Goal: Task Accomplishment & Management: Use online tool/utility

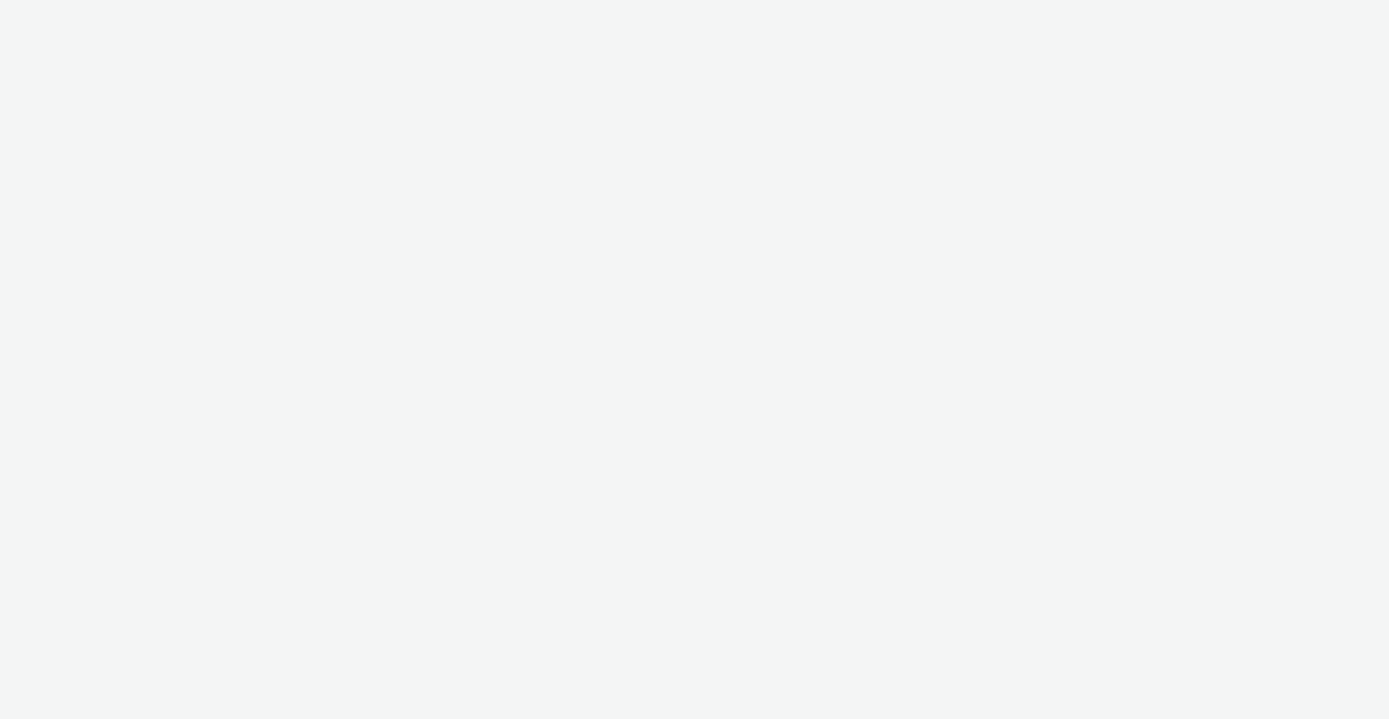
select select "a3b4fd3b-57b2-41be-86d8-3aa812b5bd0d"
select select "ad61ac31-c043-444a-a9a6-38829a17ea82"
select select "3accb258-2b8e-4def-9b79-8de5f579532c"
select select "524f9a1d-b733-413f-91db-710ee3173a22"
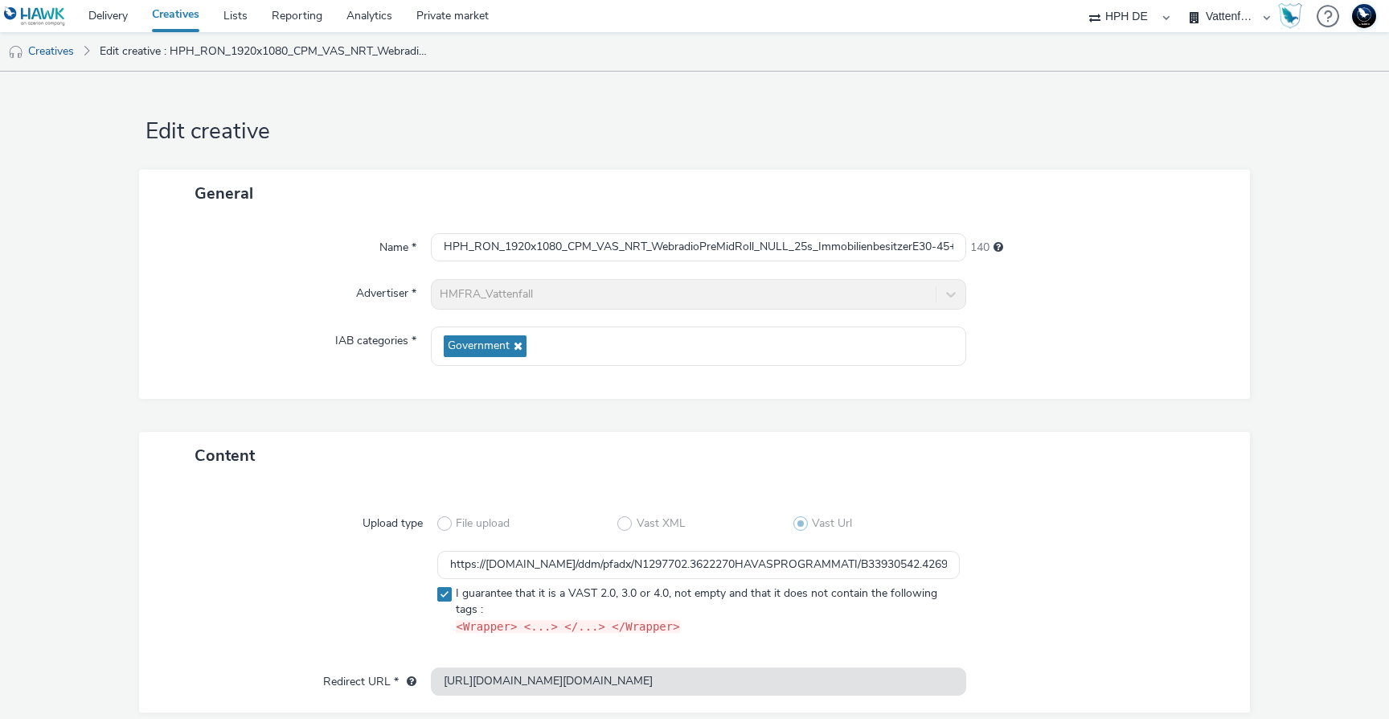
scroll to position [68, 0]
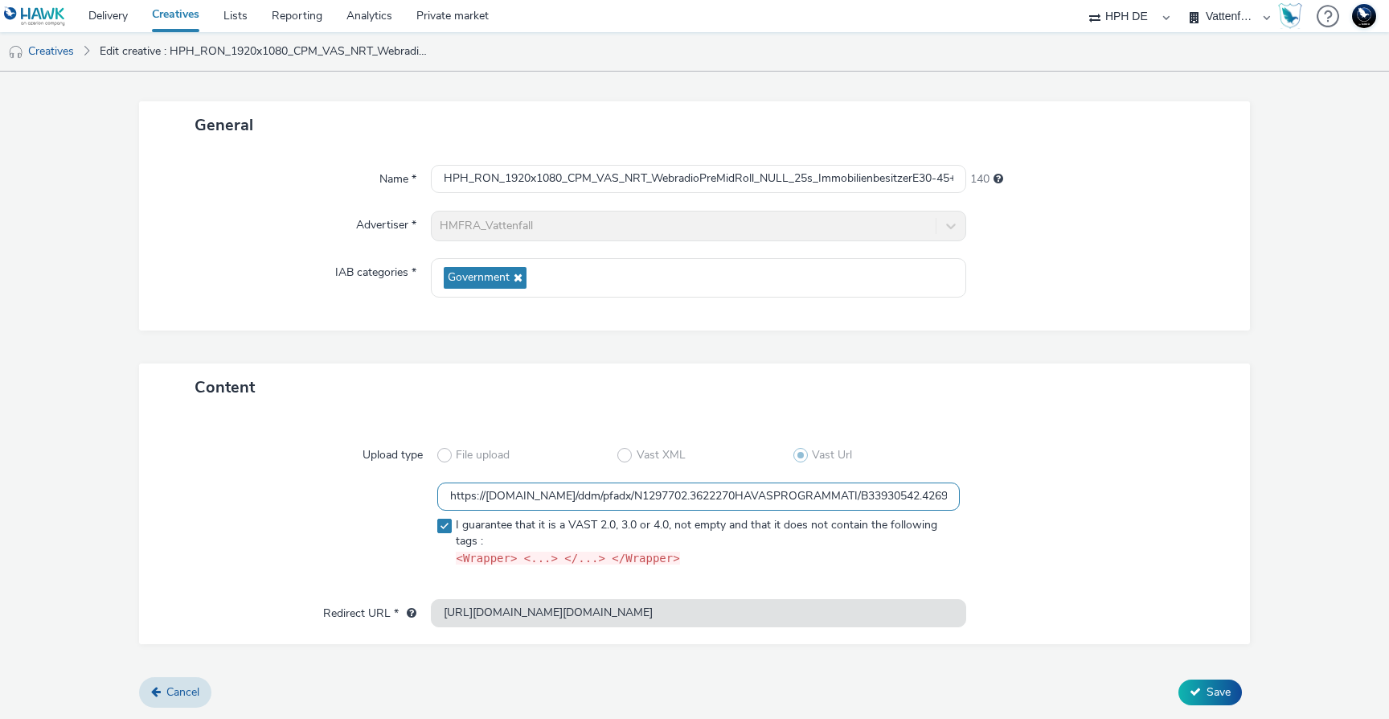
click at [498, 502] on input "https://[DOMAIN_NAME]/ddm/pfadx/N1297702.3622270HAVASPROGRAMMATI/B33930542.4269…" at bounding box center [698, 496] width 523 height 28
click at [498, 502] on input "https://ad.doubleclick.net/ddm/pfadx/N1297702.3622270HAVASPROGRAMMATI/B33930542…" at bounding box center [698, 496] width 523 height 28
click at [190, 450] on div "Upload type" at bounding box center [302, 455] width 269 height 29
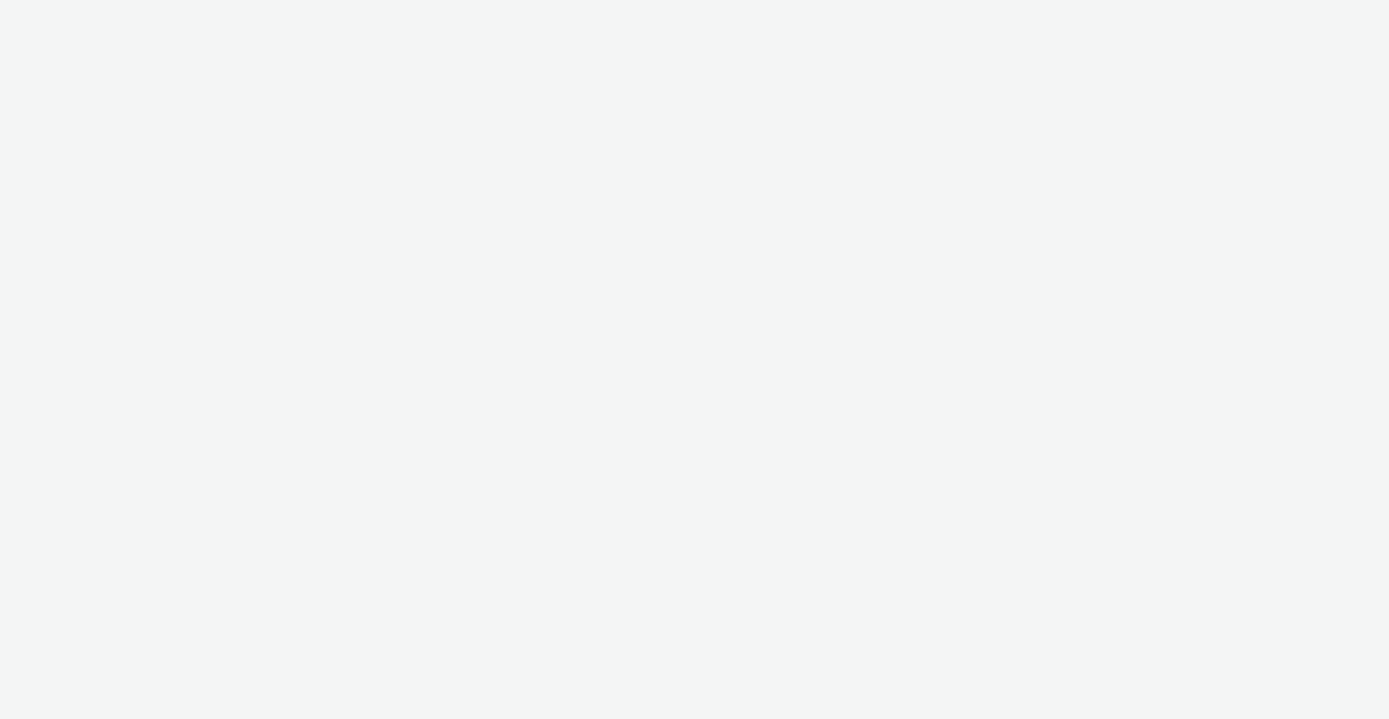
select select "3accb258-2b8e-4def-9b79-8de5f579532c"
select select "524f9a1d-b733-413f-91db-710ee3173a22"
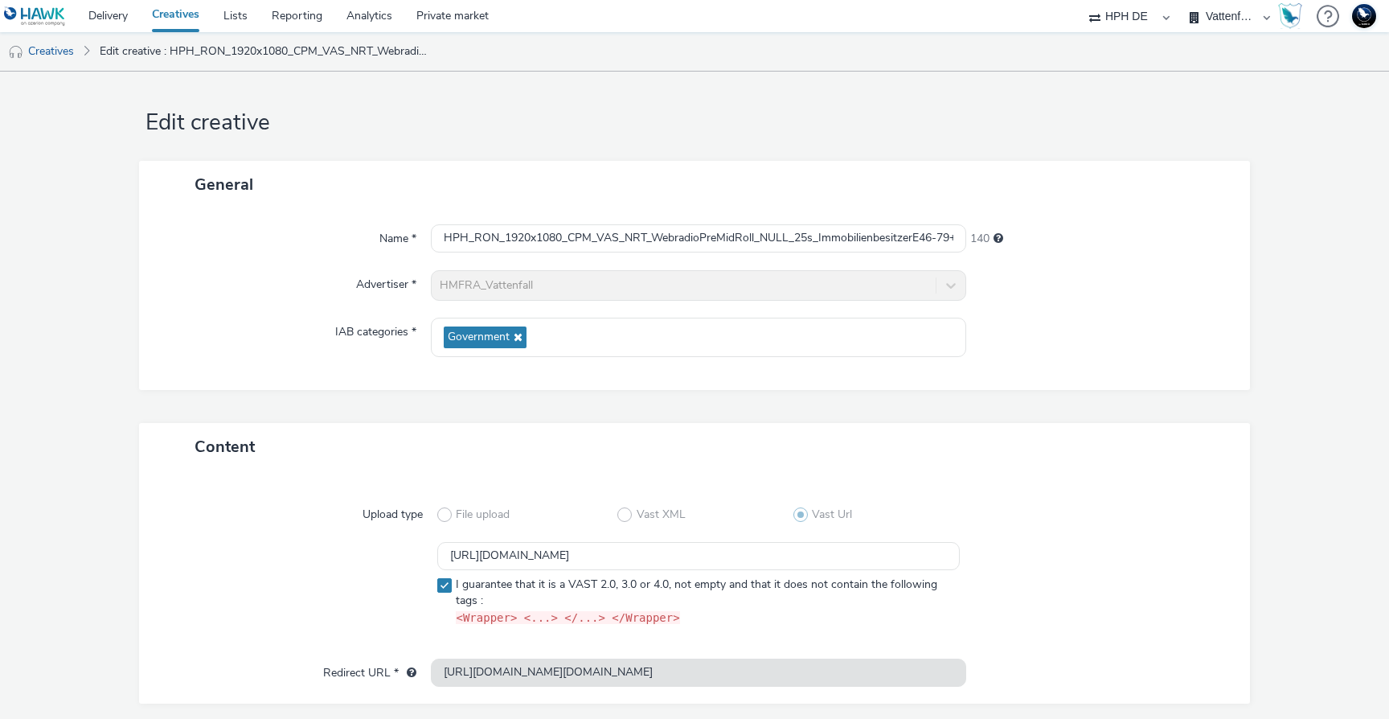
scroll to position [68, 0]
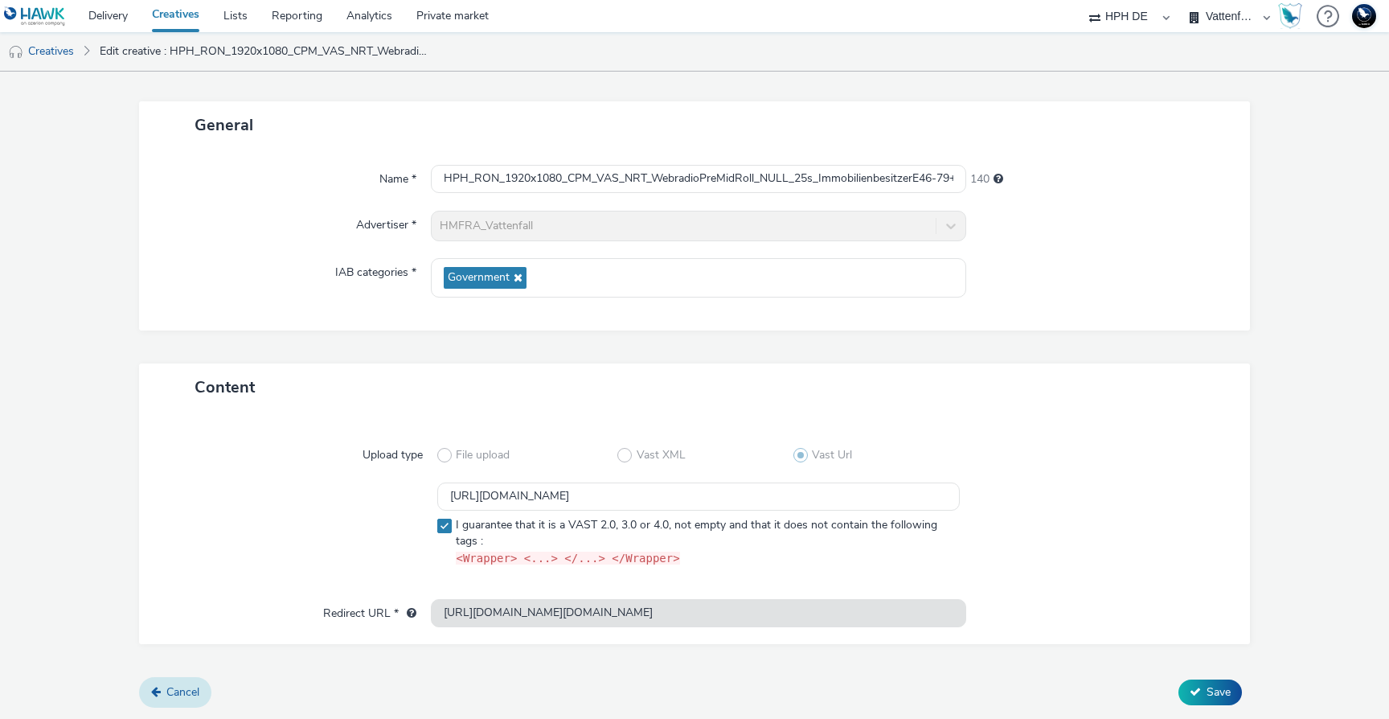
click at [168, 699] on link "Cancel" at bounding box center [175, 692] width 72 height 31
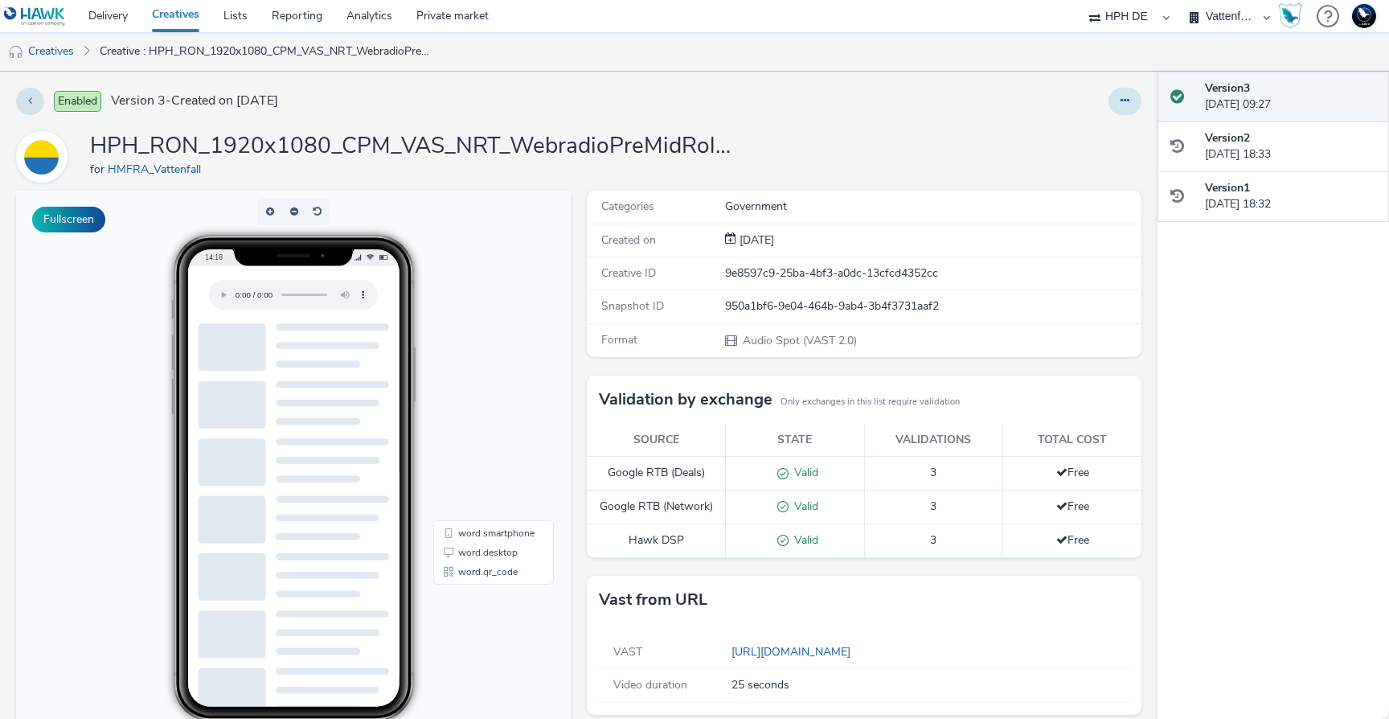
click at [1118, 96] on button at bounding box center [1125, 101] width 33 height 27
click at [1091, 133] on link "Edit" at bounding box center [1081, 133] width 121 height 32
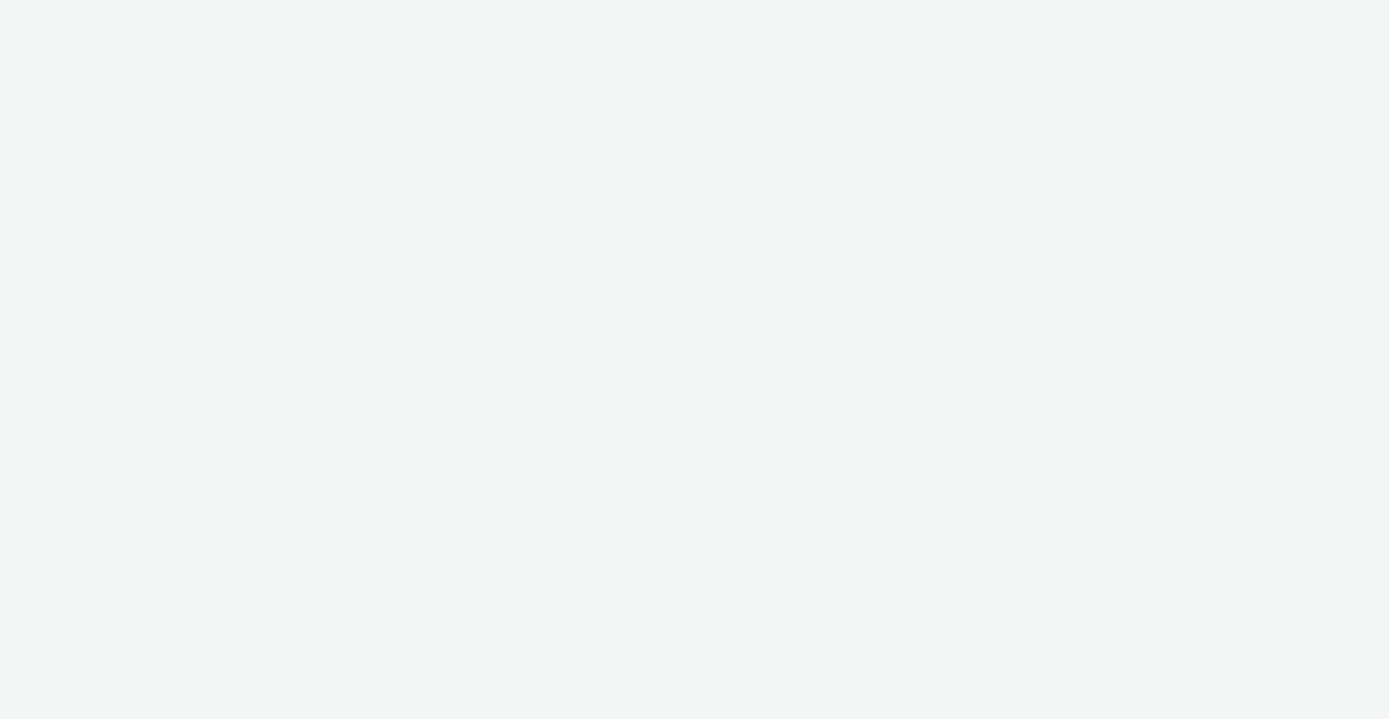
select select "3accb258-2b8e-4def-9b79-8de5f579532c"
select select "524f9a1d-b733-413f-91db-710ee3173a22"
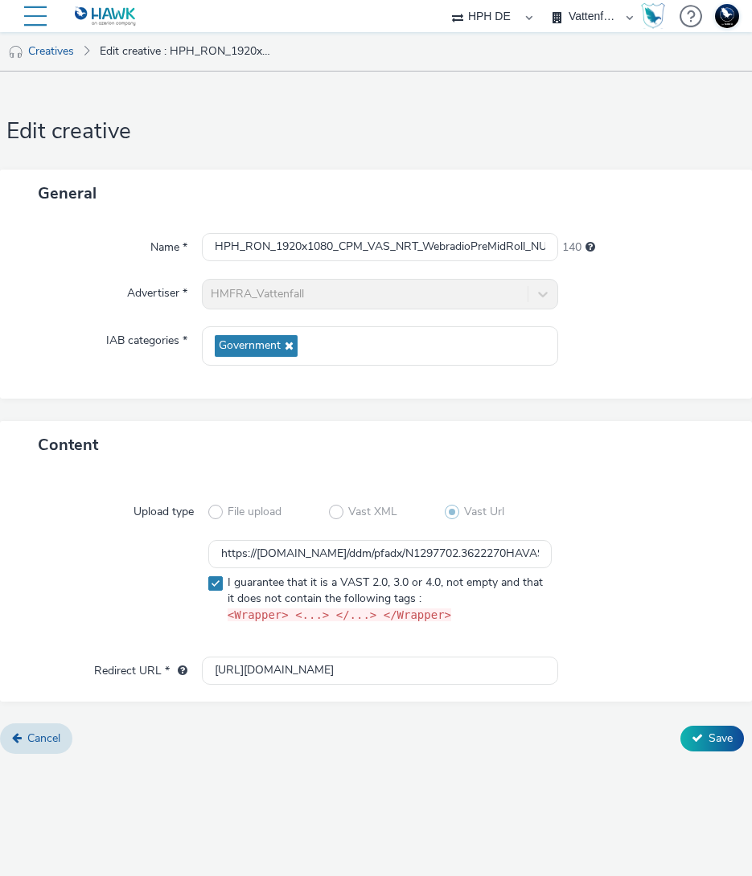
click at [708, 718] on span "Save" at bounding box center [720, 738] width 24 height 15
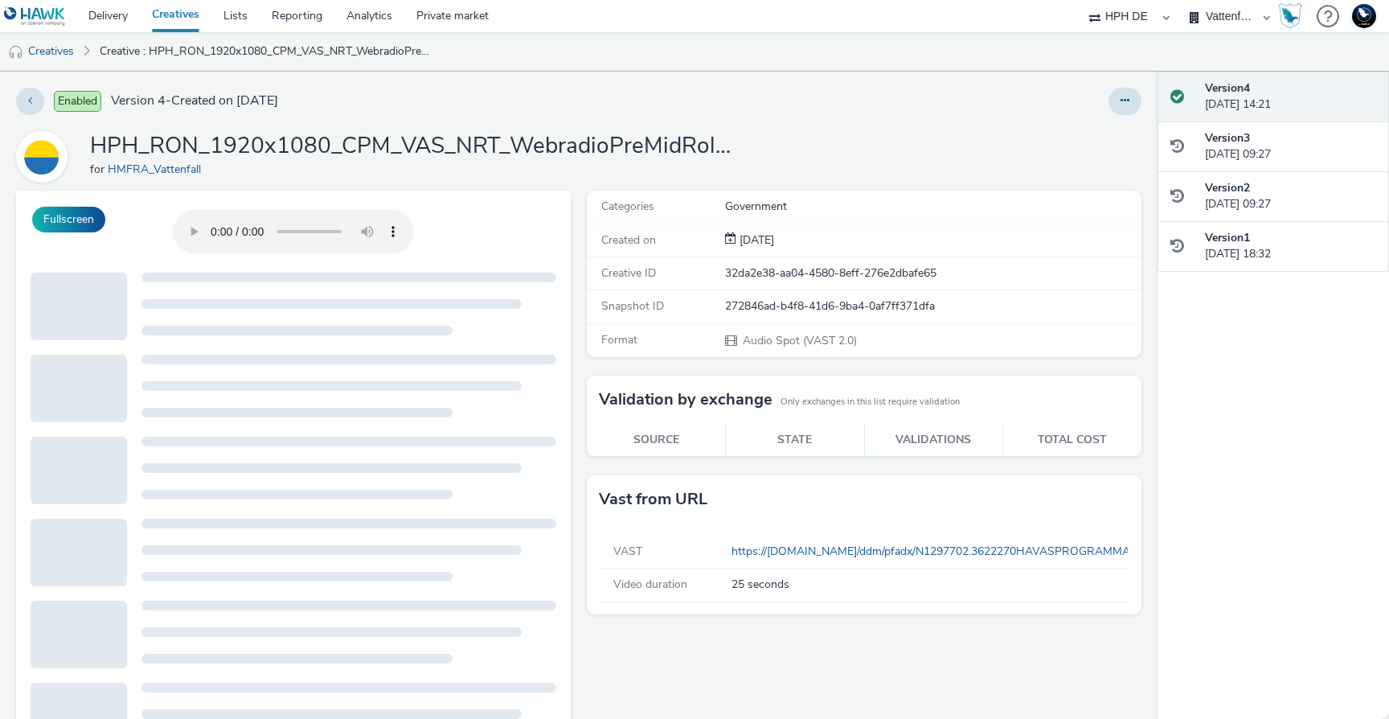
click at [1211, 105] on div "Version 4 04 September 2025, 14:21" at bounding box center [1290, 96] width 171 height 33
click at [1118, 89] on button at bounding box center [1125, 101] width 33 height 27
click at [1070, 142] on link "Edit" at bounding box center [1081, 133] width 121 height 32
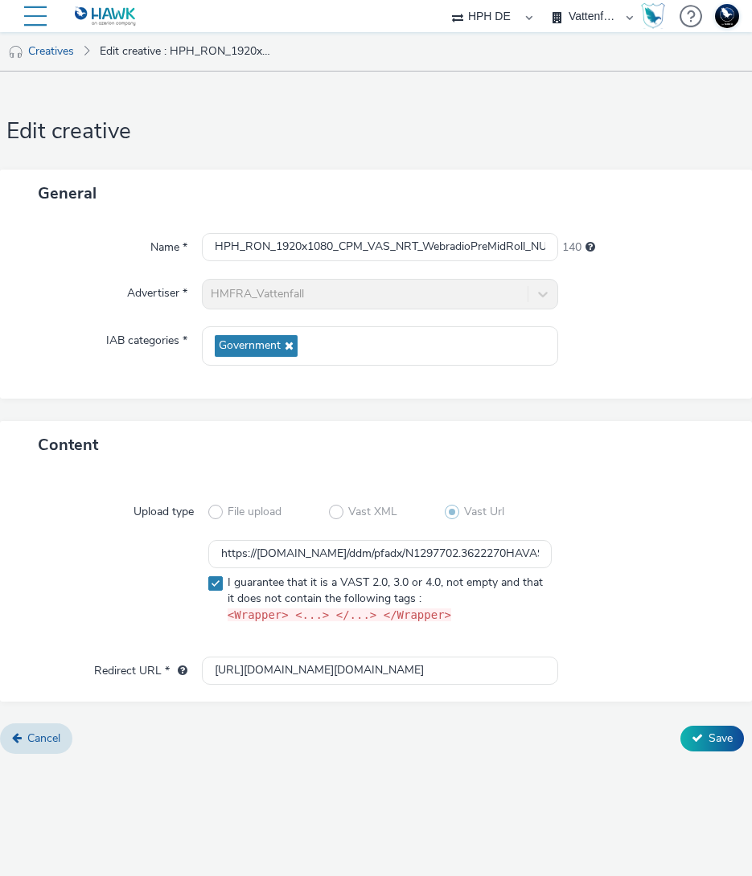
click at [424, 674] on input "https://pagead2.googlesyndication.com/pcs/click?xai=AKAOjstUxi7jfp2eXIlJi5_4bTq…" at bounding box center [380, 671] width 356 height 28
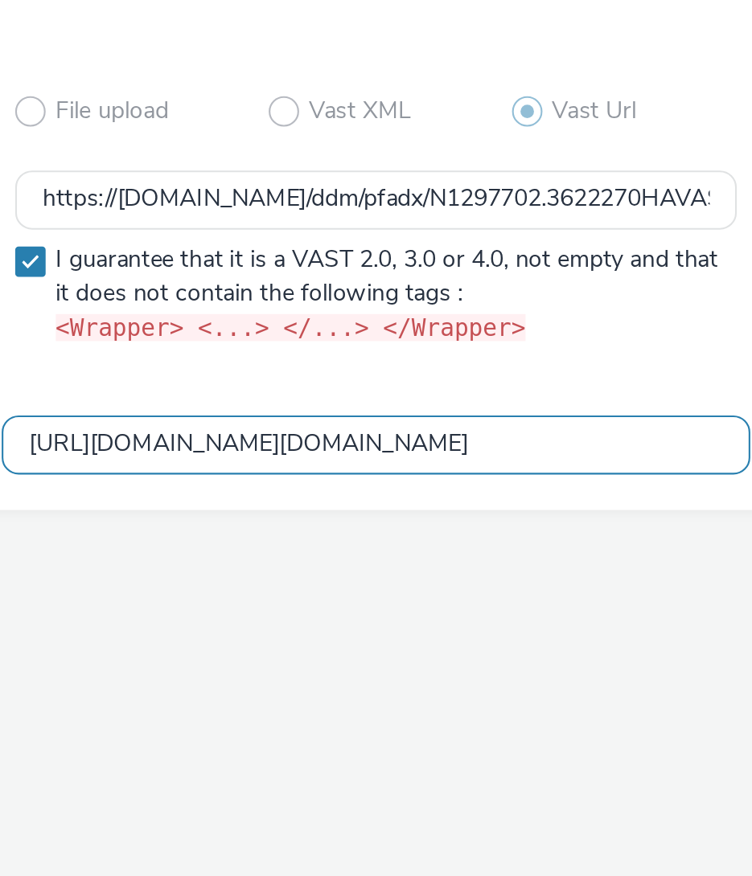
paste input "www.vattenfall.de/solar/pv-komplettanlage?utm_source=spotify&utm_medium=paid&ut…"
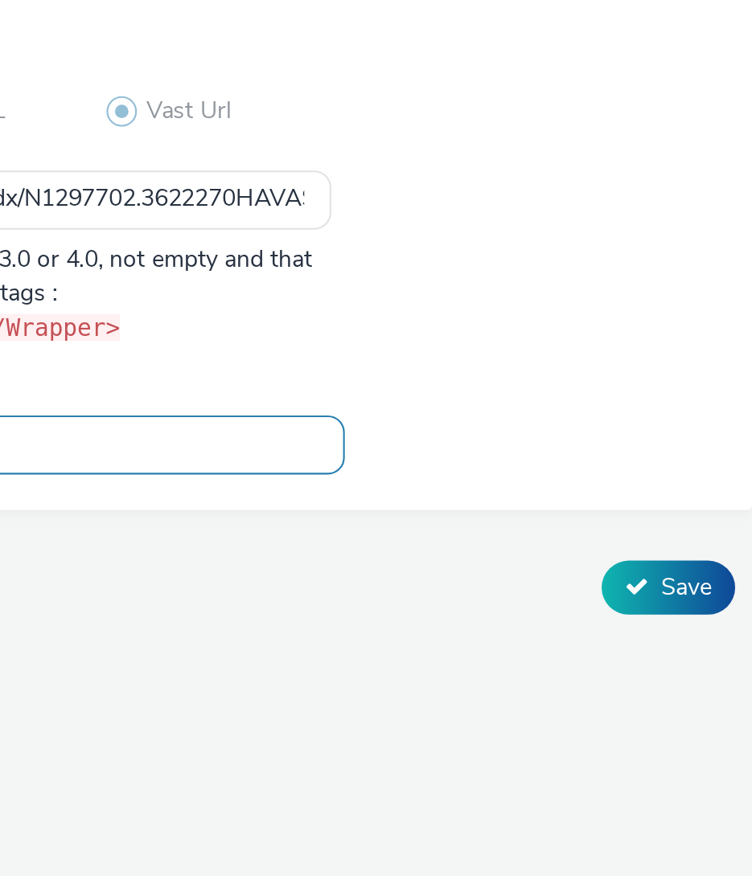
type input "https://www.vattenfall.de/solar/pv-komplettanlage?utm_source=spotify&utm_medium…"
click at [695, 718] on icon at bounding box center [696, 737] width 11 height 11
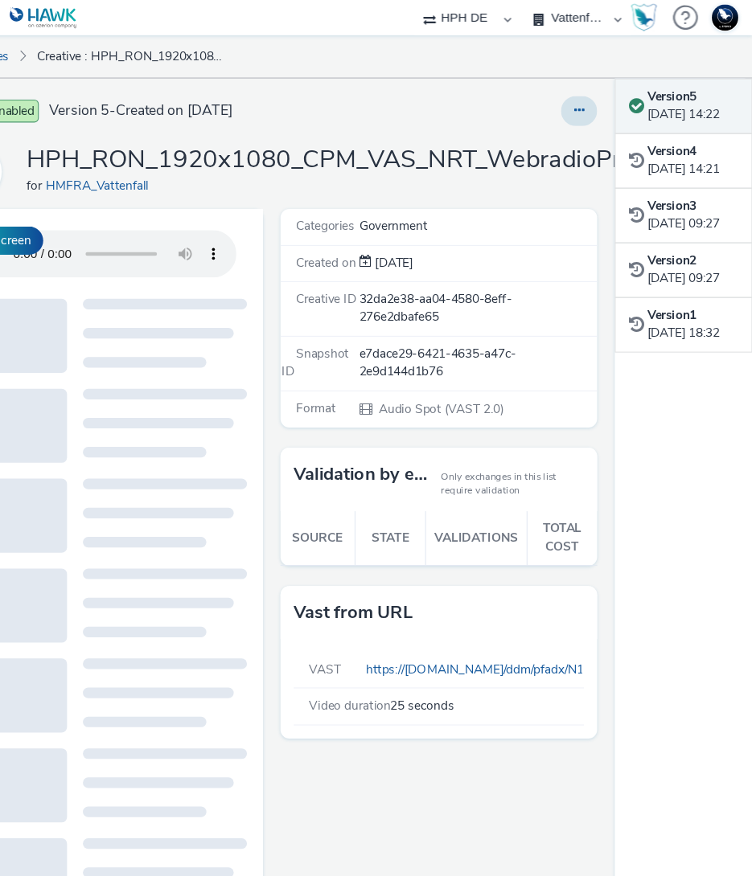
click at [593, 101] on icon at bounding box center [593, 100] width 9 height 11
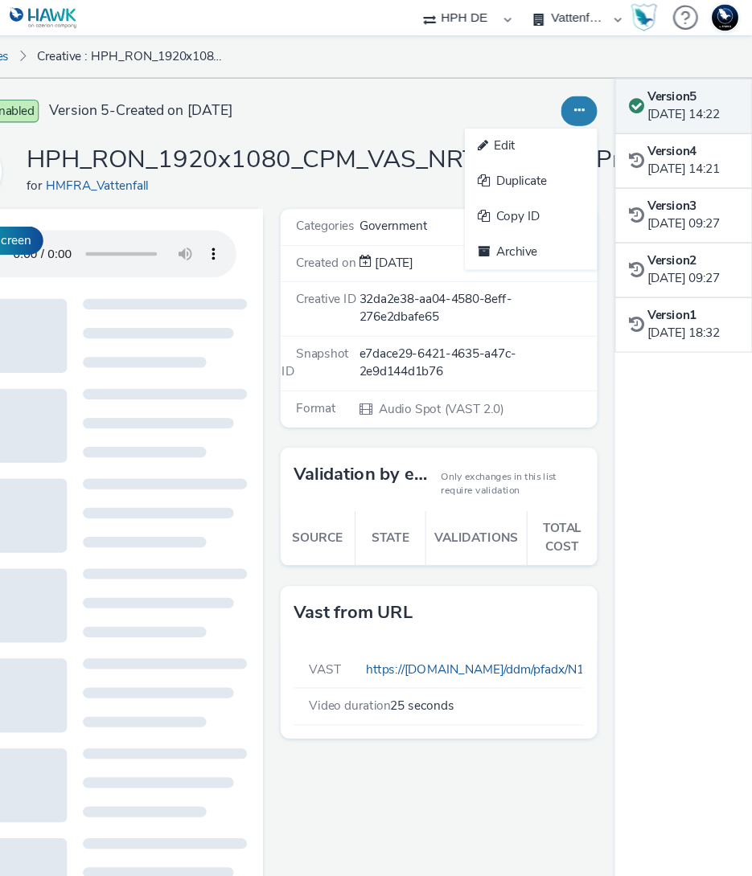
click at [551, 136] on link "Edit" at bounding box center [550, 133] width 121 height 32
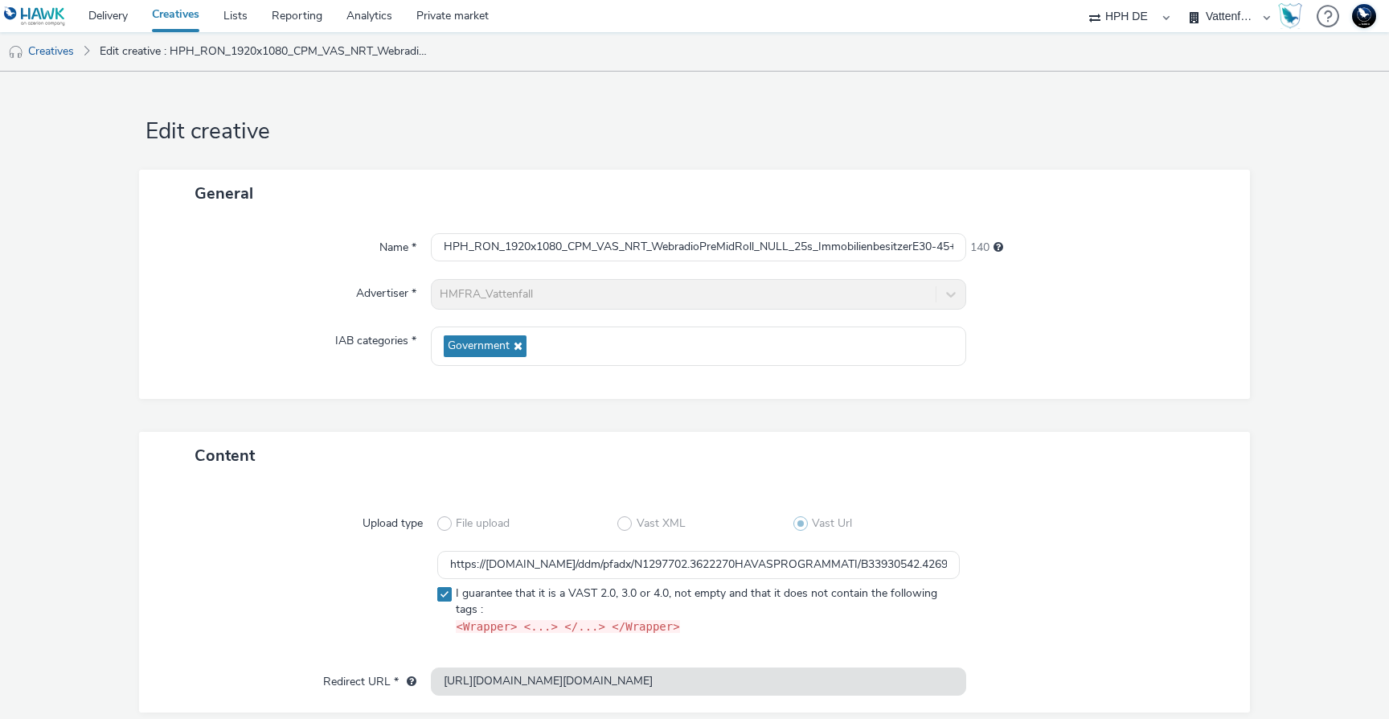
scroll to position [68, 0]
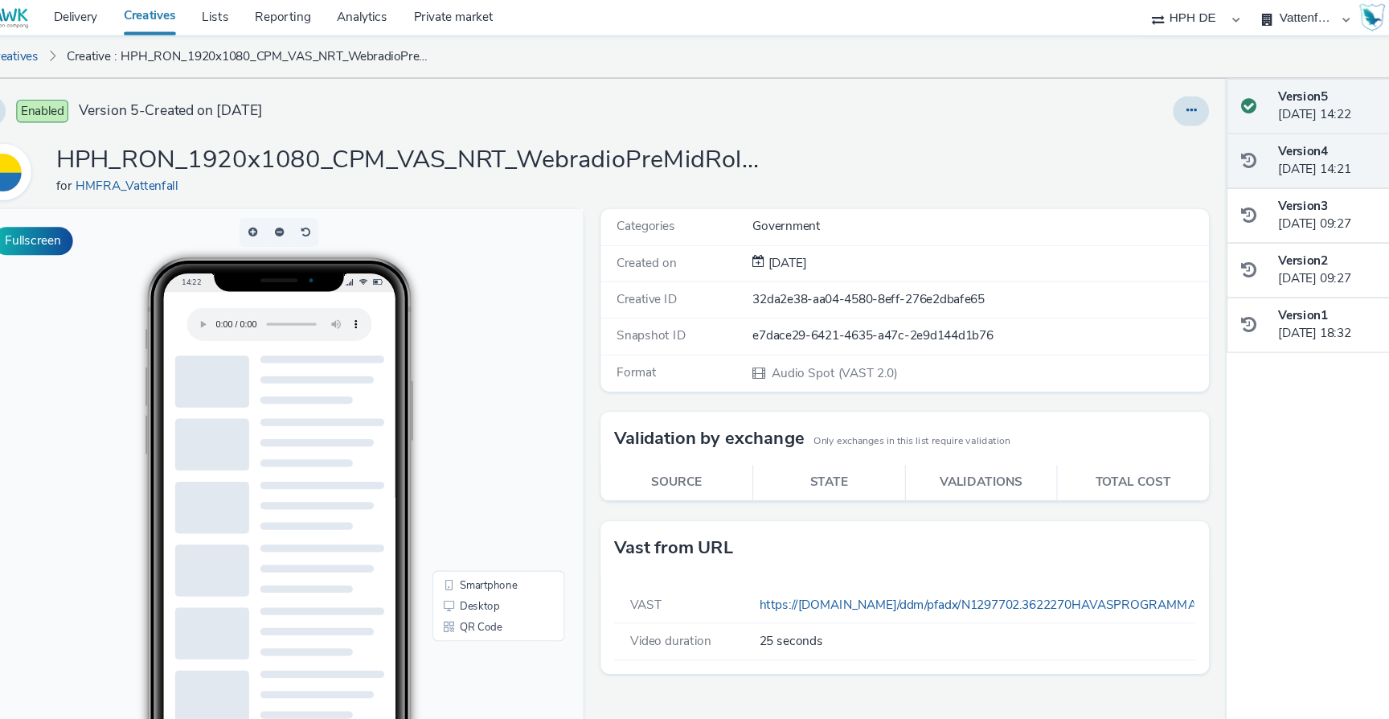
click at [1202, 131] on div at bounding box center [1188, 146] width 35 height 33
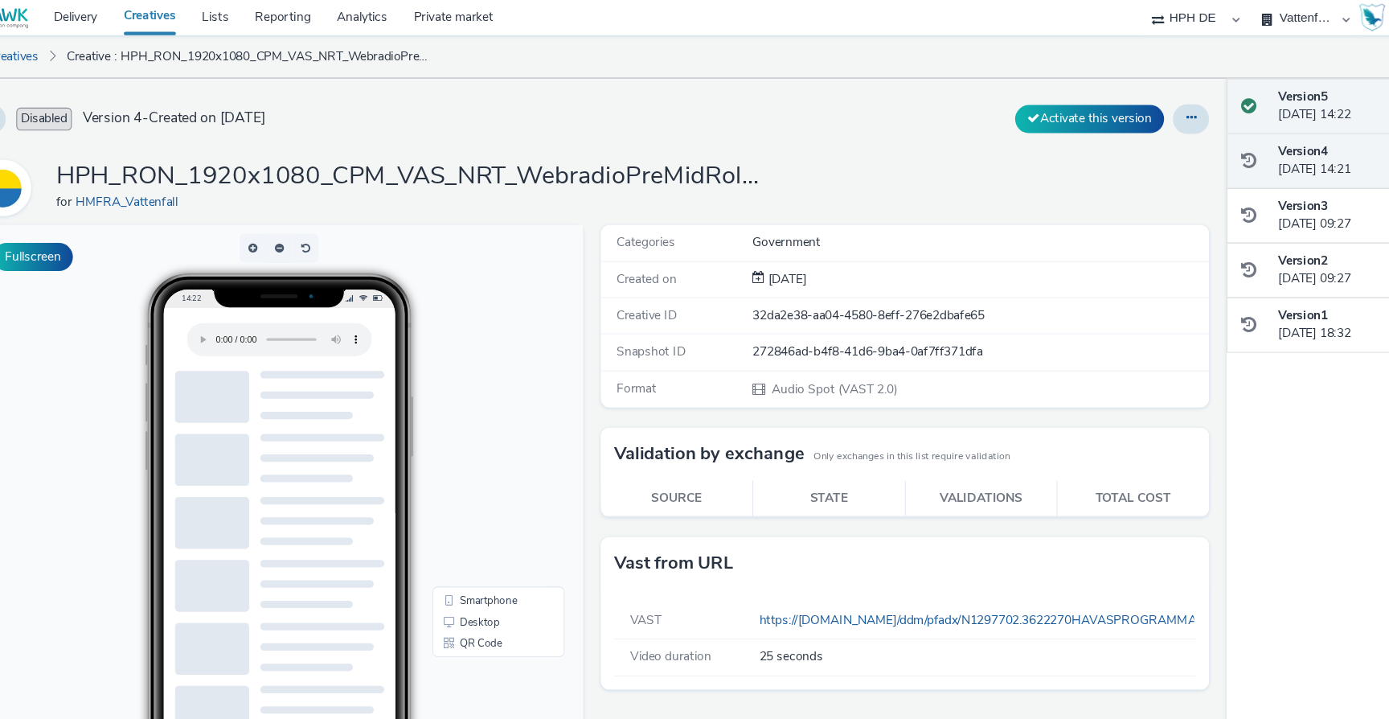
click at [1205, 113] on div "Version 5 04 September 2025, 14:22" at bounding box center [1290, 96] width 171 height 33
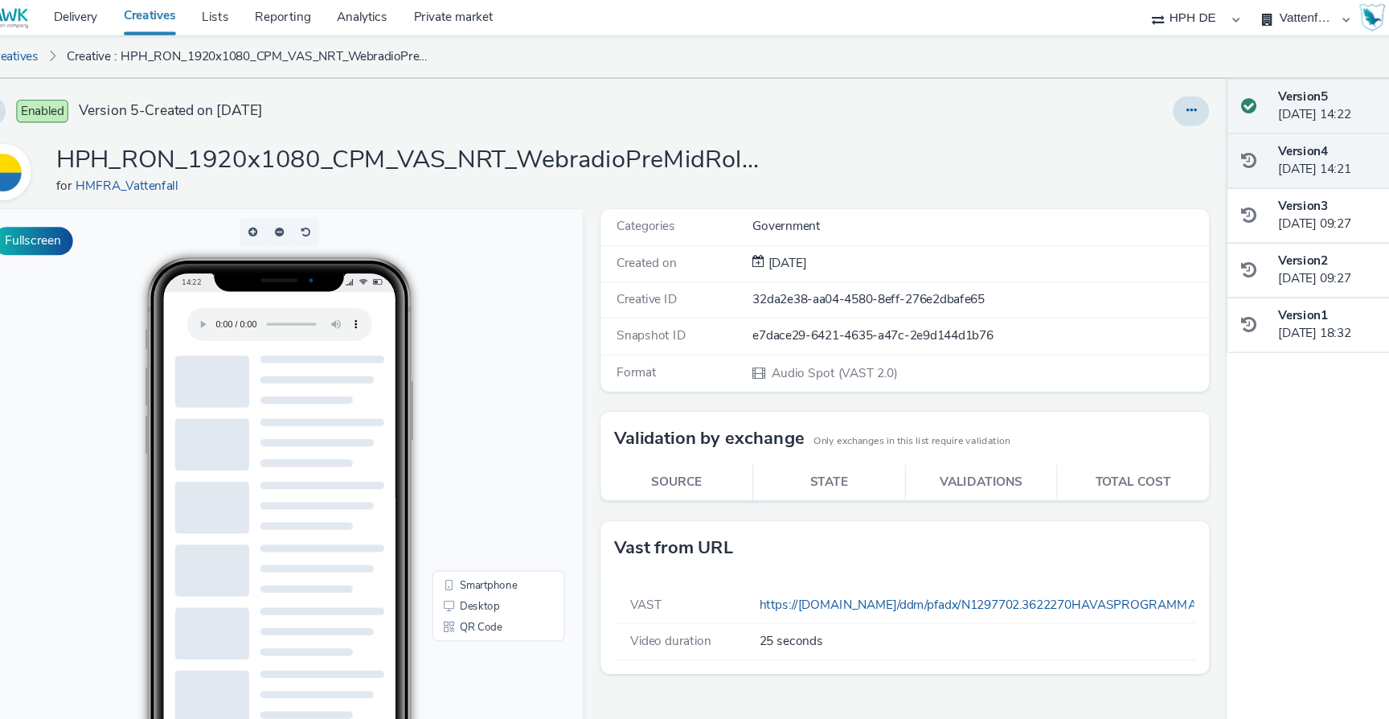
click at [1212, 155] on div "Version 4 04 September 2025, 14:21" at bounding box center [1290, 146] width 171 height 33
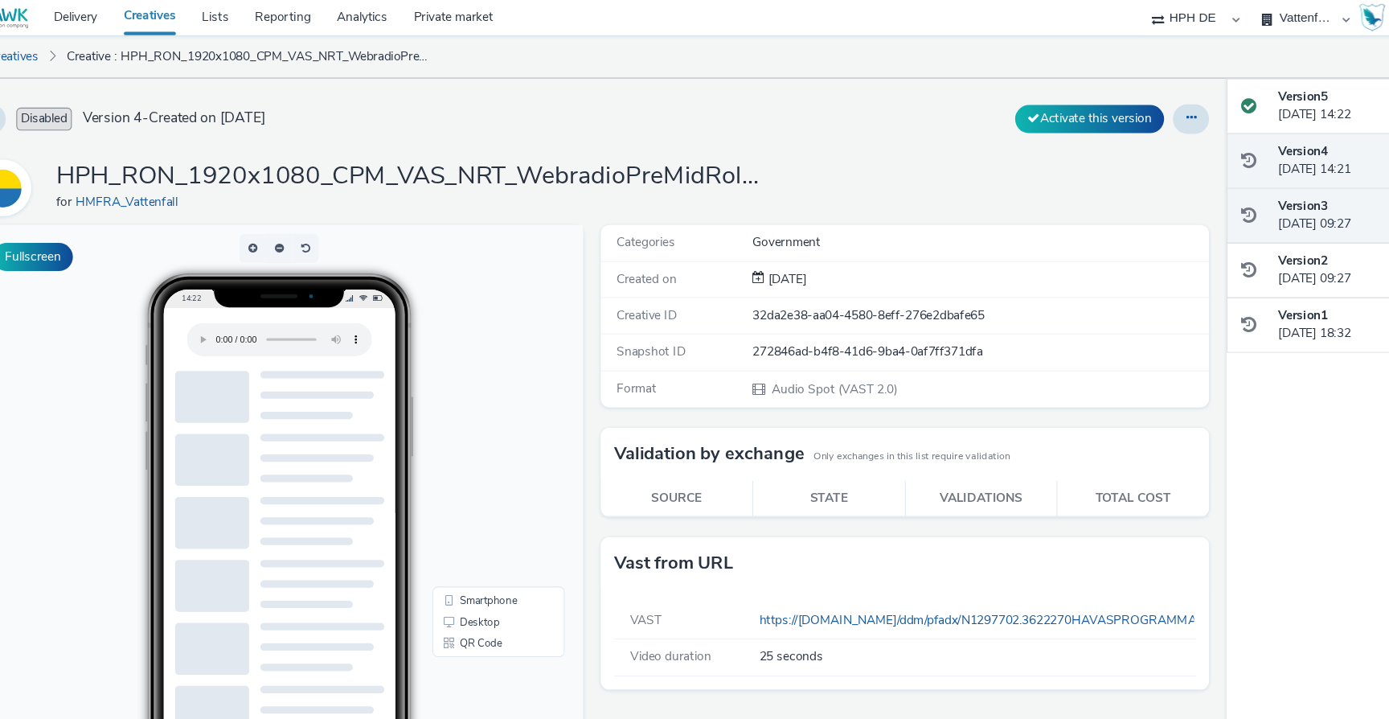
click at [1218, 204] on div "Version 3 22 August 2025, 09:27" at bounding box center [1290, 196] width 171 height 33
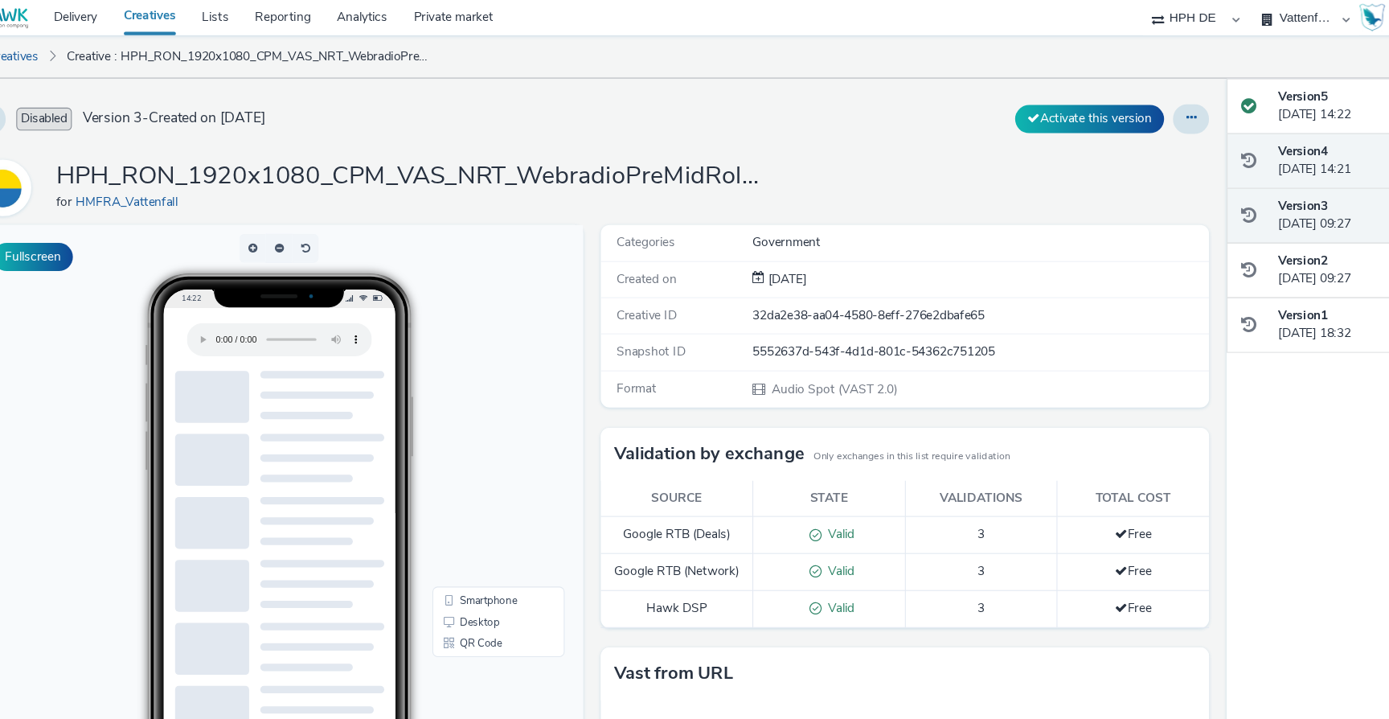
click at [1218, 166] on div "Version 4 04 September 2025, 14:21" at bounding box center [1274, 146] width 232 height 51
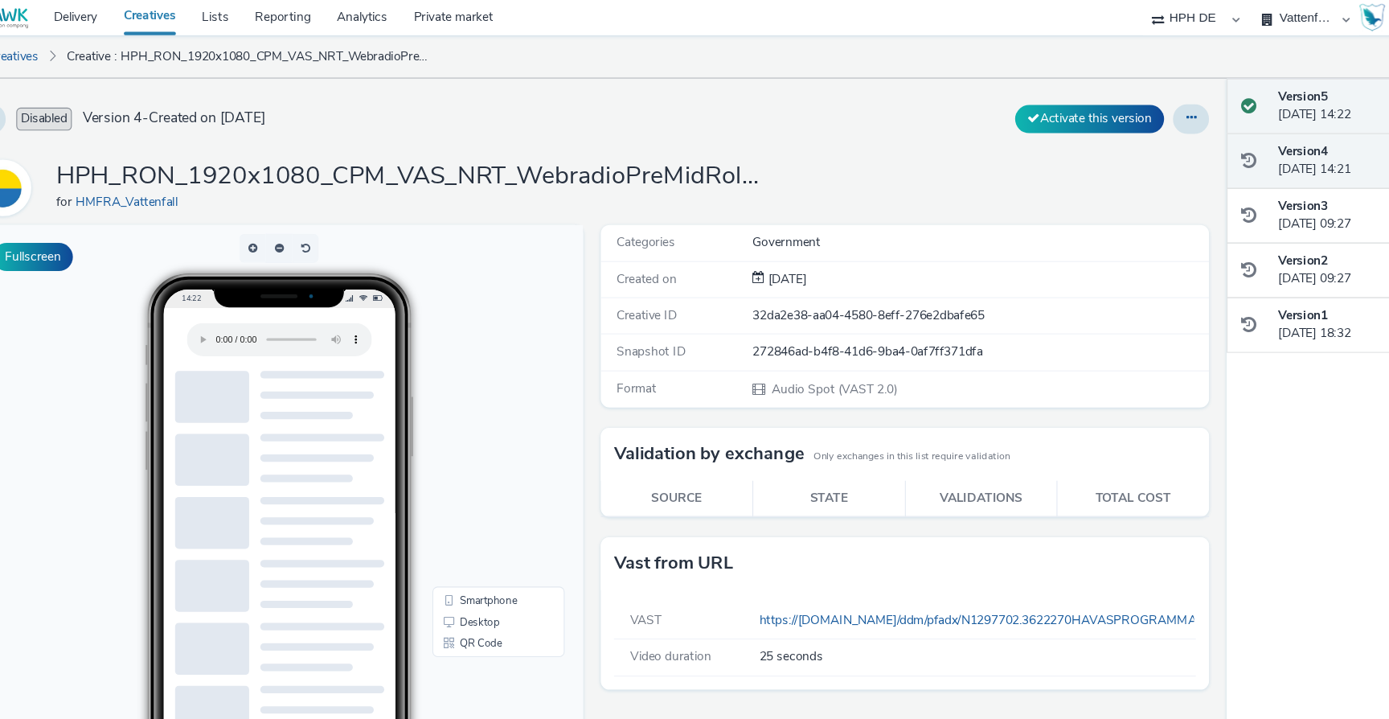
click at [1214, 115] on div "Version 5 04 September 2025, 14:22" at bounding box center [1274, 97] width 232 height 51
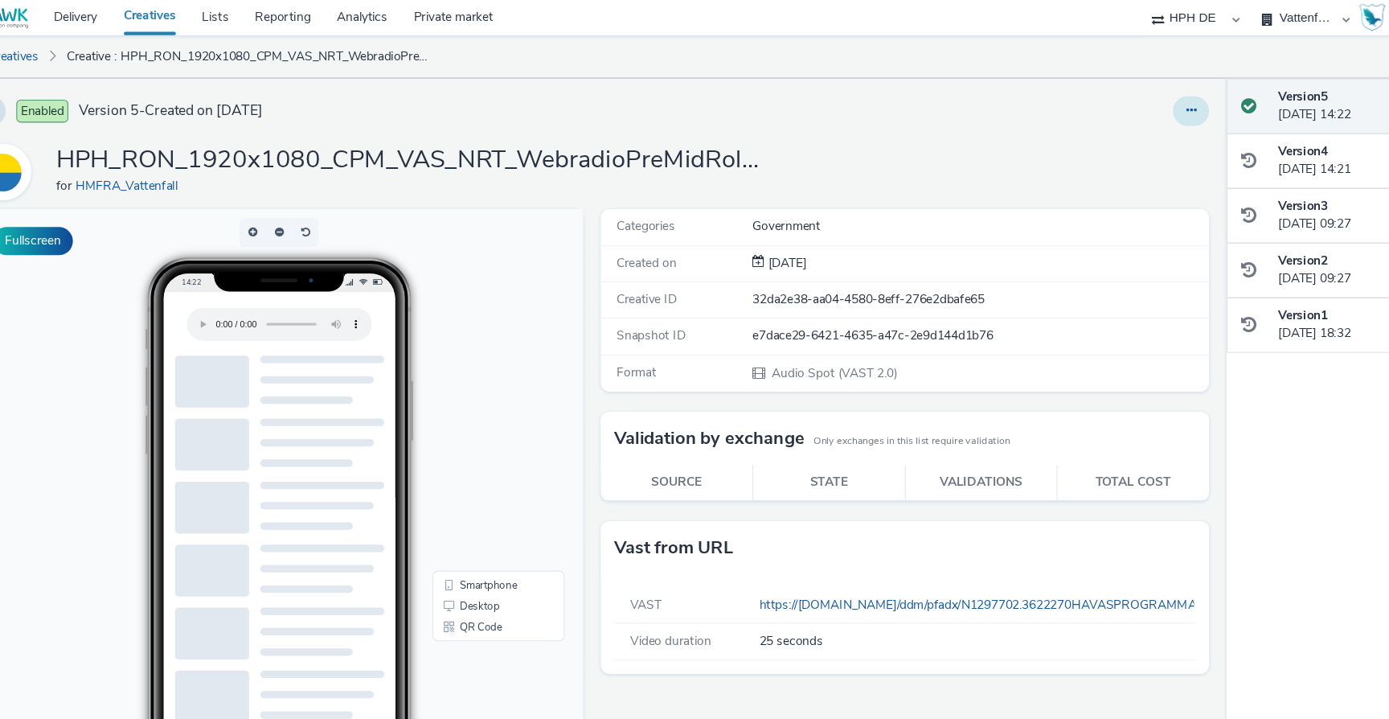
click at [1128, 96] on icon at bounding box center [1125, 100] width 9 height 11
click at [1084, 141] on link "Edit" at bounding box center [1081, 133] width 121 height 32
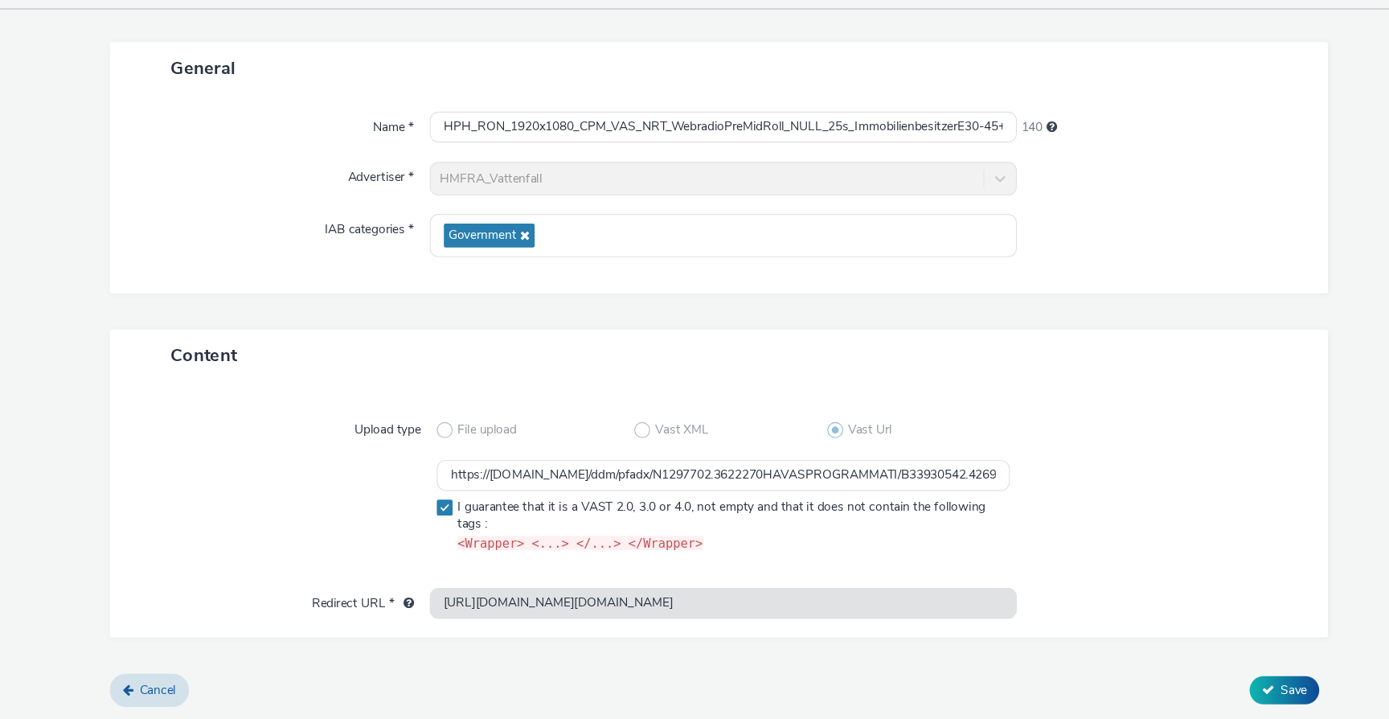
click at [231, 523] on div at bounding box center [302, 527] width 269 height 91
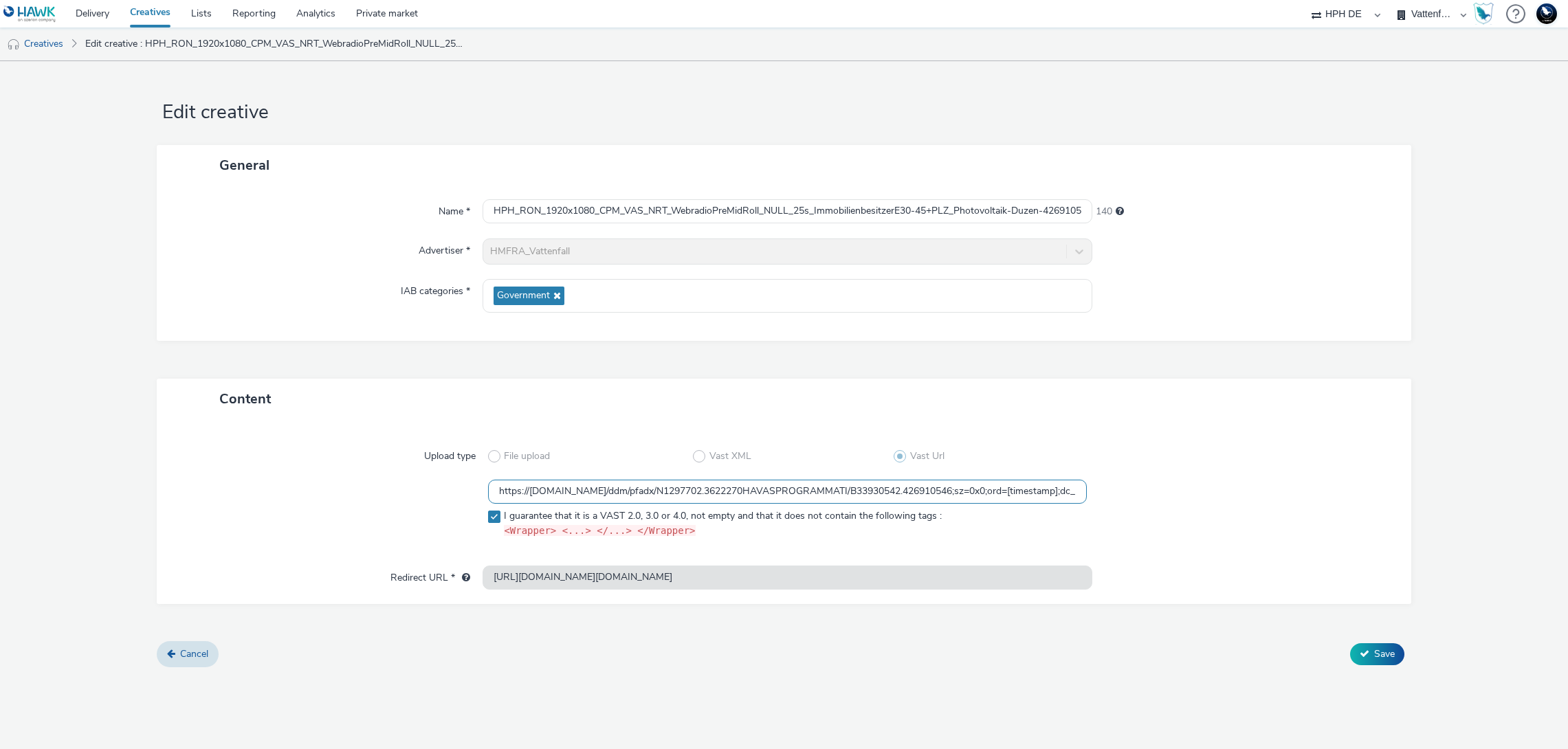
click at [711, 487] on input "https://[DOMAIN_NAME]/ddm/pfadx/N1297702.3622270HAVASPROGRAMMATI/B33930542.4269…" at bounding box center [787, 492] width 598 height 24
click at [681, 579] on input "https://pagead2.googlesyndication.com/pcs/click?xai=AKAOjst05cgbf-iOQOTMVIb2tG2…" at bounding box center [787, 578] width 610 height 24
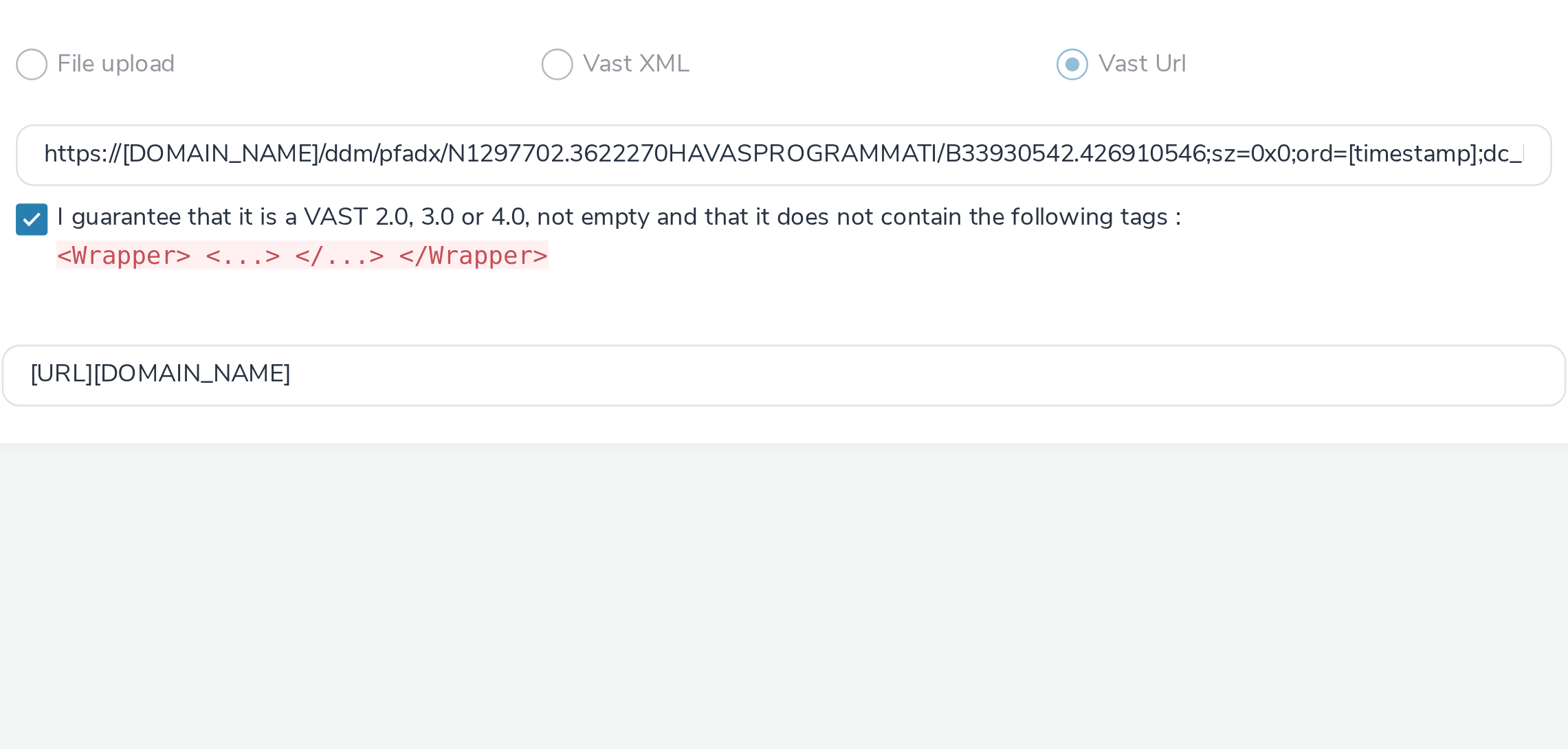
click at [746, 614] on div "Cancel Save" at bounding box center [783, 654] width 1254 height 25
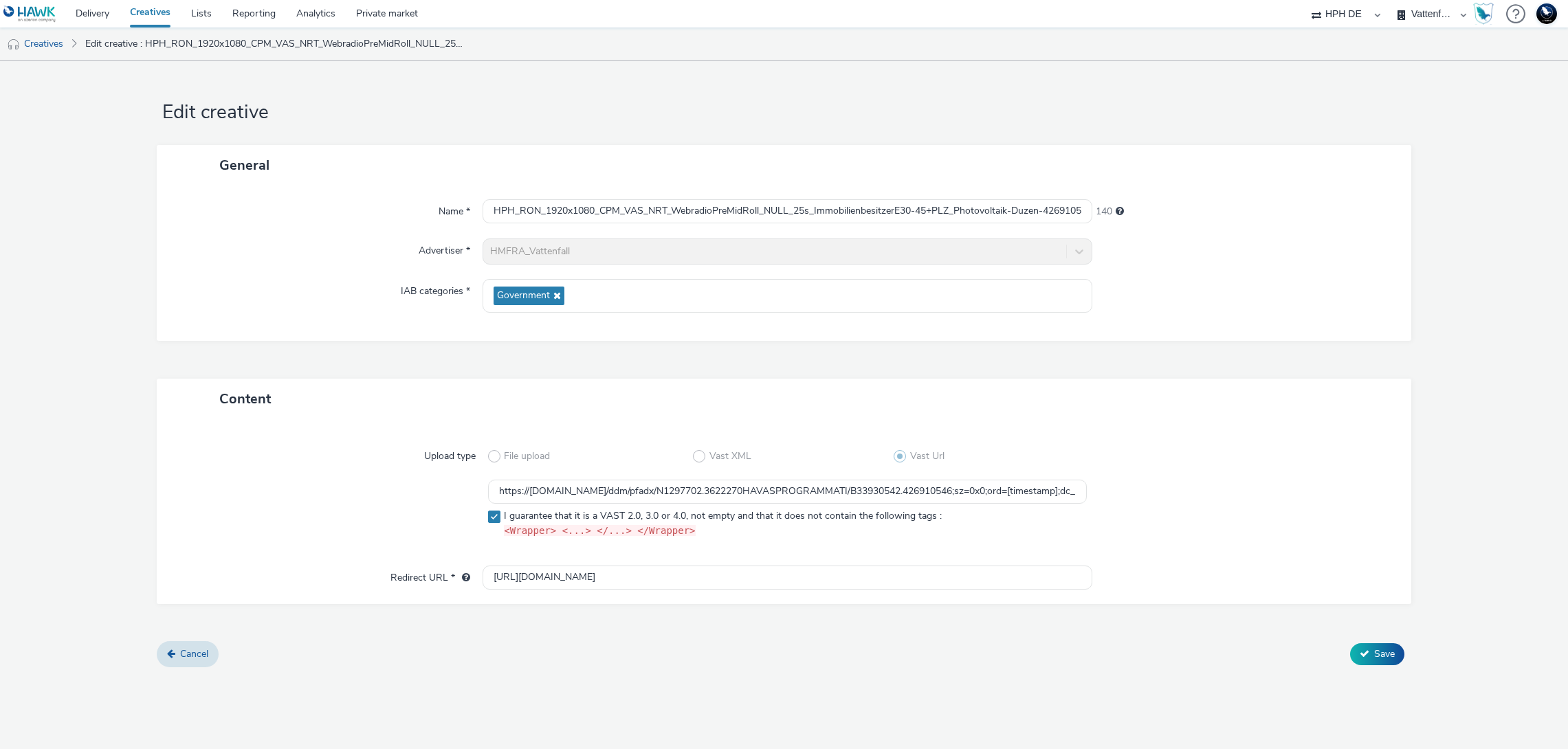
click at [684, 386] on div "Content" at bounding box center [783, 398] width 1254 height 40
click at [860, 573] on input "https://pagead2.googlesyndication.com/pcs/click?xai=AKAOjst05cgbf-iOQOTMVIb2tG2…" at bounding box center [787, 578] width 610 height 24
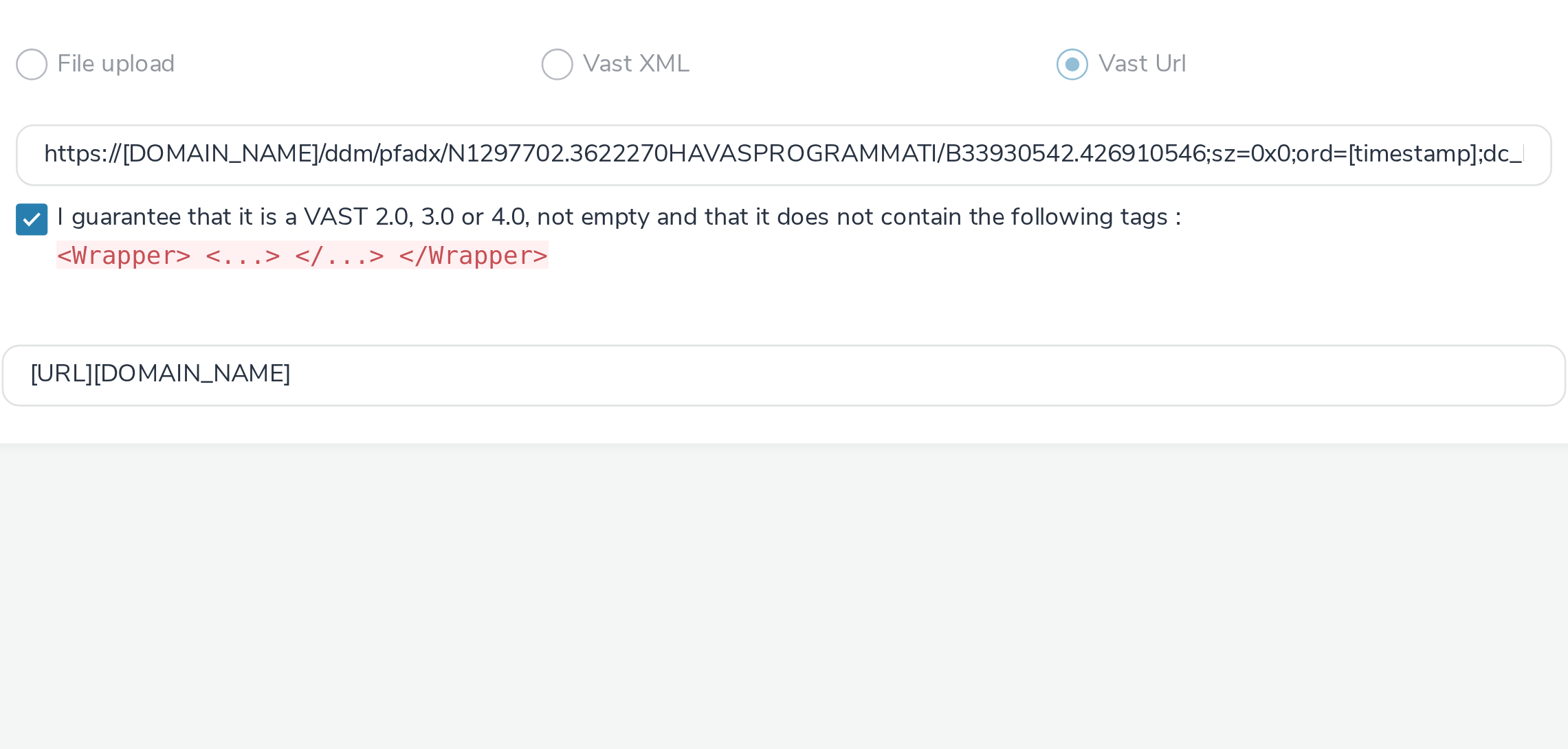
click at [816, 614] on div "Cancel Save" at bounding box center [783, 654] width 1254 height 25
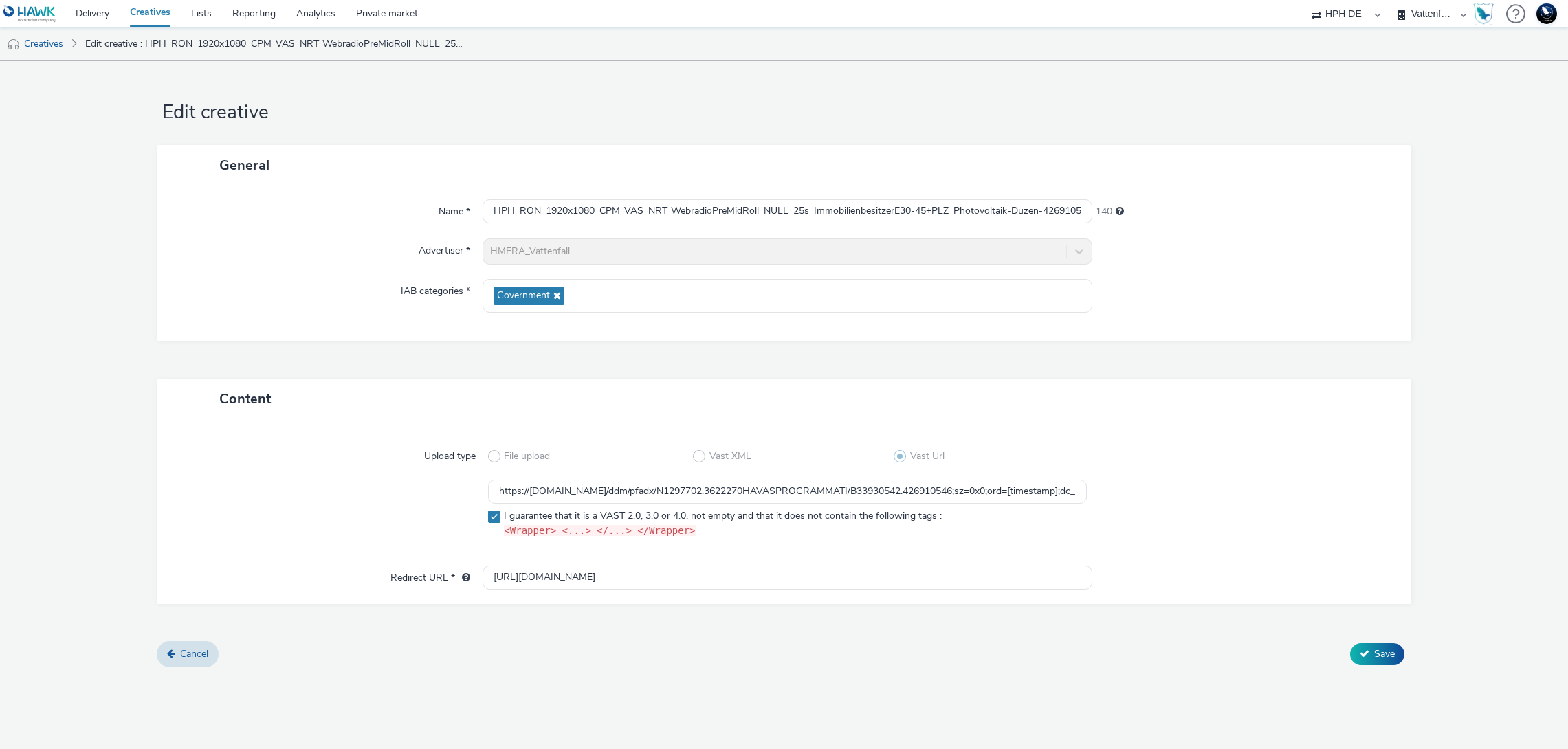
click at [829, 383] on div "Content" at bounding box center [783, 398] width 1254 height 40
click at [853, 574] on input "https://pagead2.googlesyndication.com/pcs/click?xai=AKAOjst05cgbf-iOQOTMVIb2tG2…" at bounding box center [787, 578] width 610 height 24
paste input "www.vattenfall.de/solar/pv-komplettanlage?utm_source=spotify&utm_medium=paid&ut…"
type input "https://www.vattenfall.de/solar/pv-komplettanlage?utm_source=spotify&utm_medium…"
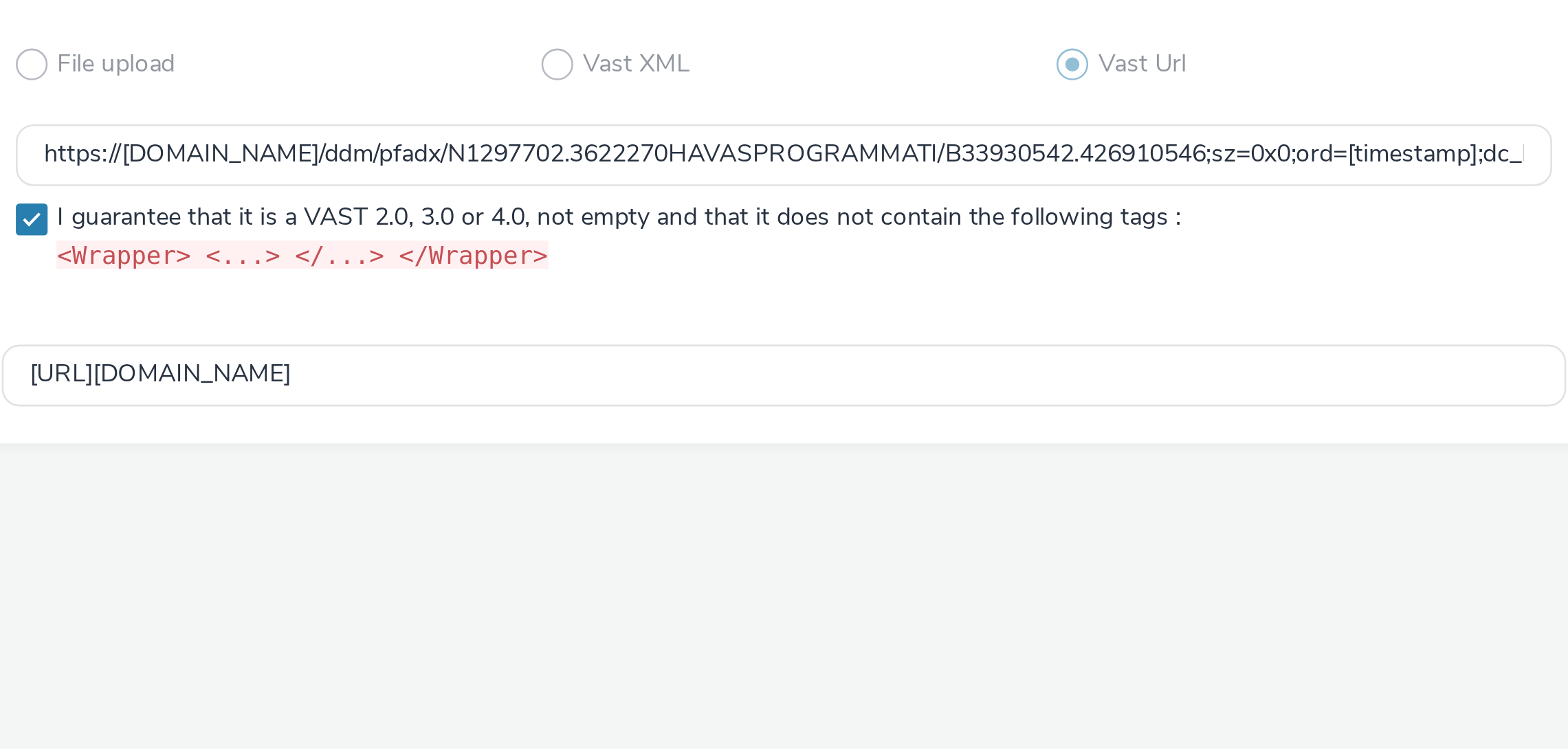
click at [839, 614] on div "Cancel Save" at bounding box center [783, 654] width 1254 height 25
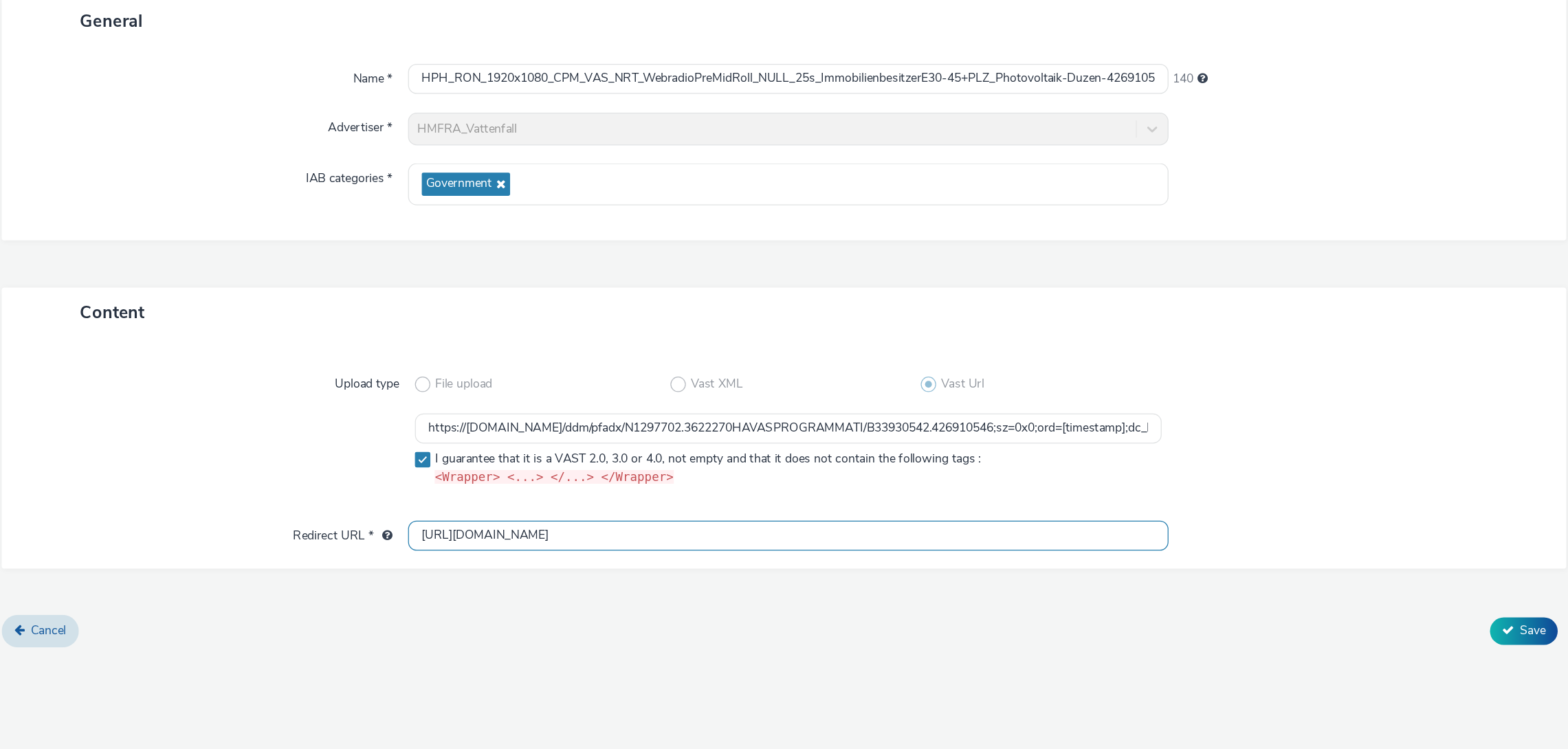
click at [1040, 576] on input "https://www.vattenfall.de/solar/pv-komplettanlage?utm_source=spotify&utm_medium…" at bounding box center [787, 578] width 610 height 24
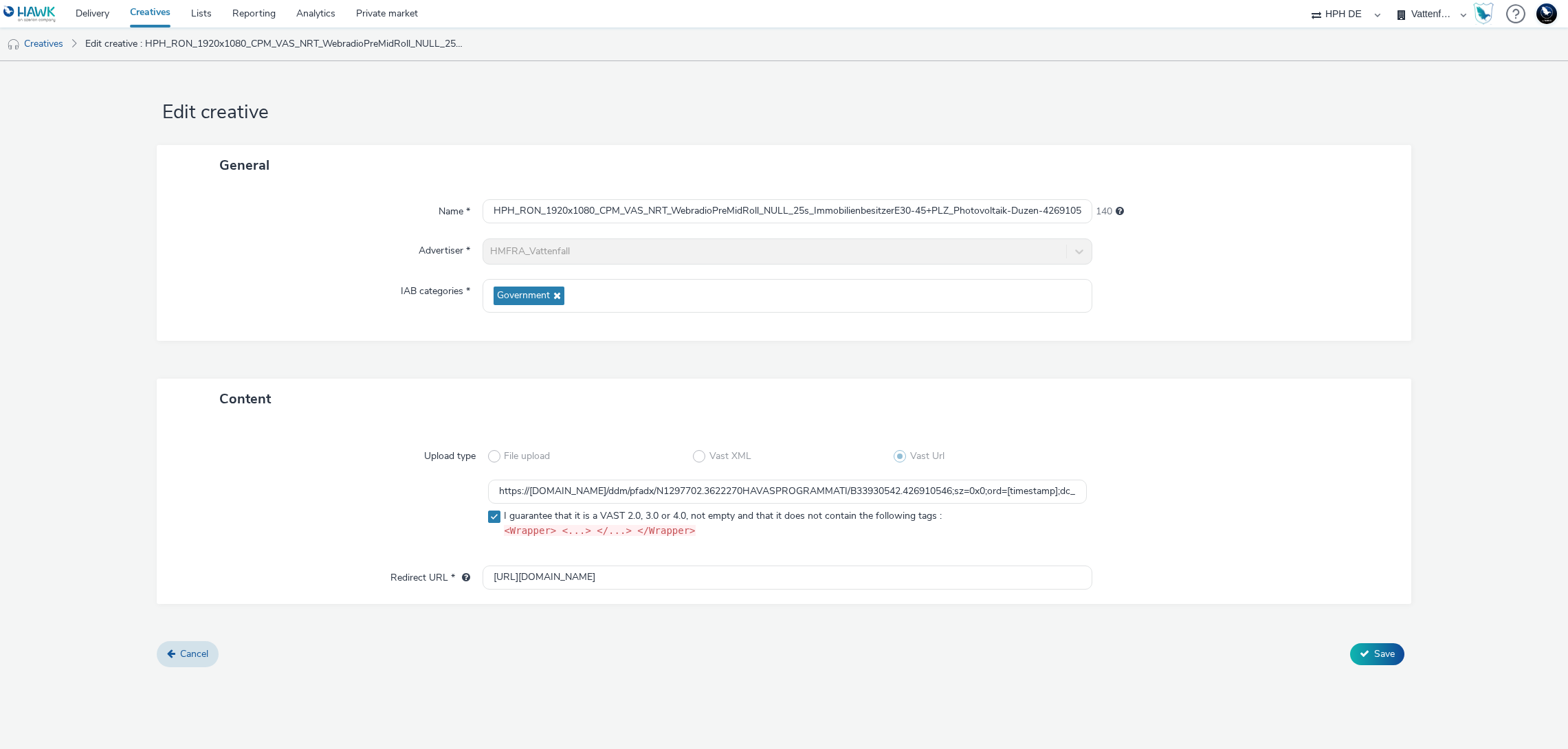
click at [1006, 538] on label "I guarantee that it is a VAST 2.0, 3.0 or 4.0, not empty and that it does not c…" at bounding box center [787, 524] width 598 height 29
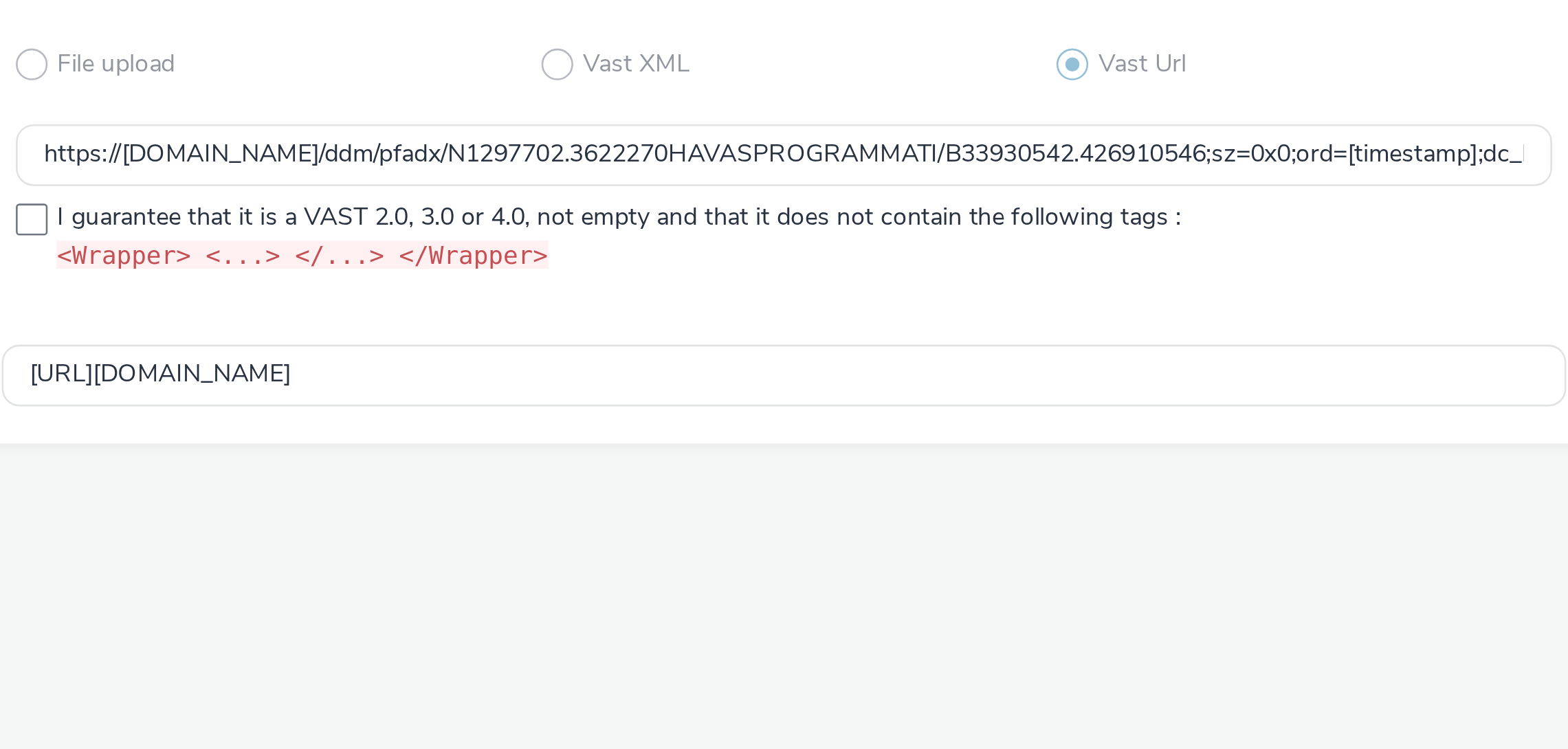
click at [859, 614] on div "Cancel Save" at bounding box center [783, 654] width 1254 height 25
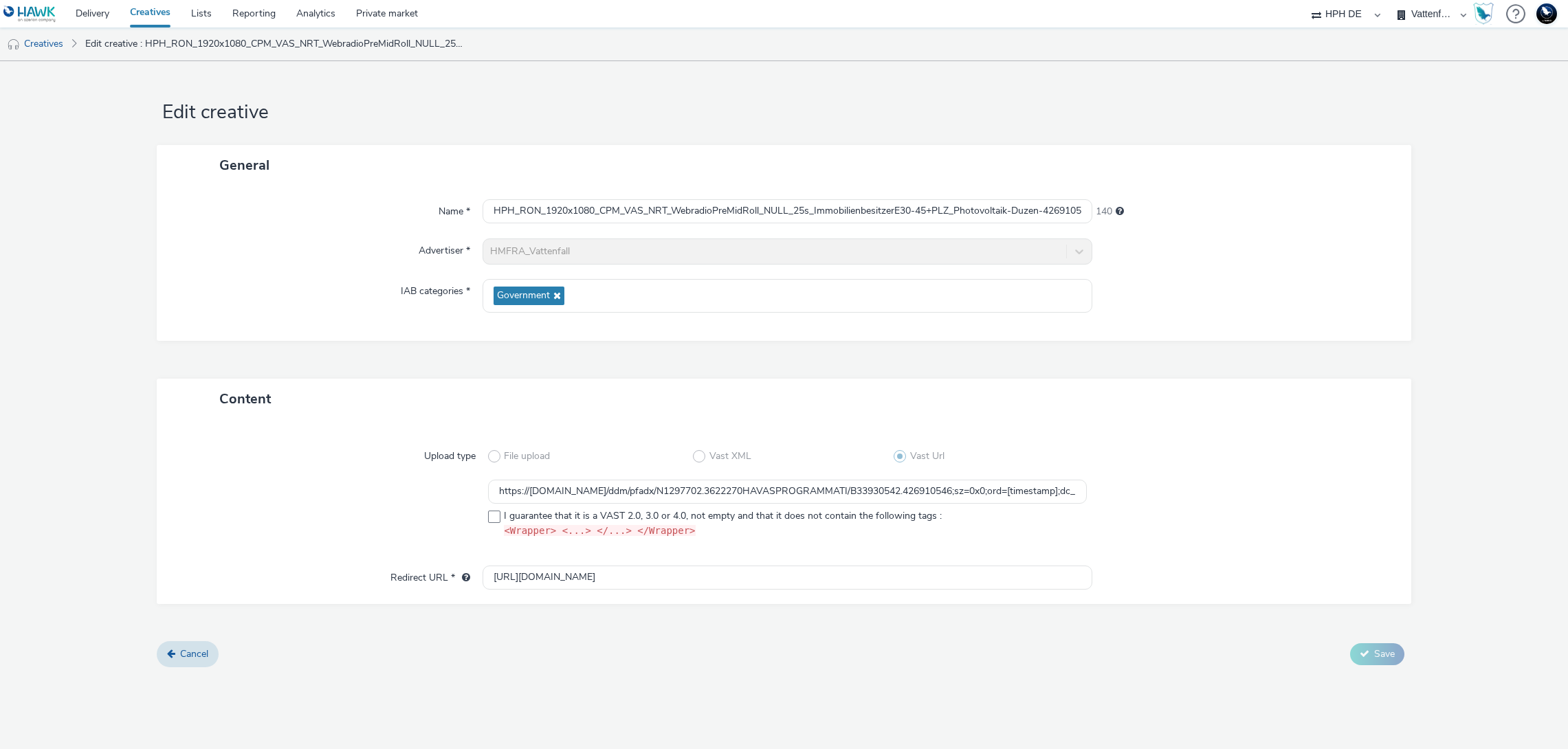
click at [995, 390] on div "Content" at bounding box center [783, 398] width 1254 height 40
click at [708, 574] on input "https://www.vattenfall.de/solar/pv-komplettanlage?utm_source=spotify&utm_medium…" at bounding box center [787, 578] width 610 height 24
click at [783, 575] on input "https://www.vattenfall.de/solar/pv-komplettanlage?utm_source=spotify&utm_medium…" at bounding box center [787, 578] width 610 height 24
click at [496, 521] on span at bounding box center [494, 516] width 12 height 12
checkbox input "true"
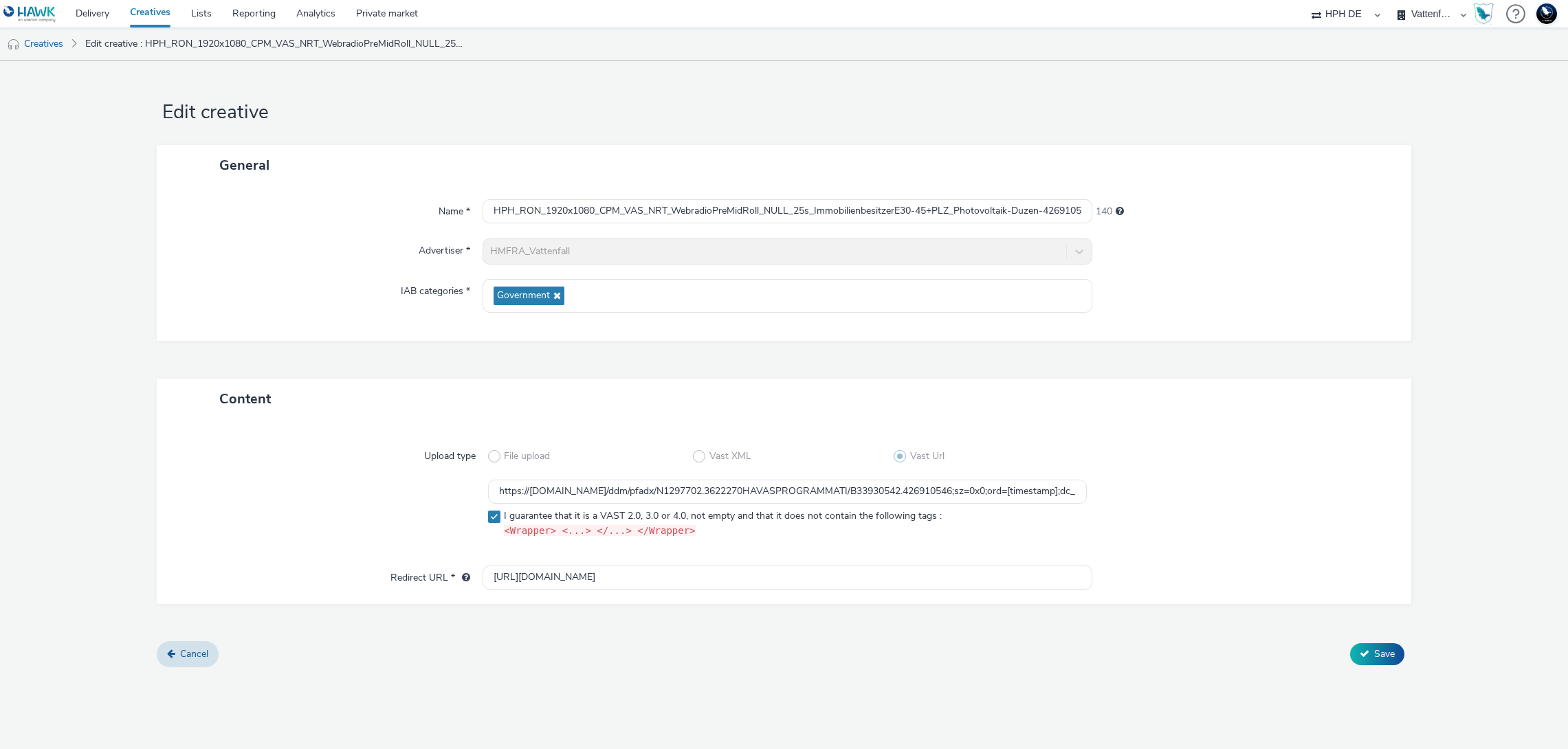
click at [1187, 614] on icon at bounding box center [1364, 653] width 9 height 9
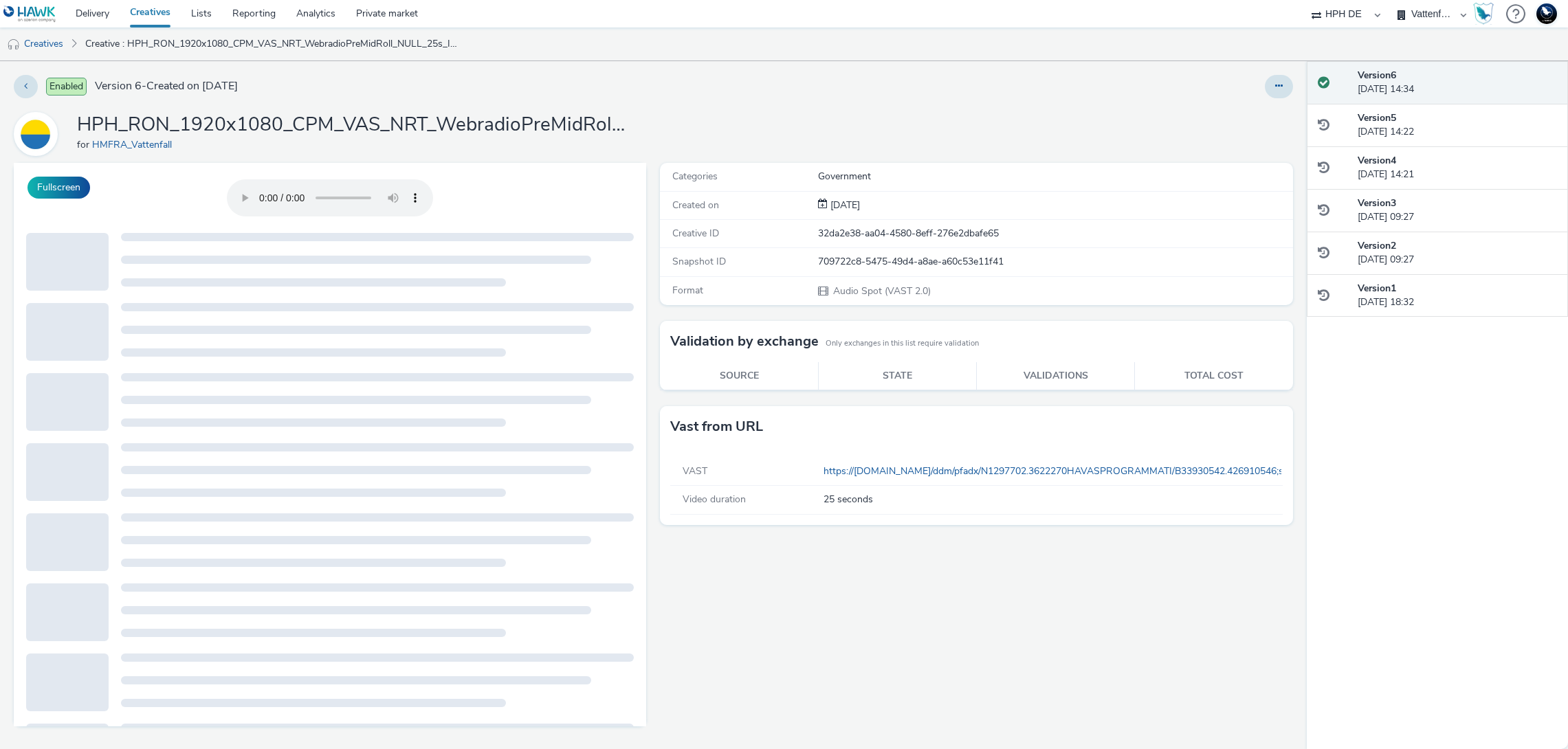
click at [1187, 89] on icon at bounding box center [1278, 86] width 8 height 9
click at [1187, 115] on link "Edit" at bounding box center [1241, 114] width 103 height 27
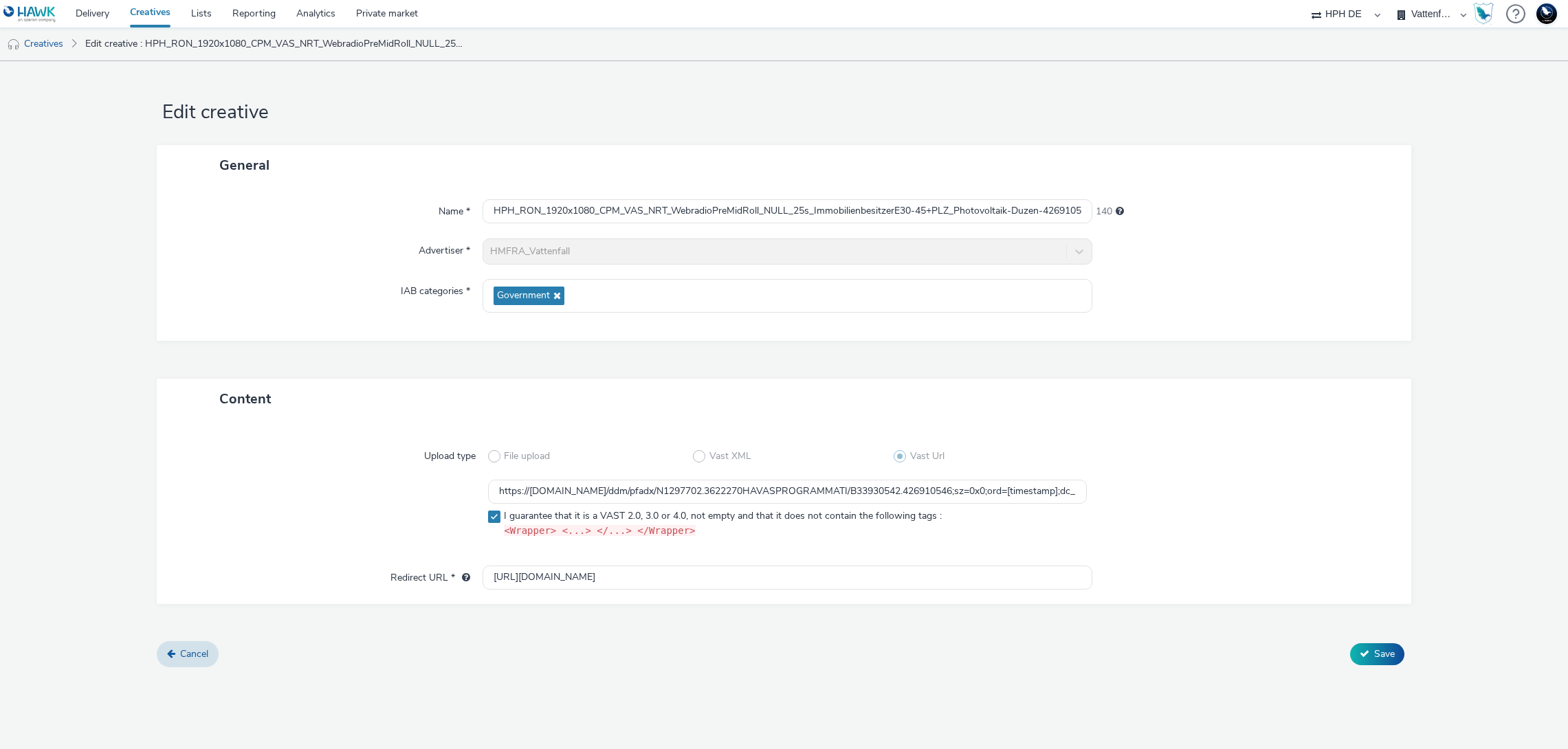
click at [993, 579] on input "https://pagead2.googlesyndication.com/pcs/click?xai=AKAOjssM0Xv1NLvrE3k7Nm7u3V0…" at bounding box center [787, 578] width 610 height 24
paste input "www.vattenfall.de/solar/pv-komplettanlage?utm_source=spotify&utm_medium=paid&ut…"
type input "https://www.vattenfall.de/solar/pv-komplettanlage?utm_source=spotify&utm_medium…"
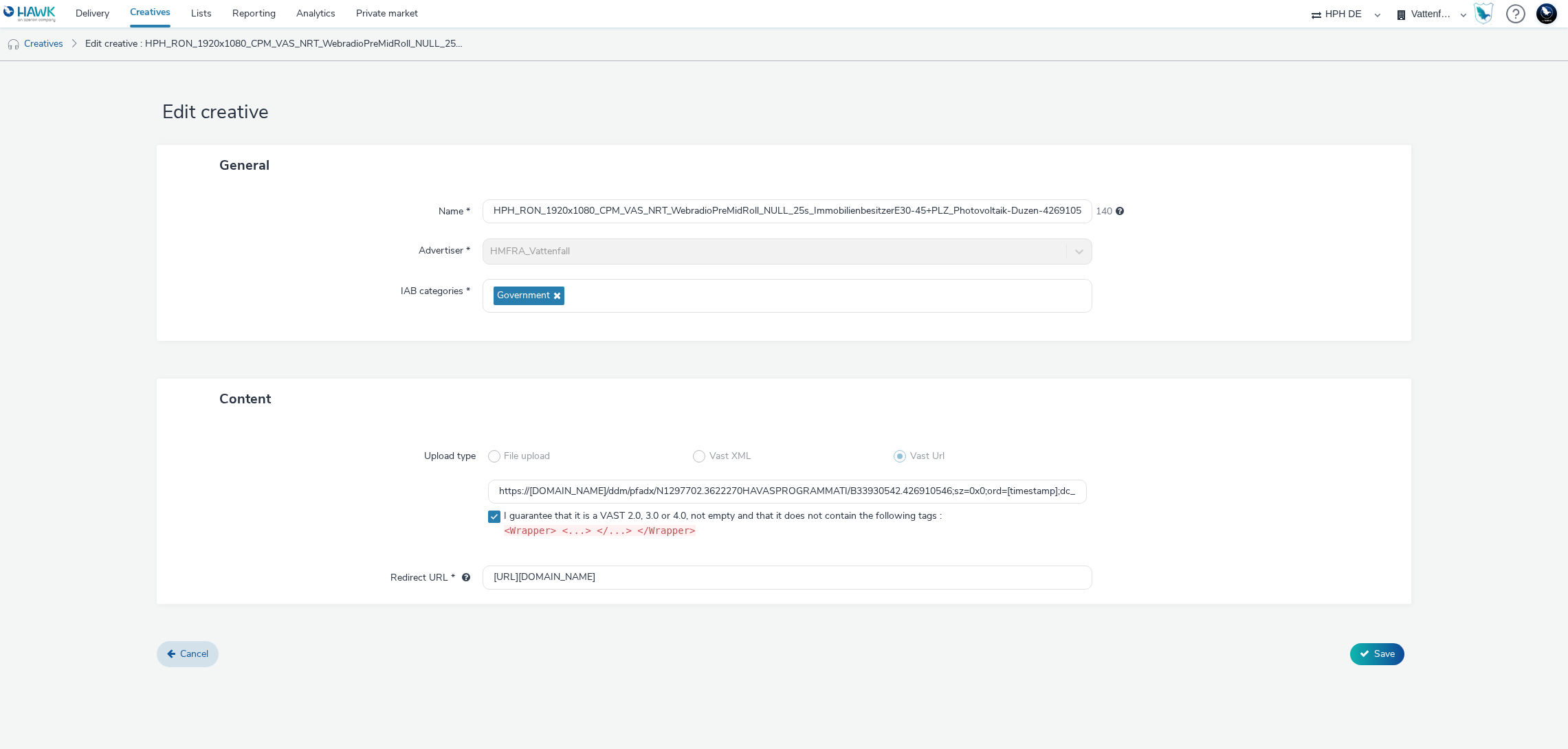
click at [1187, 614] on span "Save" at bounding box center [1384, 653] width 21 height 13
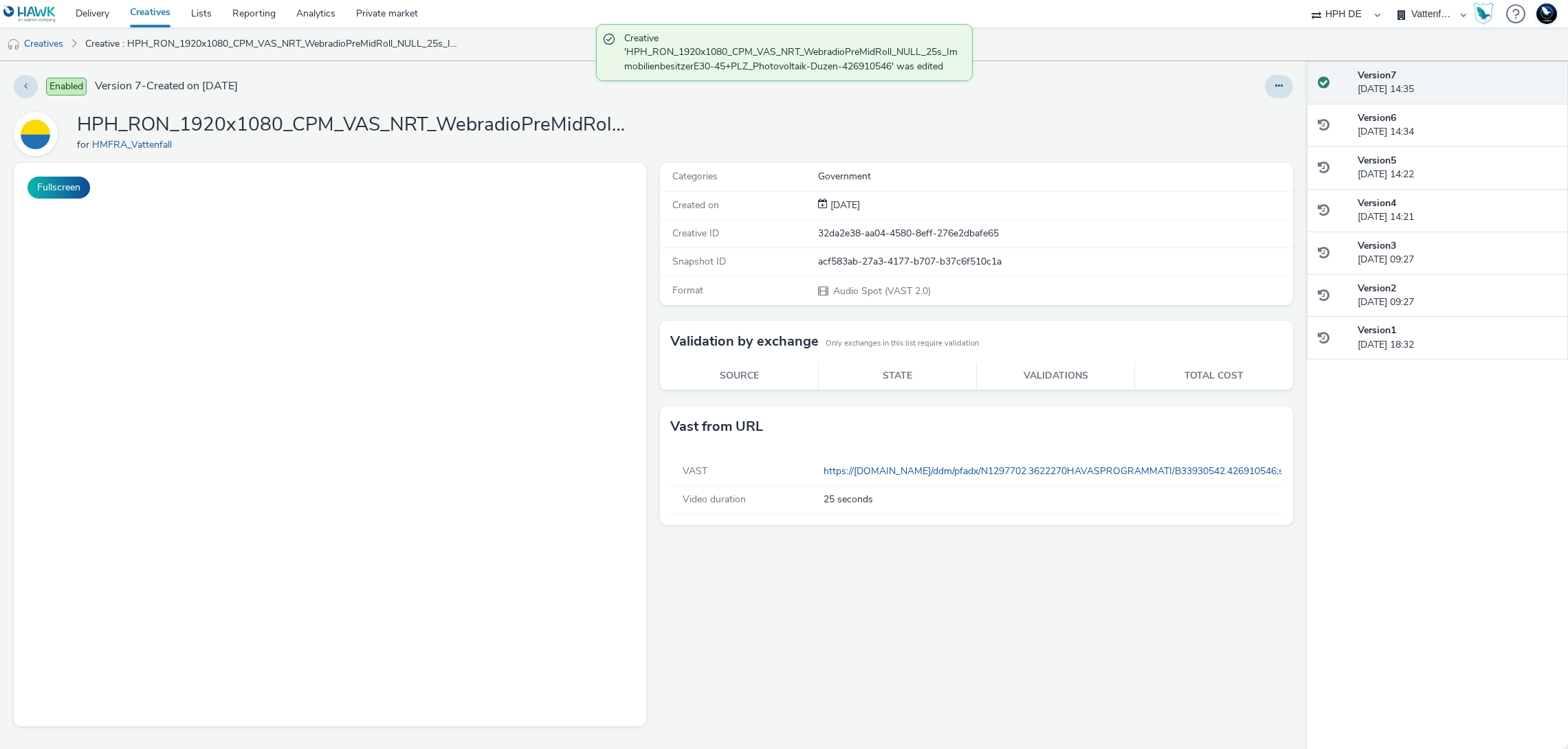
click at [1187, 97] on div "Version 7 04 September 2025, 14:35" at bounding box center [1436, 83] width 261 height 44
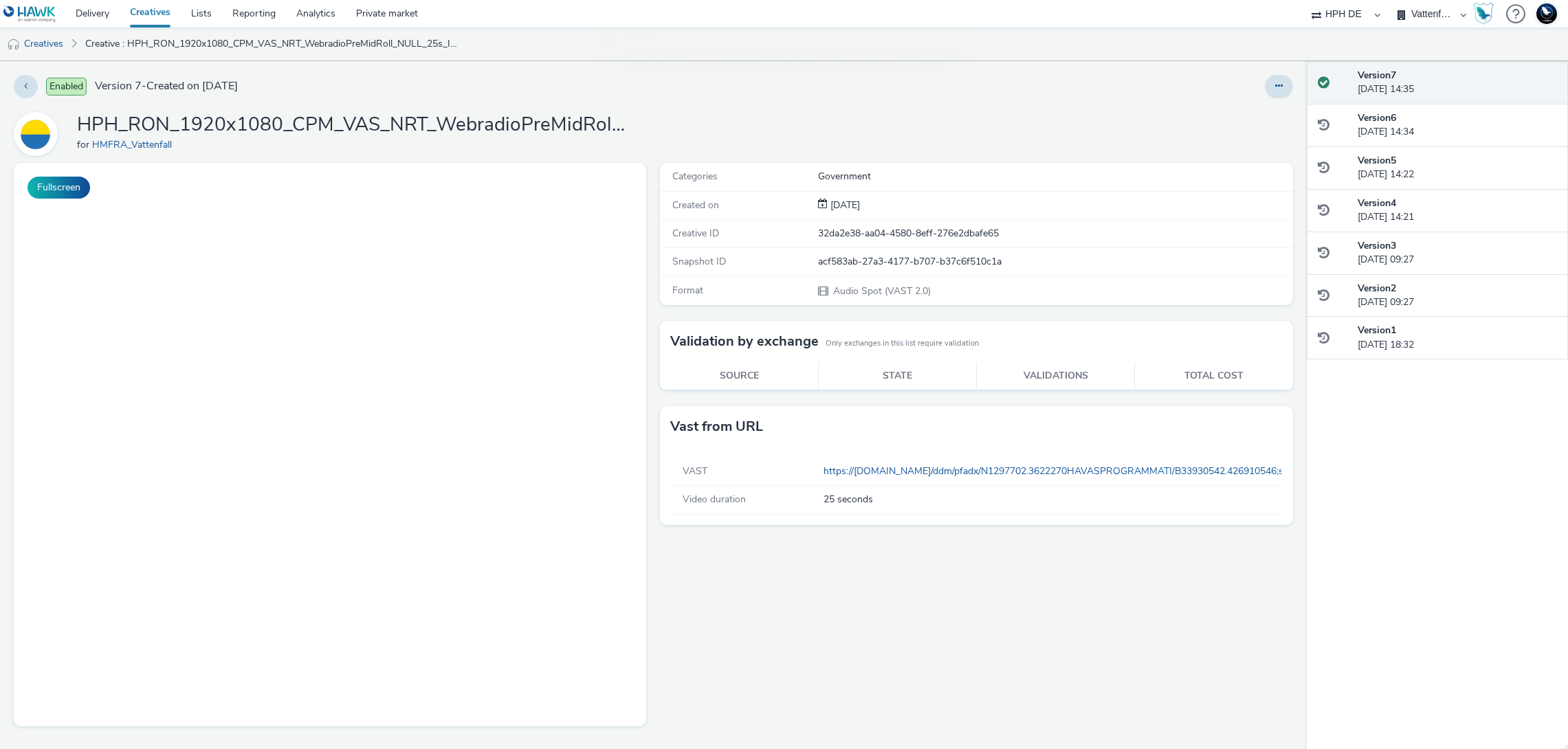
click at [1187, 86] on icon at bounding box center [1278, 86] width 8 height 9
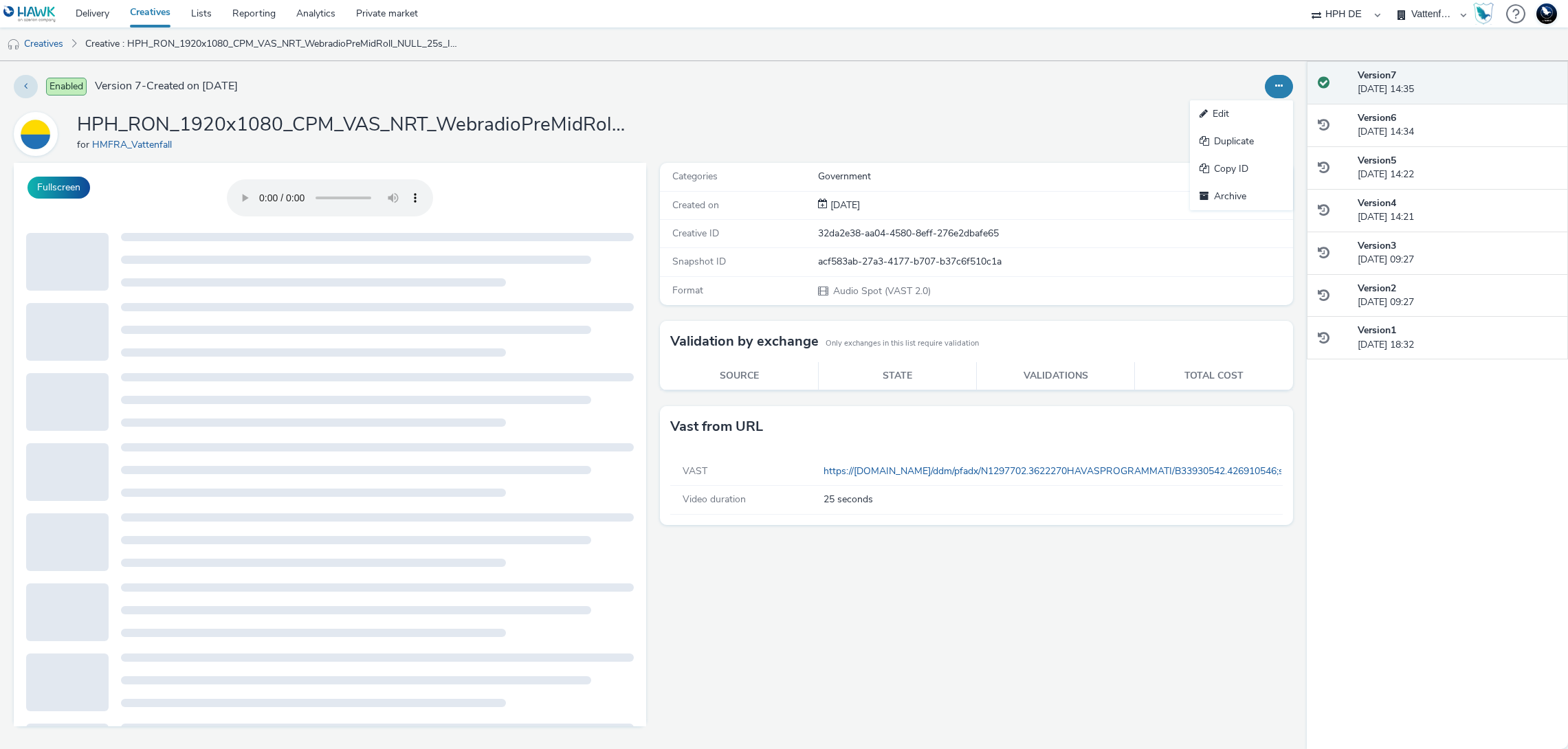
click at [1187, 115] on link "Edit" at bounding box center [1241, 114] width 103 height 27
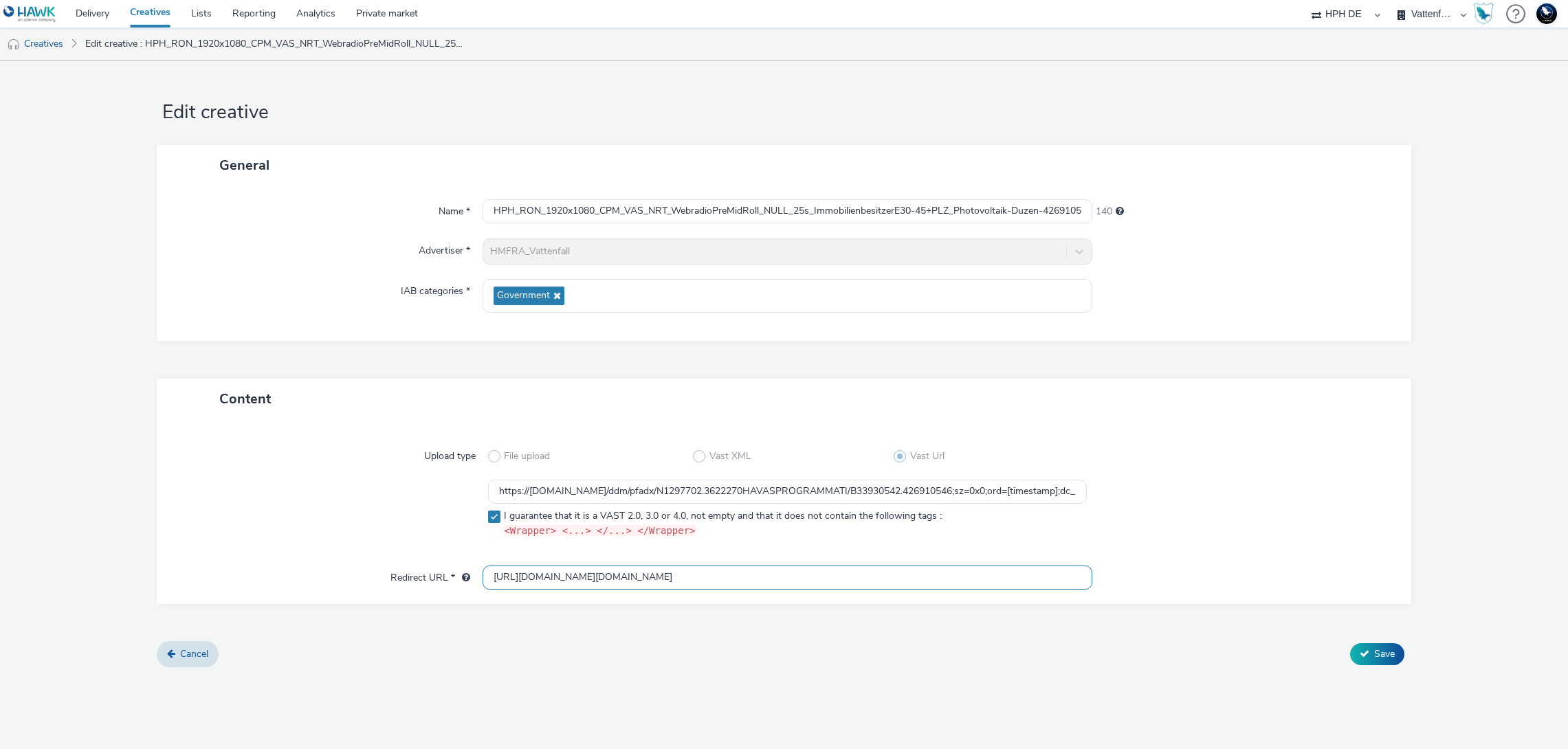
click at [731, 575] on input "https://pagead2.googlesyndication.com/pcs/click?xai=AKAOjsttCfNZdJdzzUDXutSsRy_…" at bounding box center [787, 578] width 610 height 24
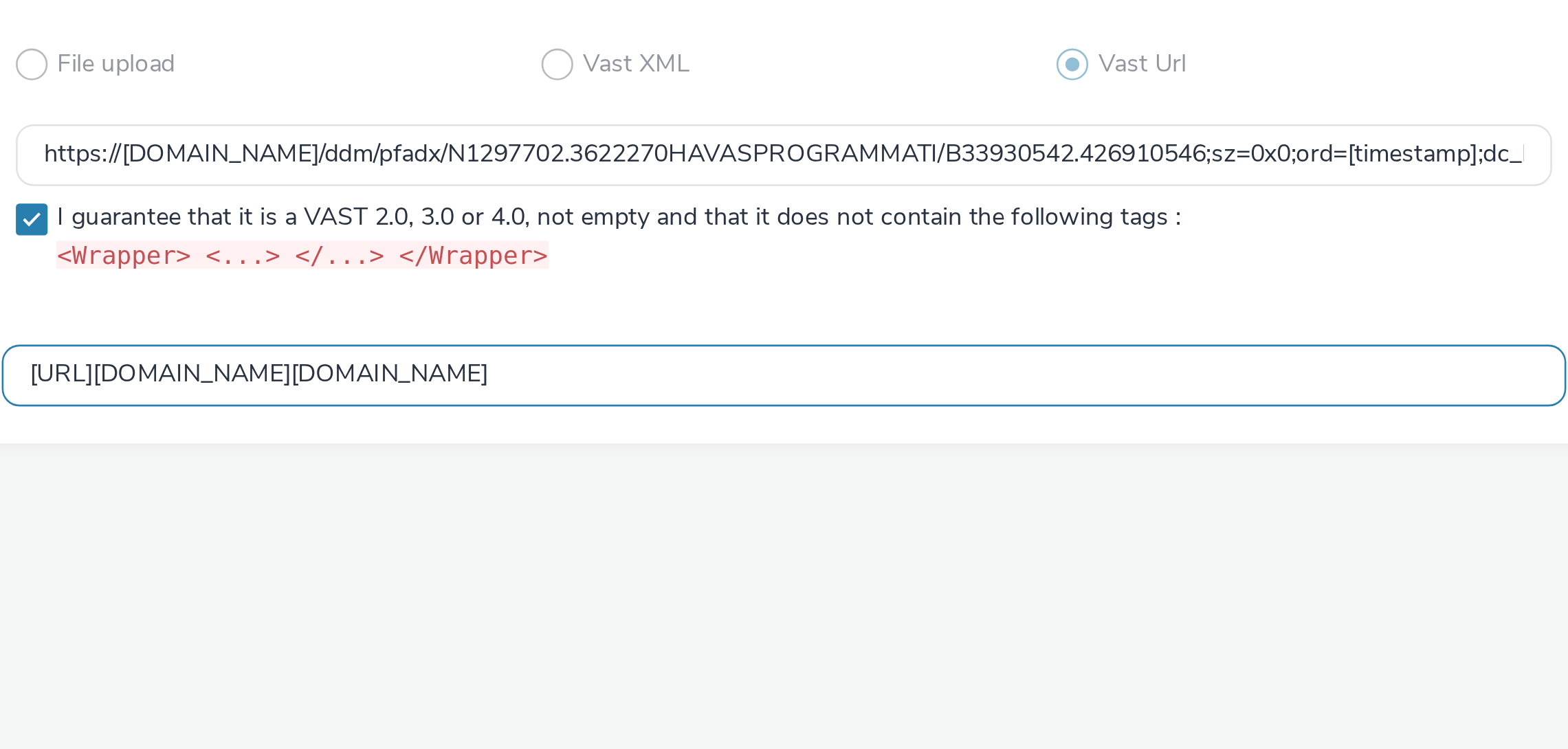
paste input "www.vattenfall.de/solar/pv-komplettanlage?utm_source=spotify&utm_medium=paid&ut…"
type input "https://www.vattenfall.de/solar/pv-komplettanlage?utm_source=spotify&utm_medium…"
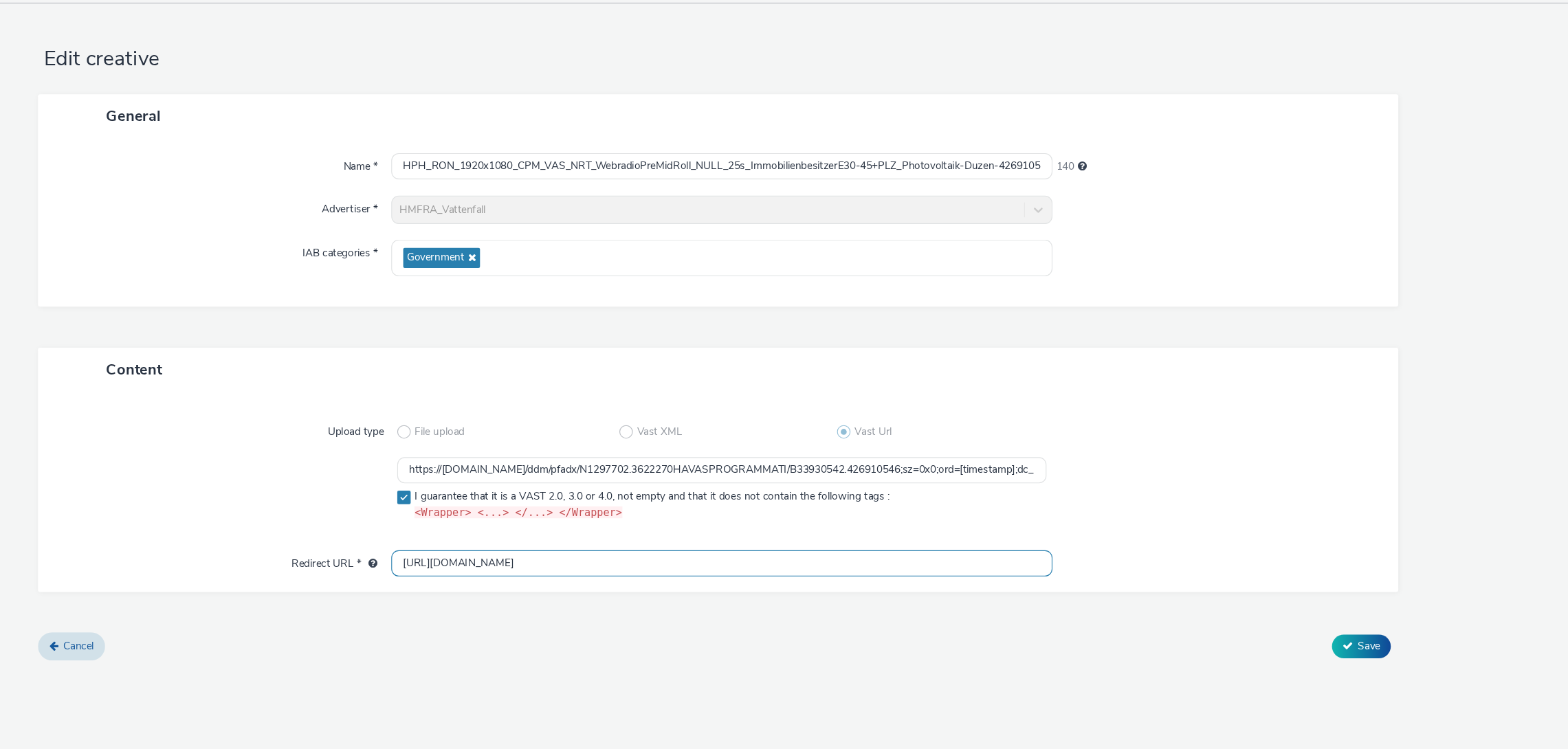
scroll to position [0, 0]
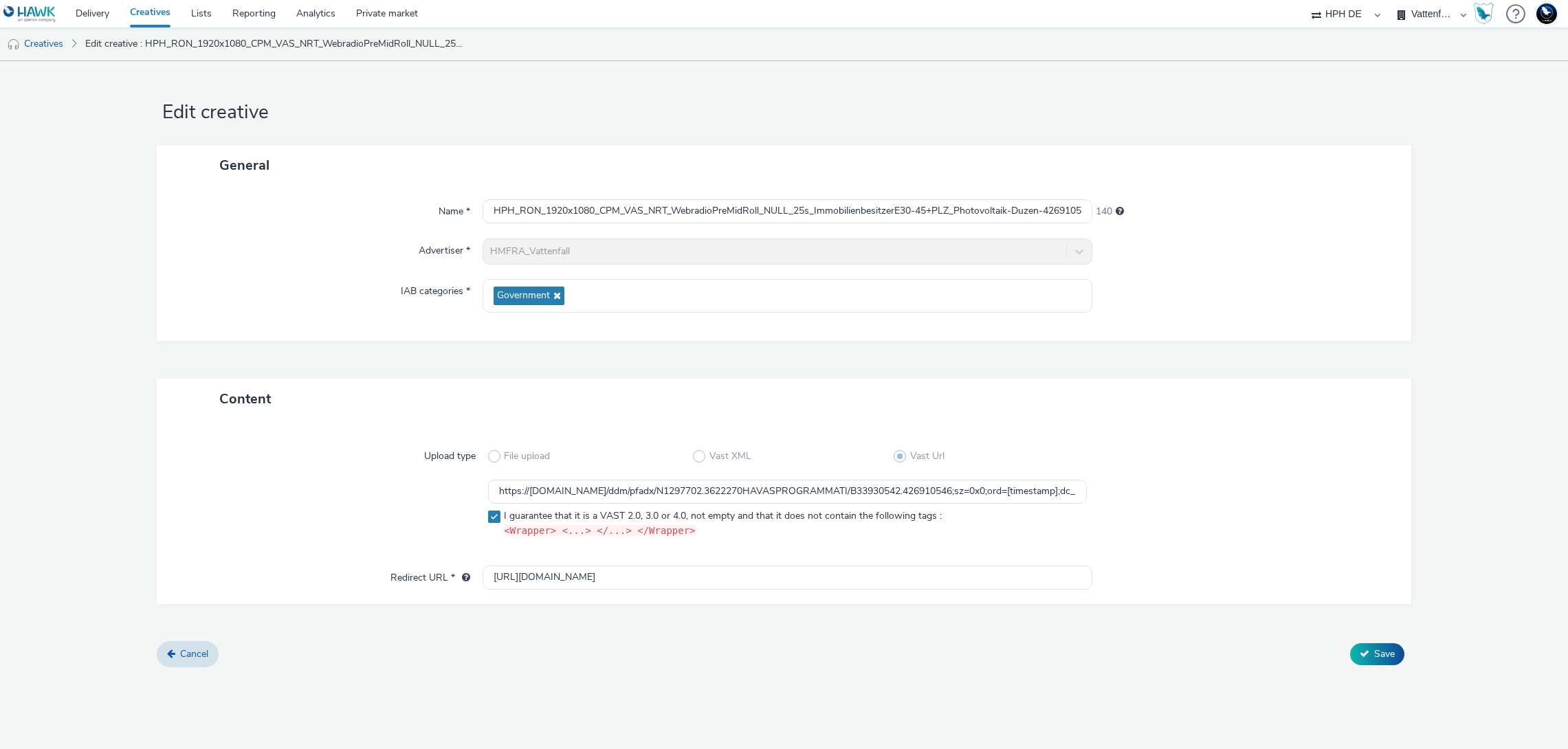
click at [1187, 614] on button "Save" at bounding box center [1377, 654] width 55 height 22
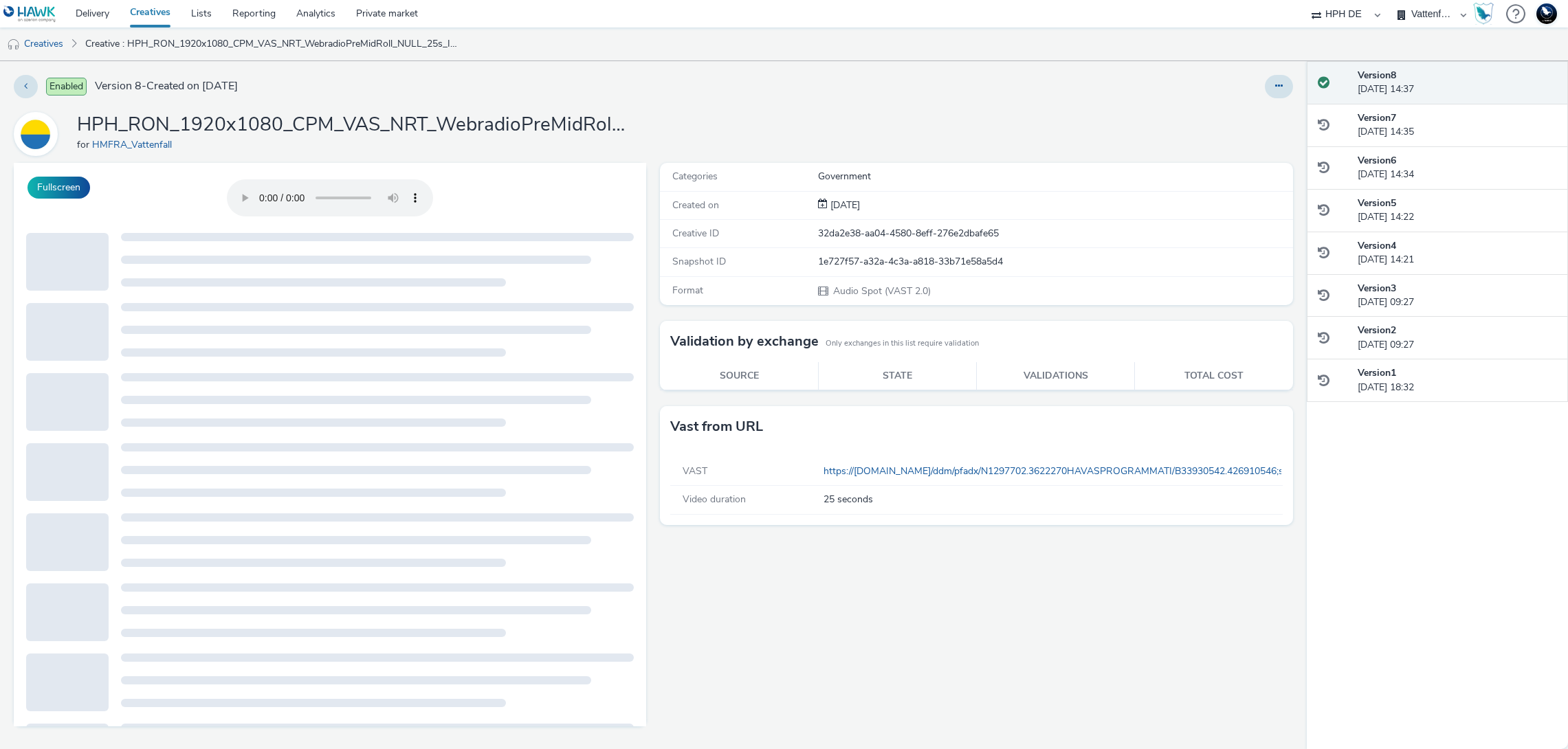
click at [1187, 90] on icon at bounding box center [1278, 86] width 8 height 9
click at [1187, 114] on icon at bounding box center [1205, 113] width 13 height 9
click at [1187, 292] on div "Version 3 22 August 2025, 09:27" at bounding box center [1457, 296] width 199 height 28
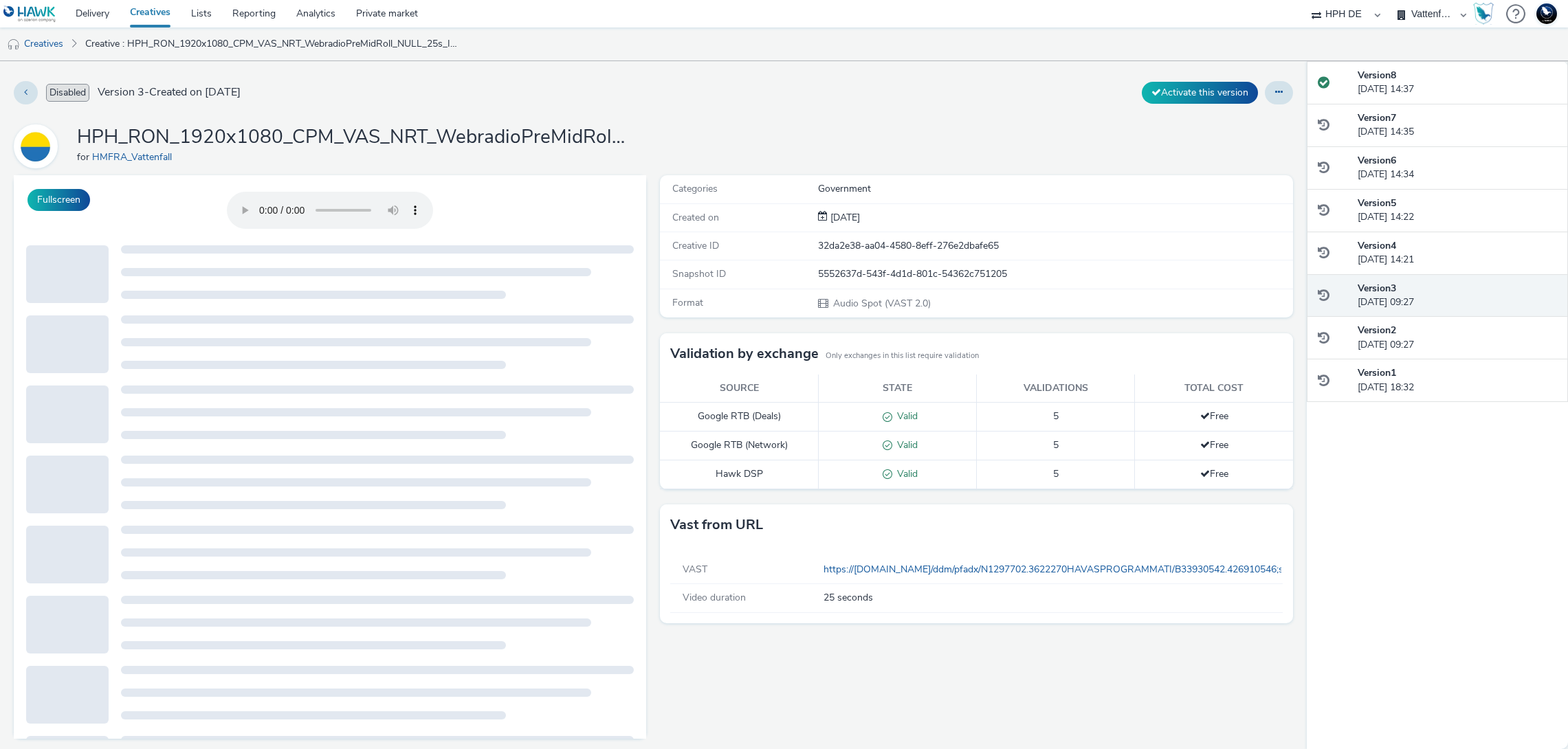
click at [1187, 97] on button "Activate this version" at bounding box center [1200, 93] width 116 height 22
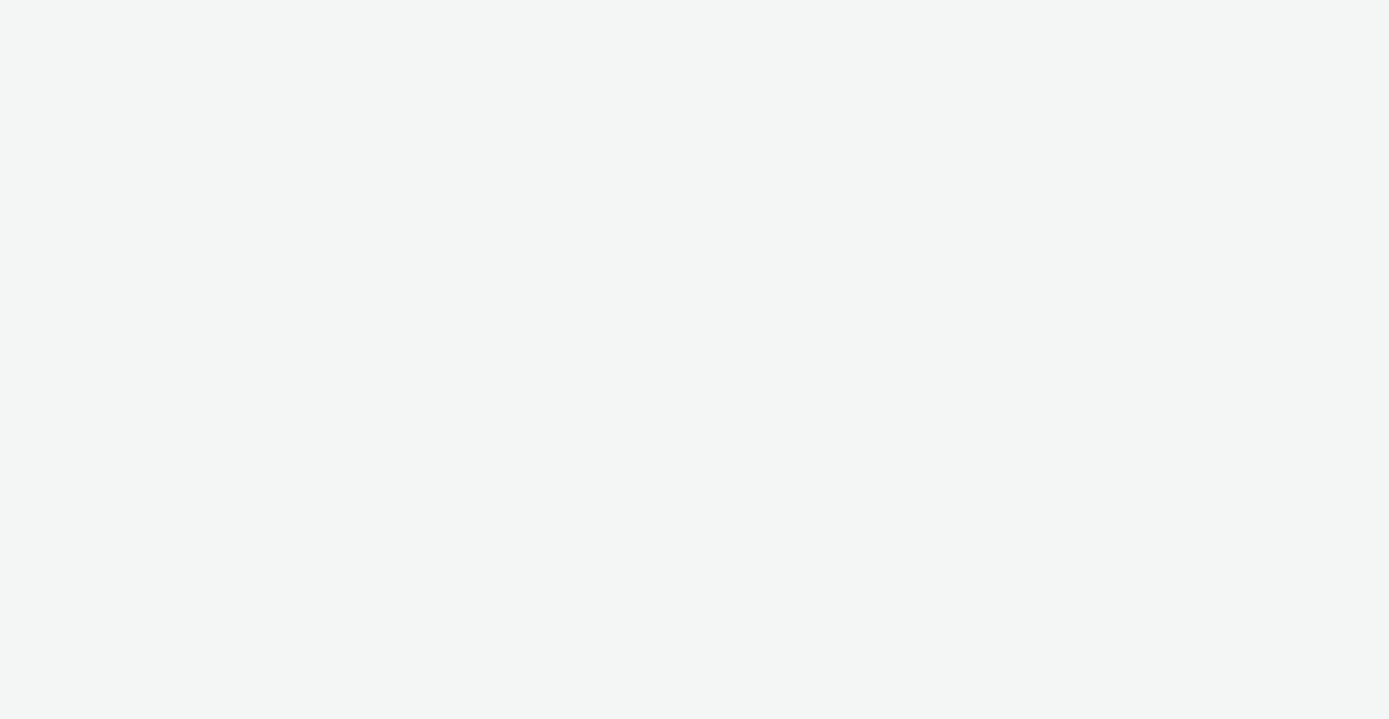
select select "3accb258-2b8e-4def-9b79-8de5f579532c"
select select "524f9a1d-b733-413f-91db-710ee3173a22"
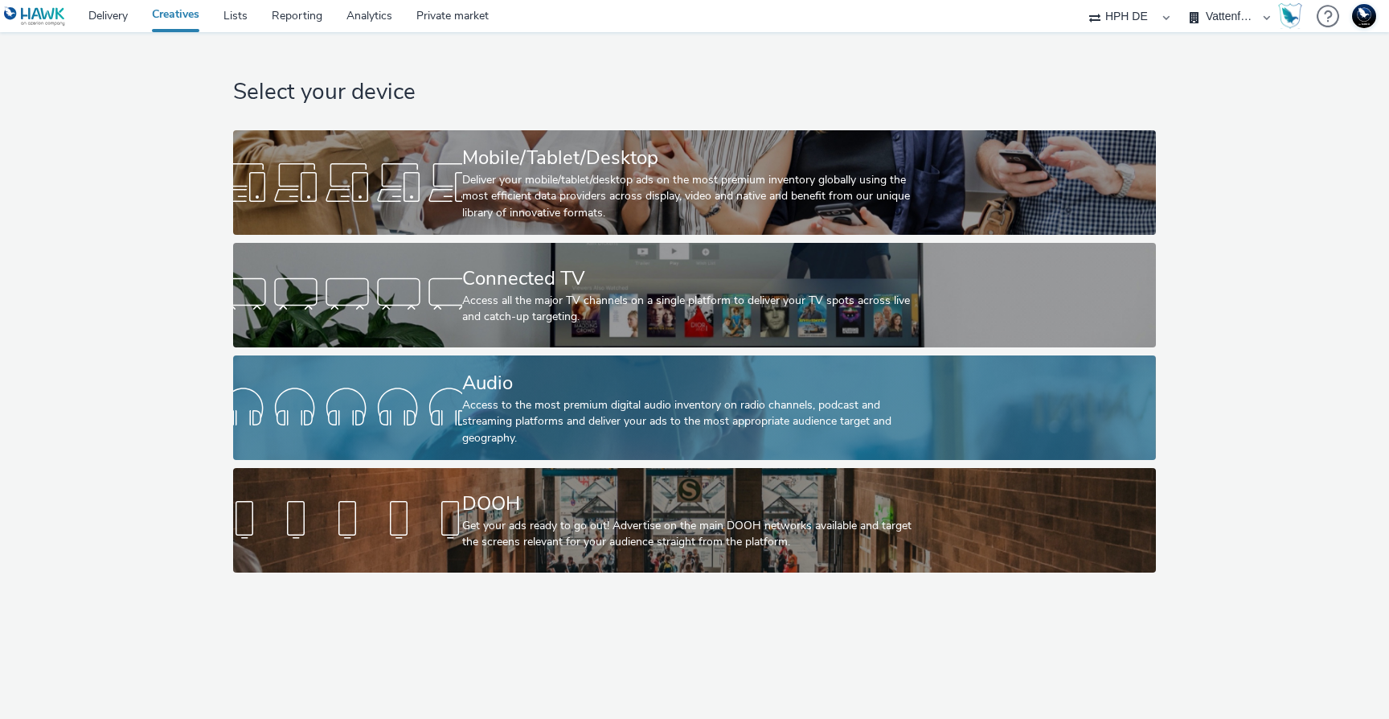
click at [524, 404] on div "Access to the most premium digital audio inventory on radio channels, podcast a…" at bounding box center [691, 421] width 458 height 49
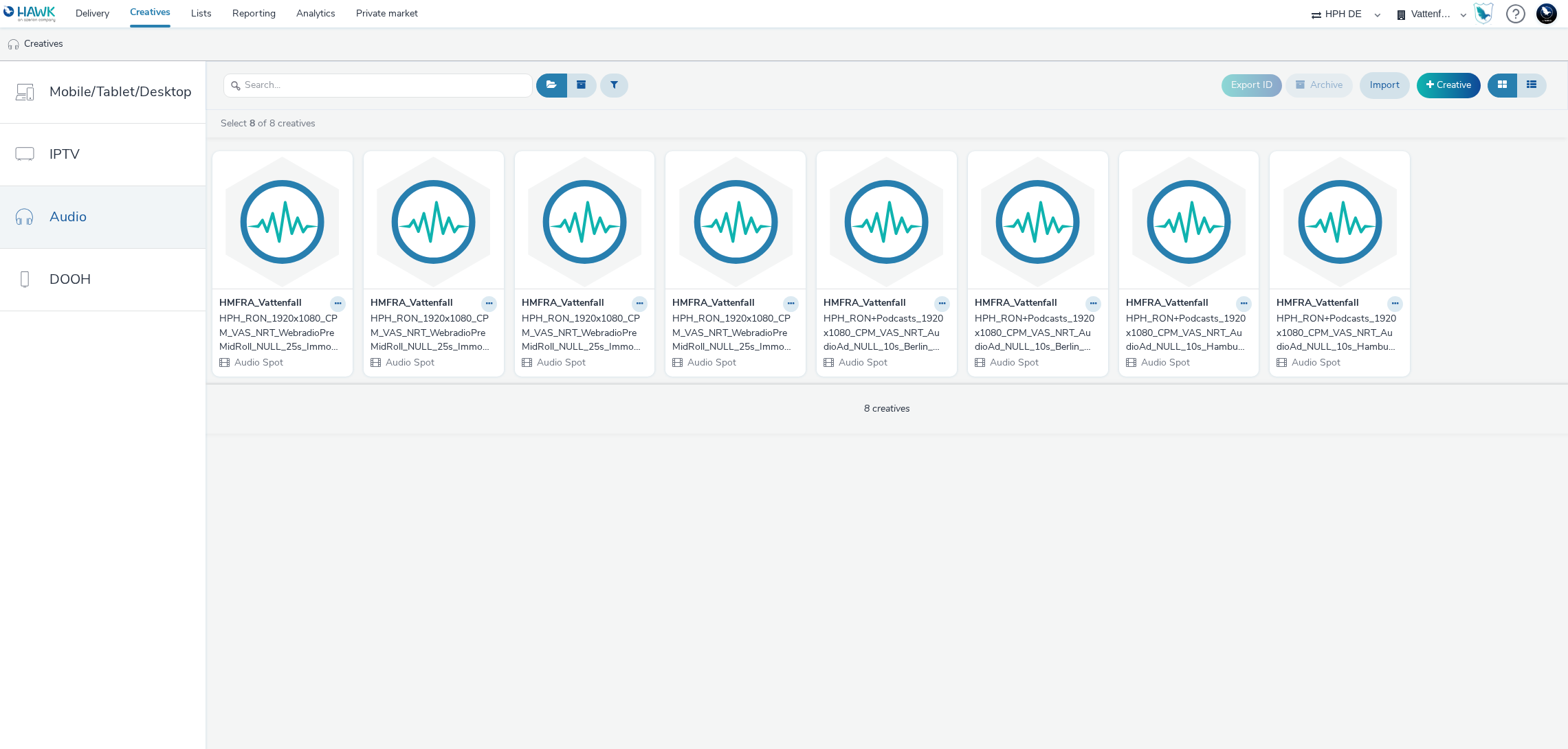
click at [1187, 89] on link "Creative" at bounding box center [1448, 85] width 64 height 25
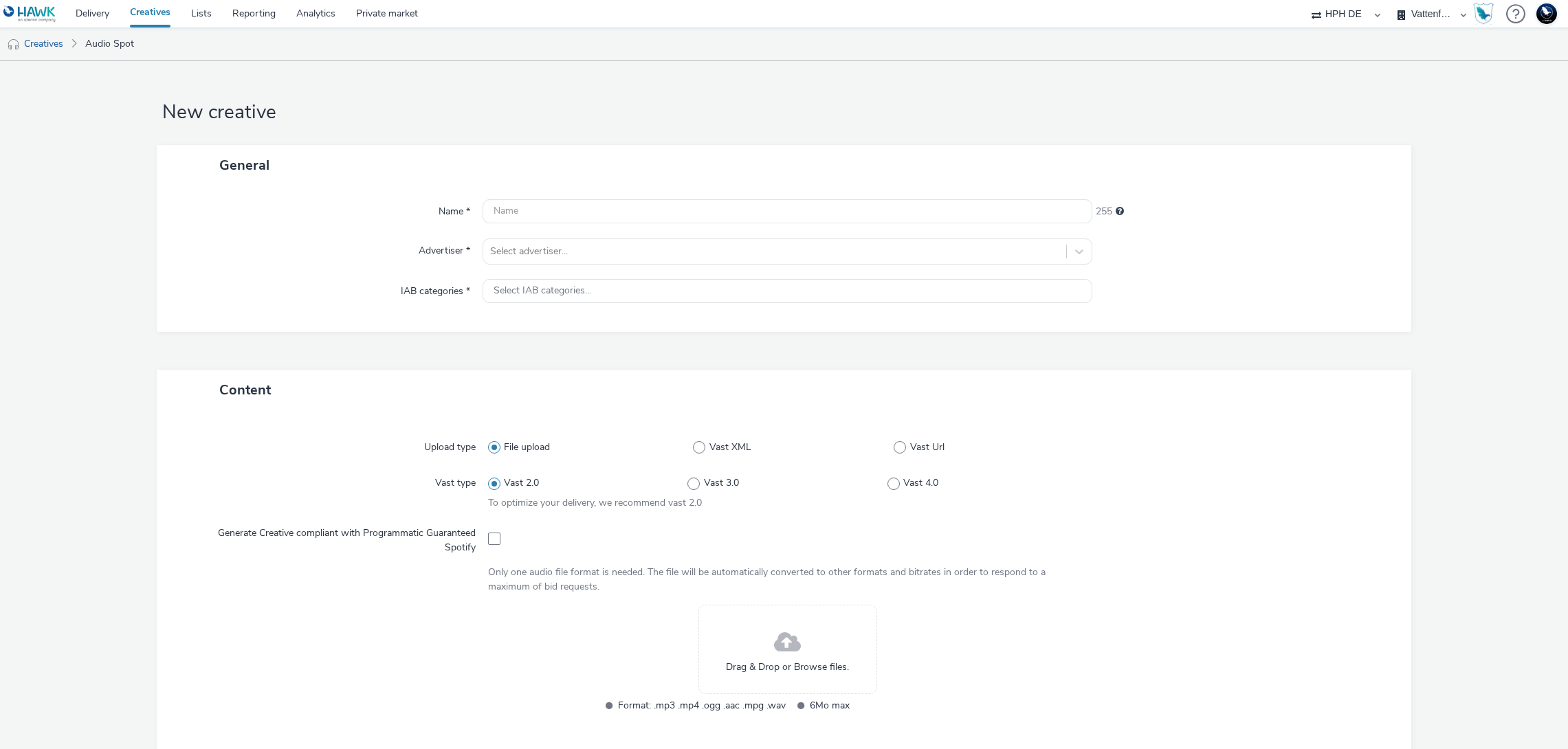
scroll to position [363, 0]
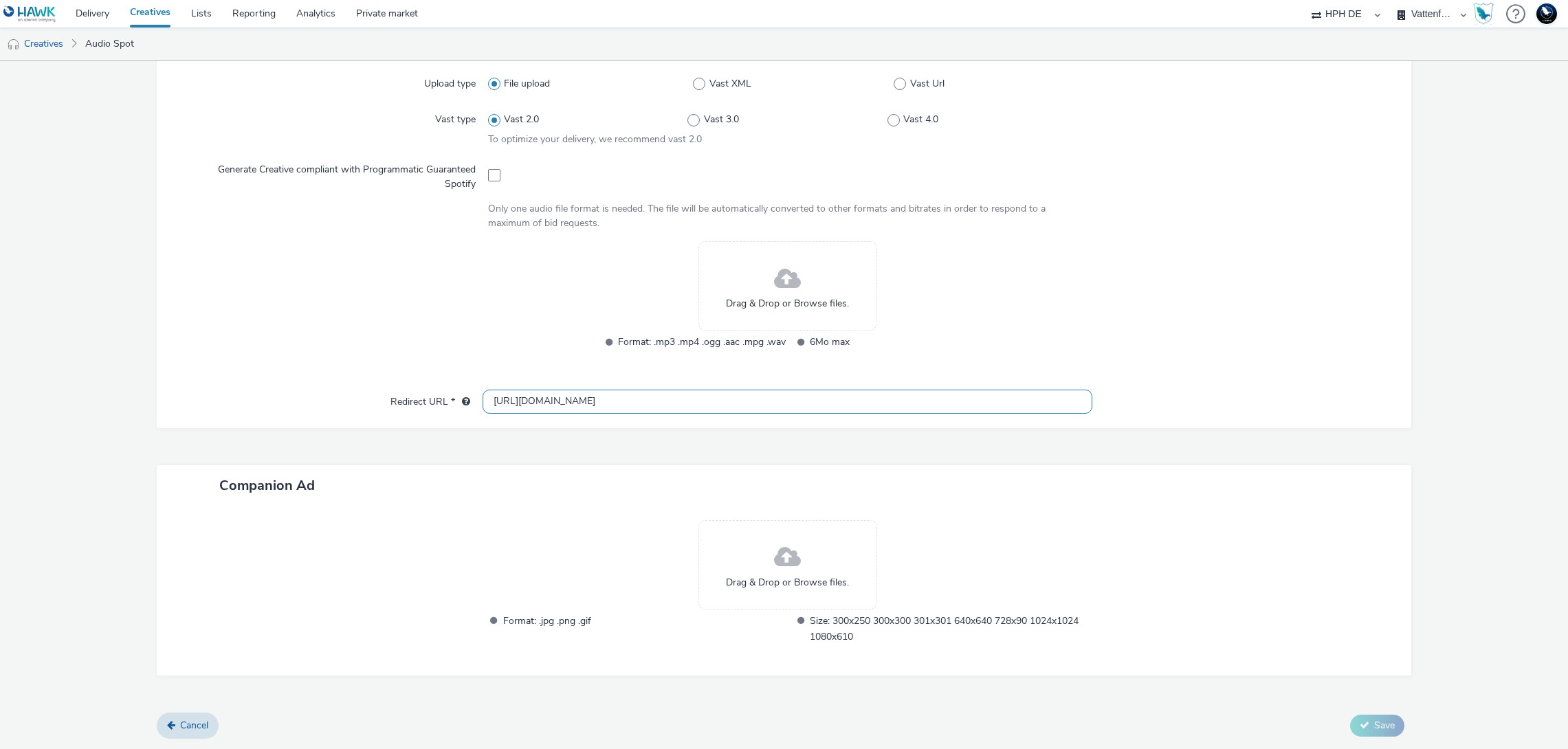
click at [721, 398] on input "https://tabmo.io" at bounding box center [787, 402] width 610 height 24
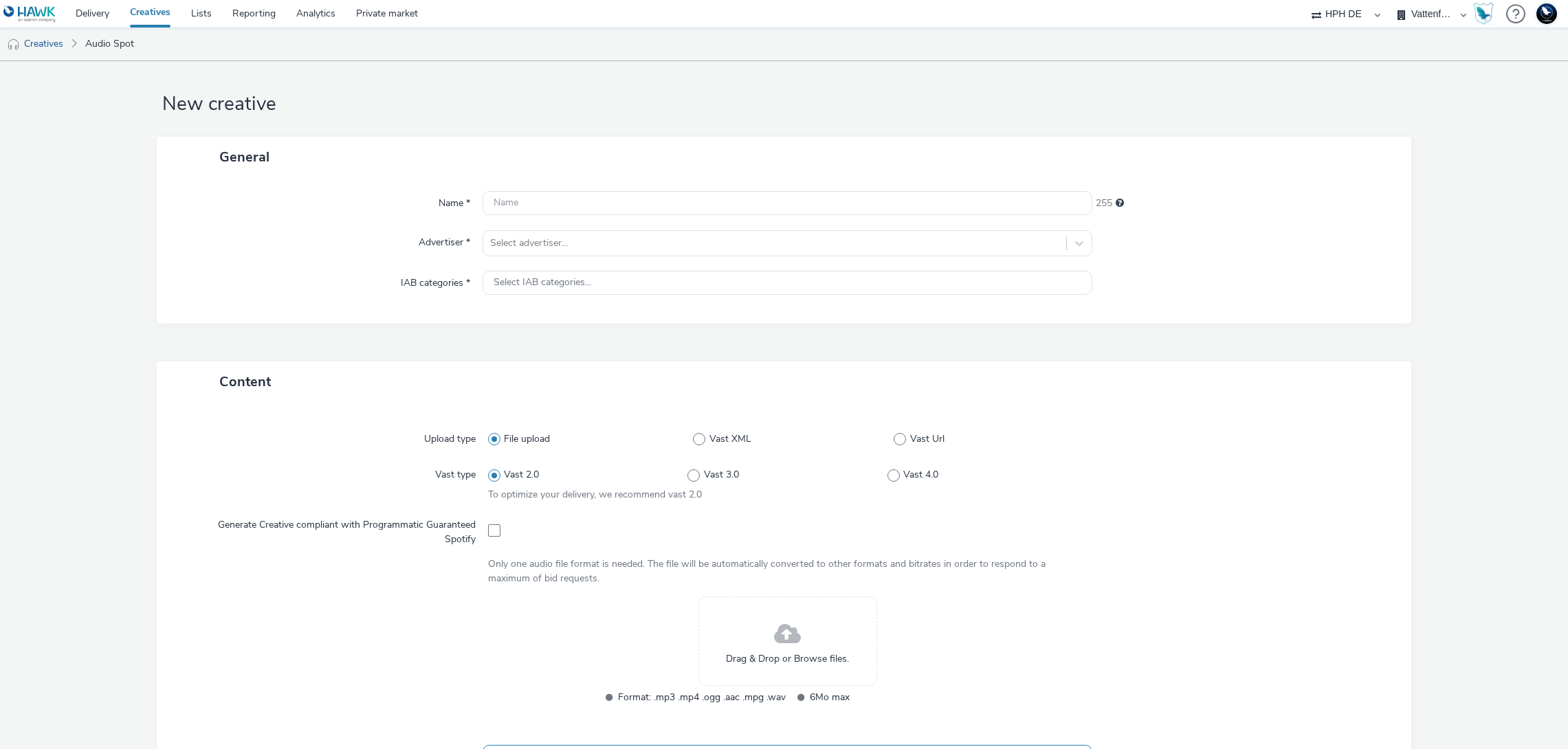
scroll to position [0, 0]
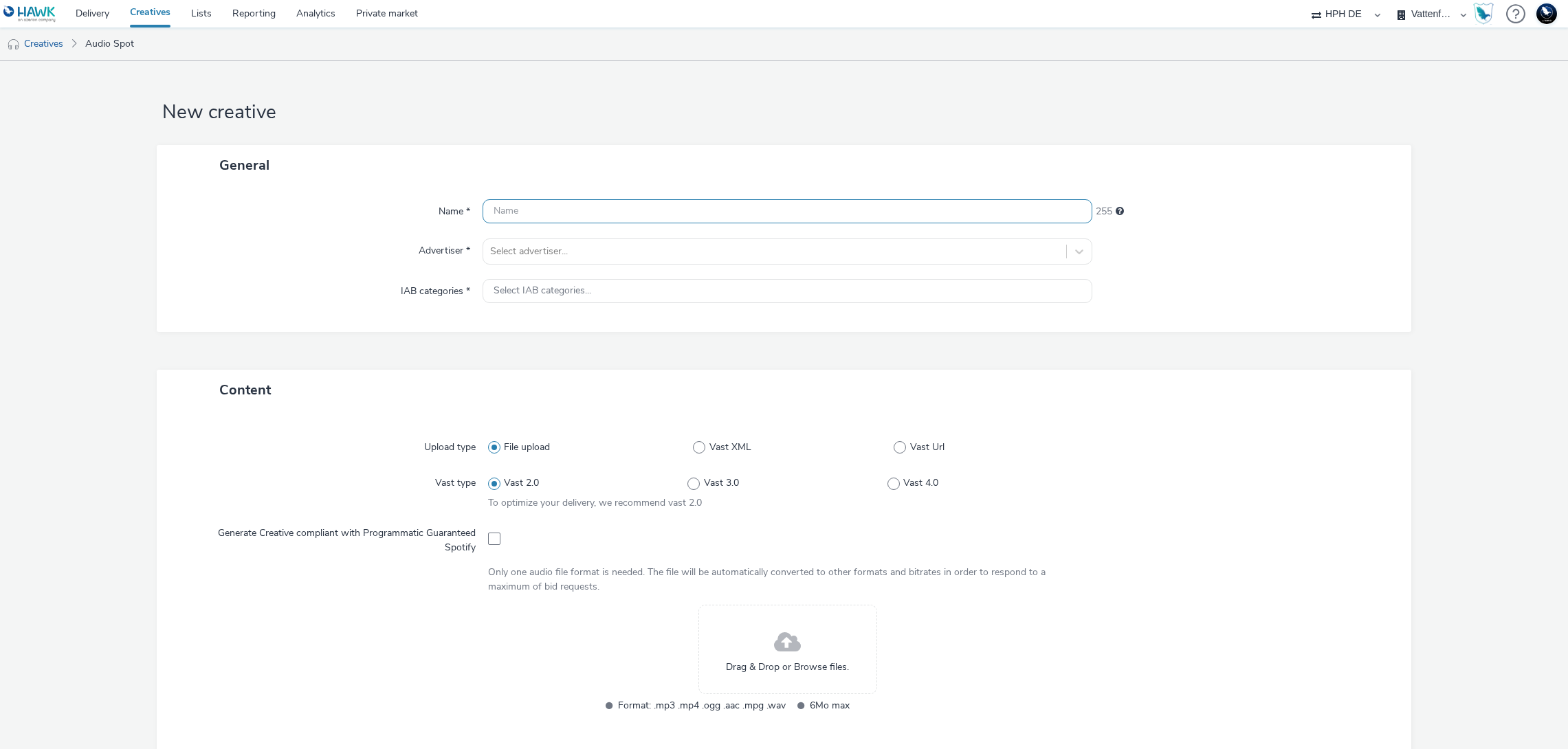
click at [582, 214] on input "text" at bounding box center [787, 211] width 610 height 24
click at [582, 214] on input "1" at bounding box center [787, 211] width 610 height 24
type input "123"
click at [542, 284] on li "HMFRA_Vattenfall" at bounding box center [787, 291] width 610 height 46
type input "http://vattenfall.de"
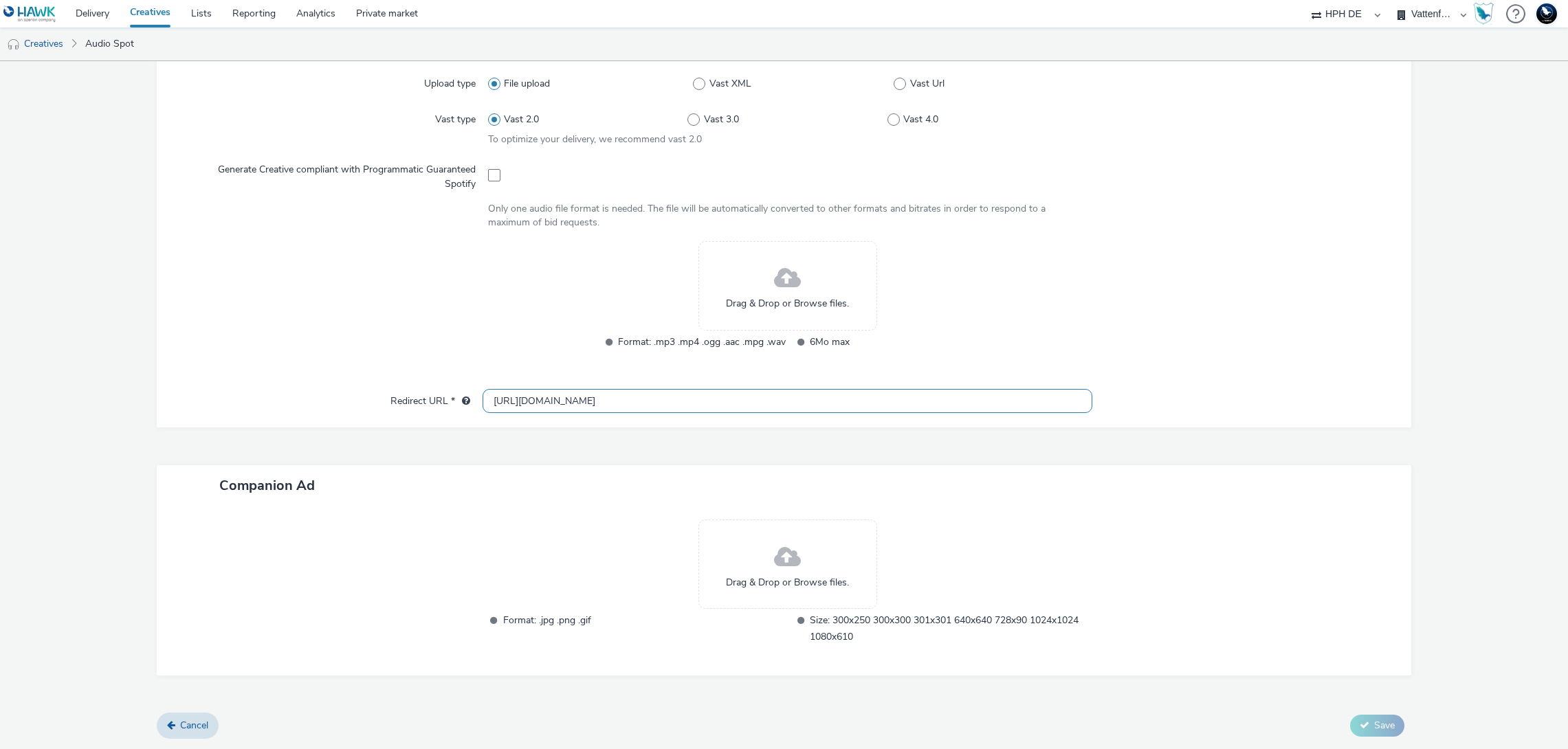
scroll to position [246, 0]
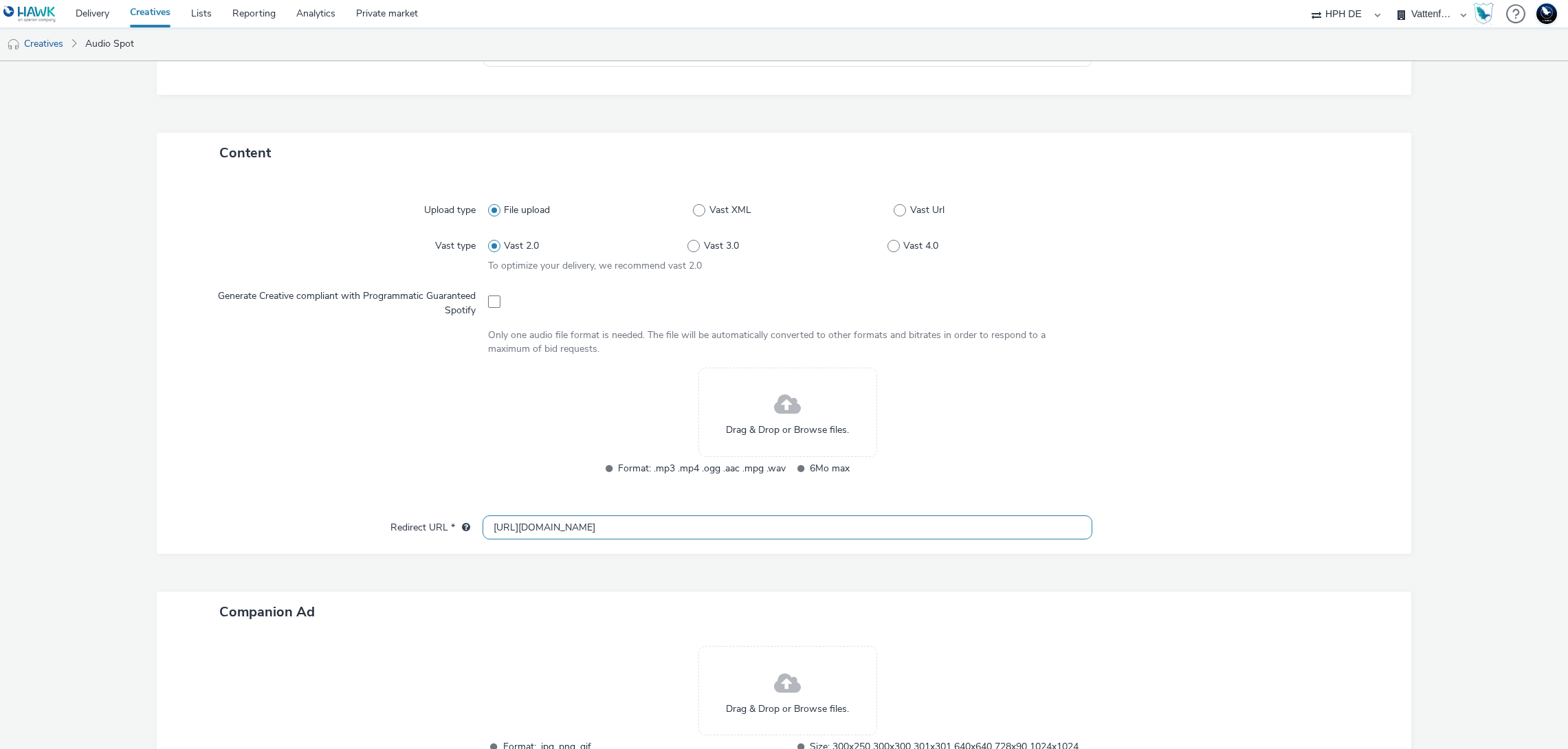
click at [763, 412] on div "Drag & Drop or Browse files." at bounding box center [787, 412] width 179 height 90
click at [542, 344] on div "Only one audio file format is needed. The file will be automatically converted …" at bounding box center [787, 342] width 598 height 28
click at [910, 209] on span "Vast Url" at bounding box center [927, 210] width 34 height 14
click at [903, 209] on input "Vast Url" at bounding box center [898, 209] width 9 height 9
radio input "false"
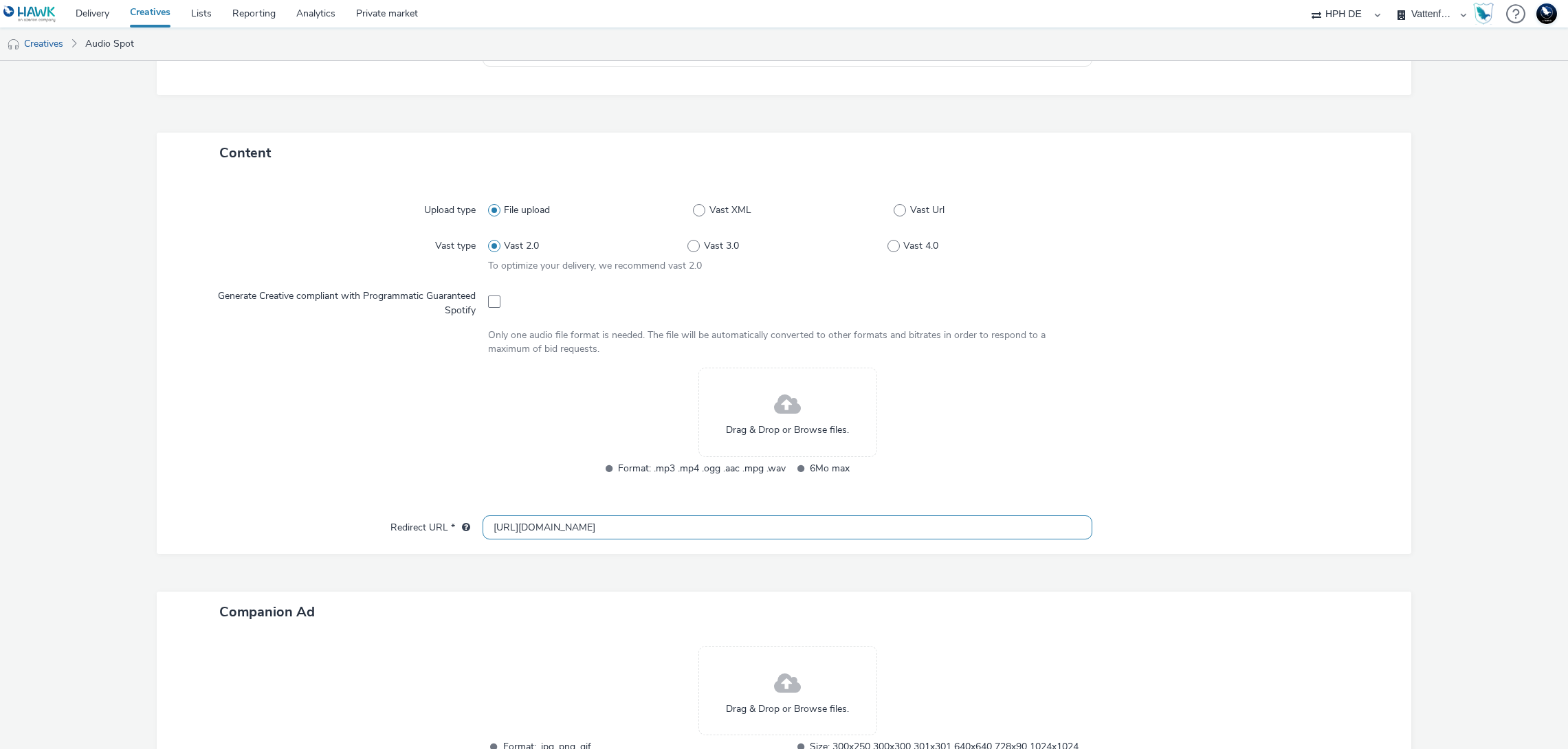
radio input "true"
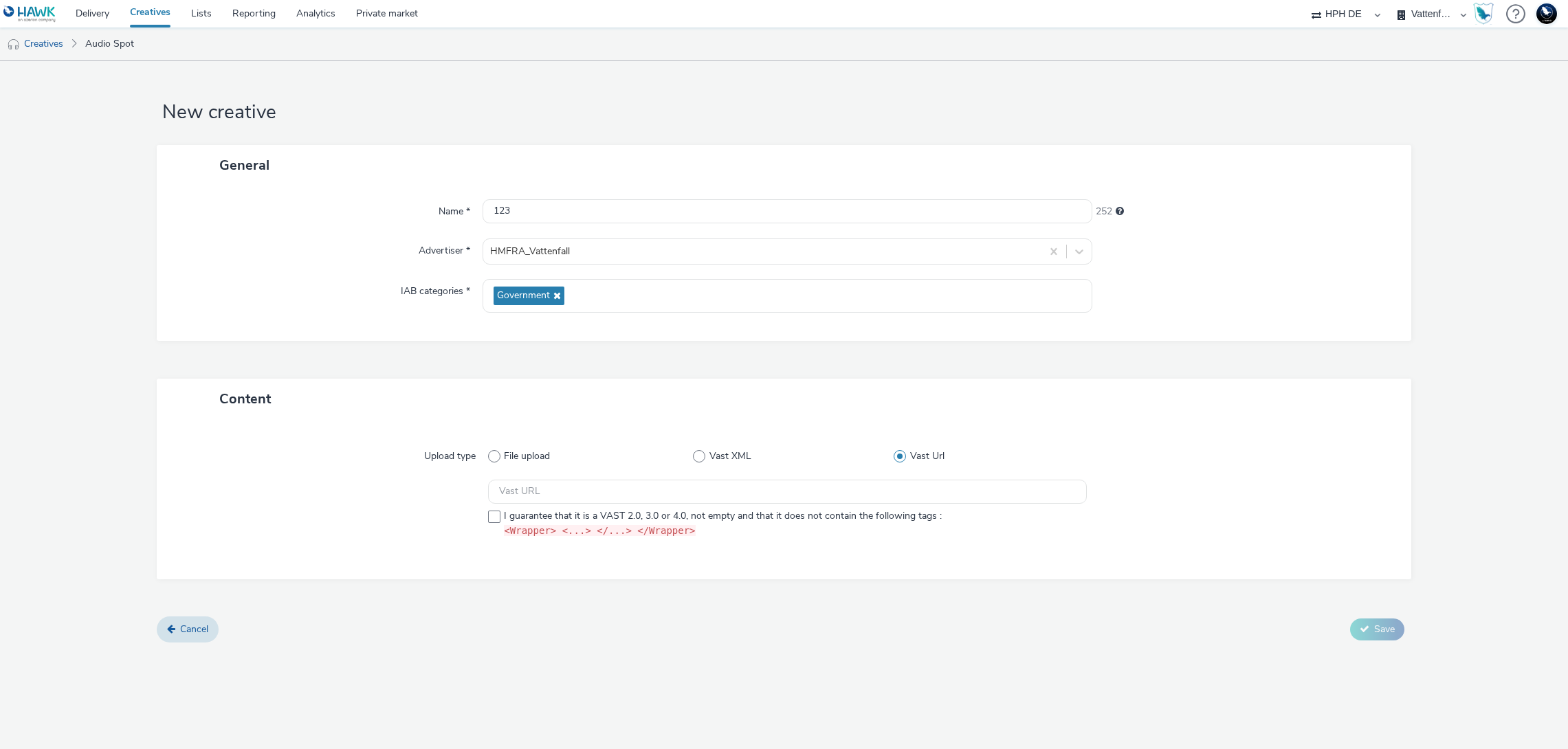
scroll to position [0, 0]
click at [899, 212] on input "123" at bounding box center [787, 211] width 610 height 24
click at [805, 497] on input "text" at bounding box center [787, 492] width 598 height 24
paste input "https://ad.doubleclick.net/ddm/pfadx/N1297702.3622270HAVASPROGRAMMATI/B33930542…"
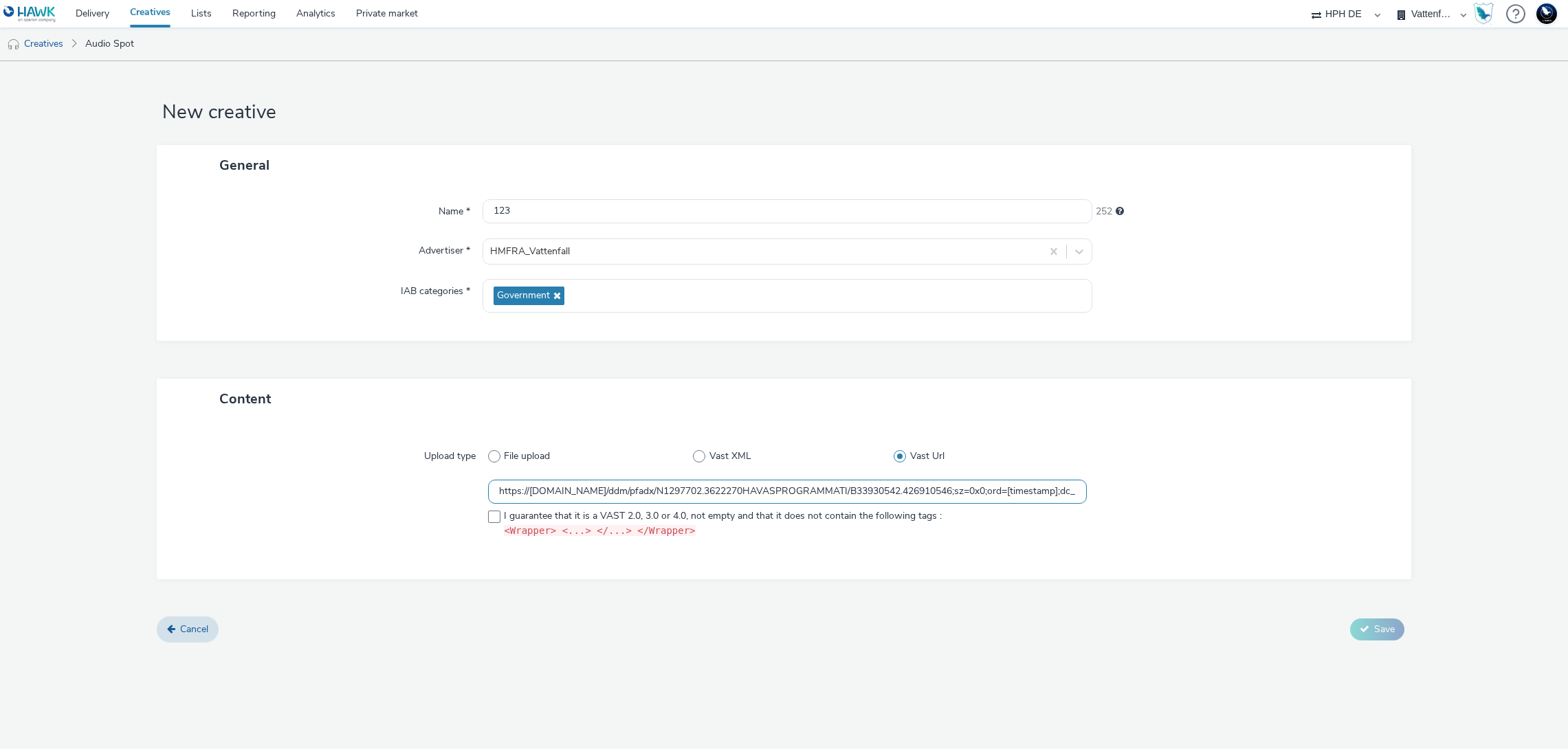
scroll to position [0, 811]
click at [746, 489] on input "https://ad.doubleclick.net/ddm/pfadx/N1297702.3622270HAVASPROGRAMMATI/B33930542…" at bounding box center [787, 492] width 598 height 24
type input "https://ad.doubleclick.net/ddm/pfadx/N1297702.3622270HAVASPROGRAMMATI/B33930542…"
click at [665, 590] on div "Content Upload type File upload Vast XML Vast Url https://ad.doubleclick.net/dd…" at bounding box center [783, 498] width 1254 height 239
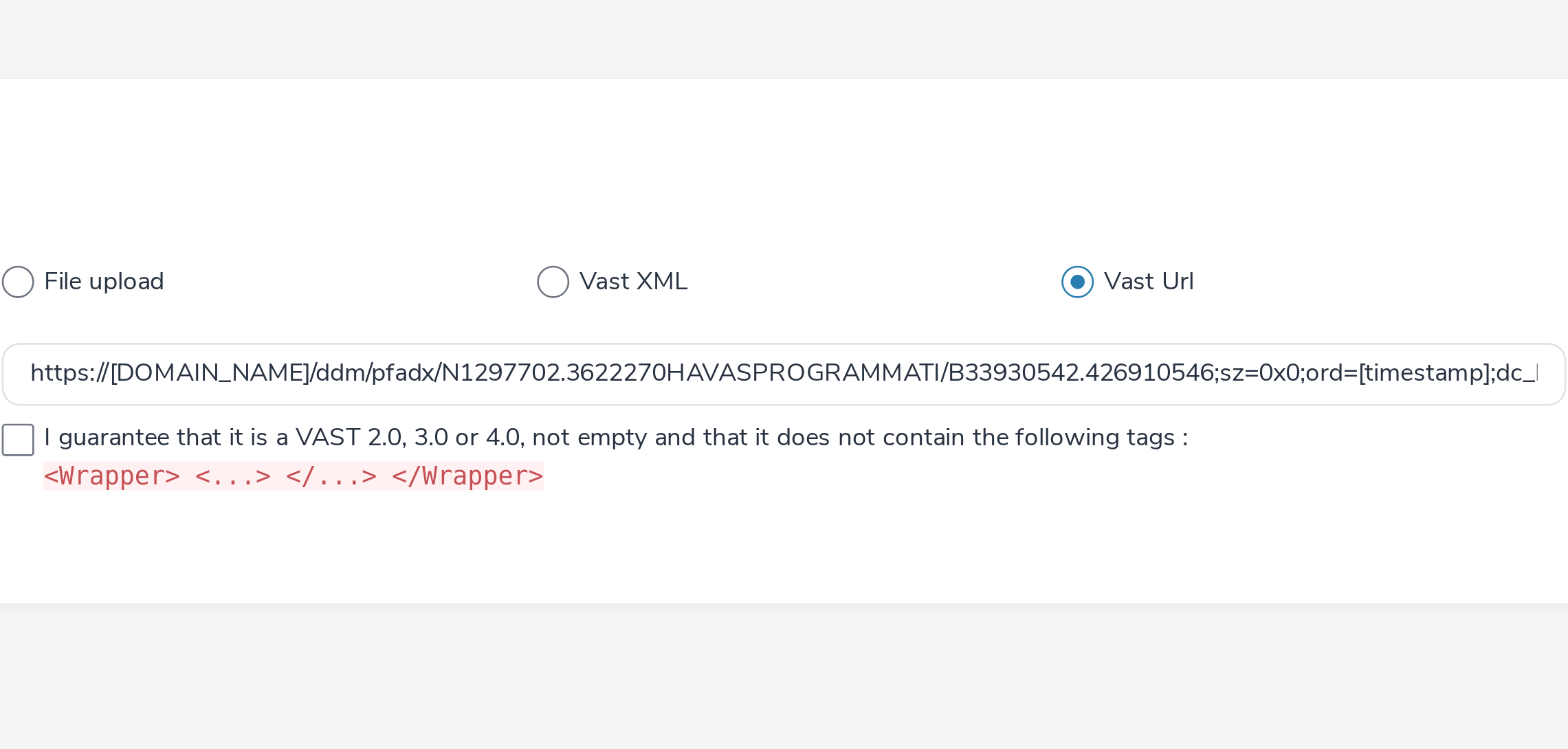
click at [740, 536] on span "I guarantee that it is a VAST 2.0, 3.0 or 4.0, not empty and that it does not c…" at bounding box center [722, 524] width 438 height 29
click at [863, 538] on span "I guarantee that it is a VAST 2.0, 3.0 or 4.0, not empty and that it does not c…" at bounding box center [722, 524] width 438 height 29
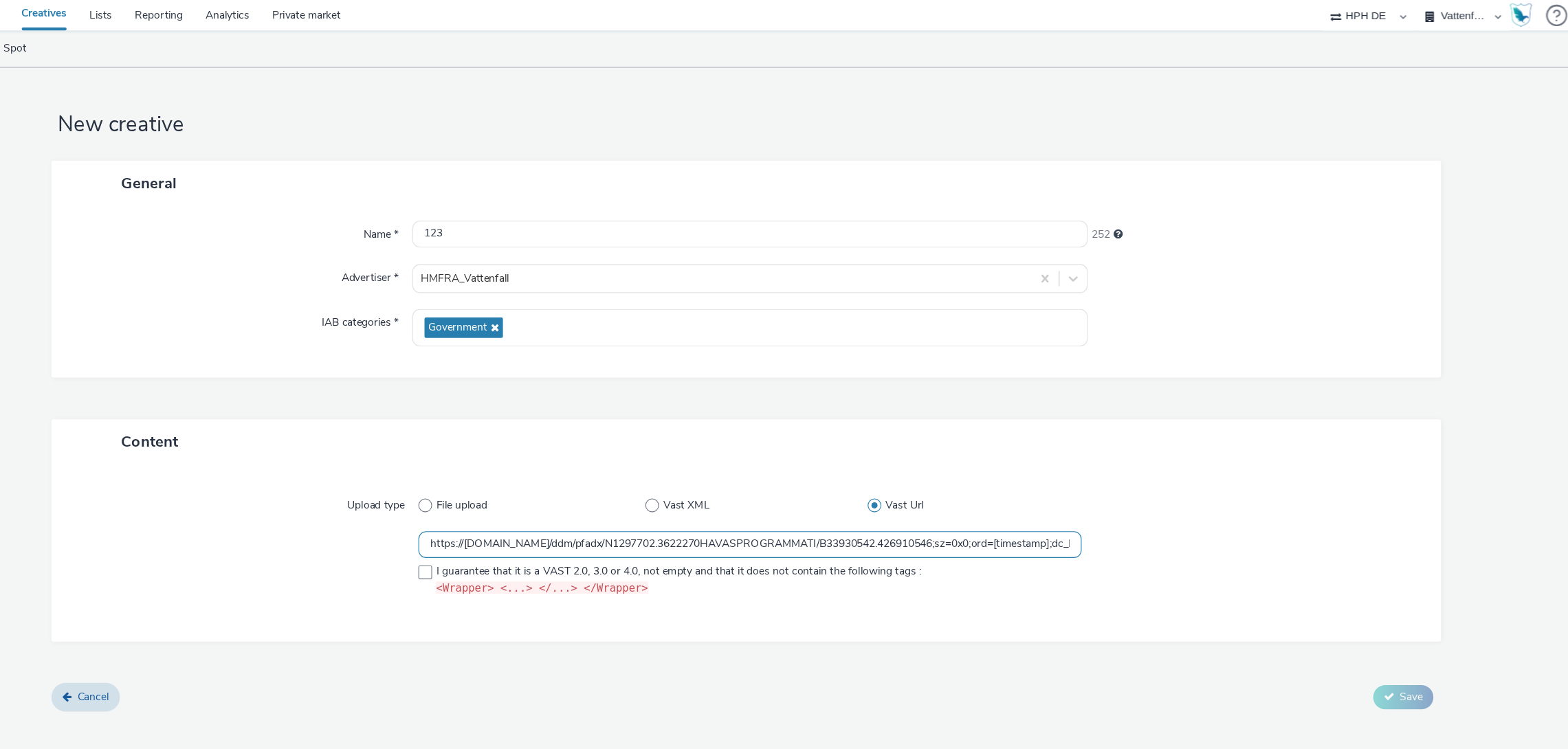
click at [1011, 497] on input "https://ad.doubleclick.net/ddm/pfadx/N1297702.3622270HAVASPROGRAMMATI/B33930542…" at bounding box center [787, 492] width 598 height 24
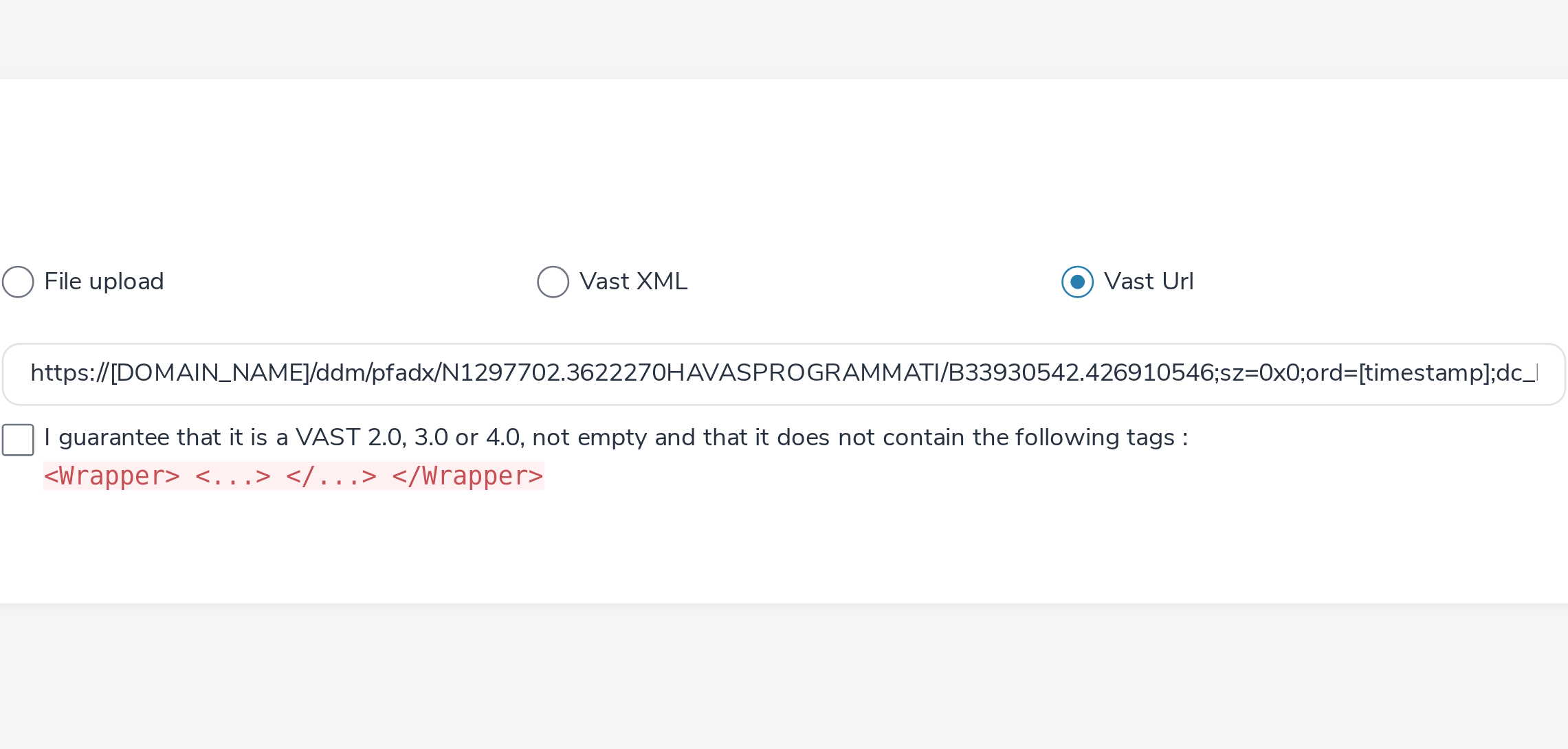
click at [492, 519] on span at bounding box center [494, 516] width 12 height 12
checkbox input "true"
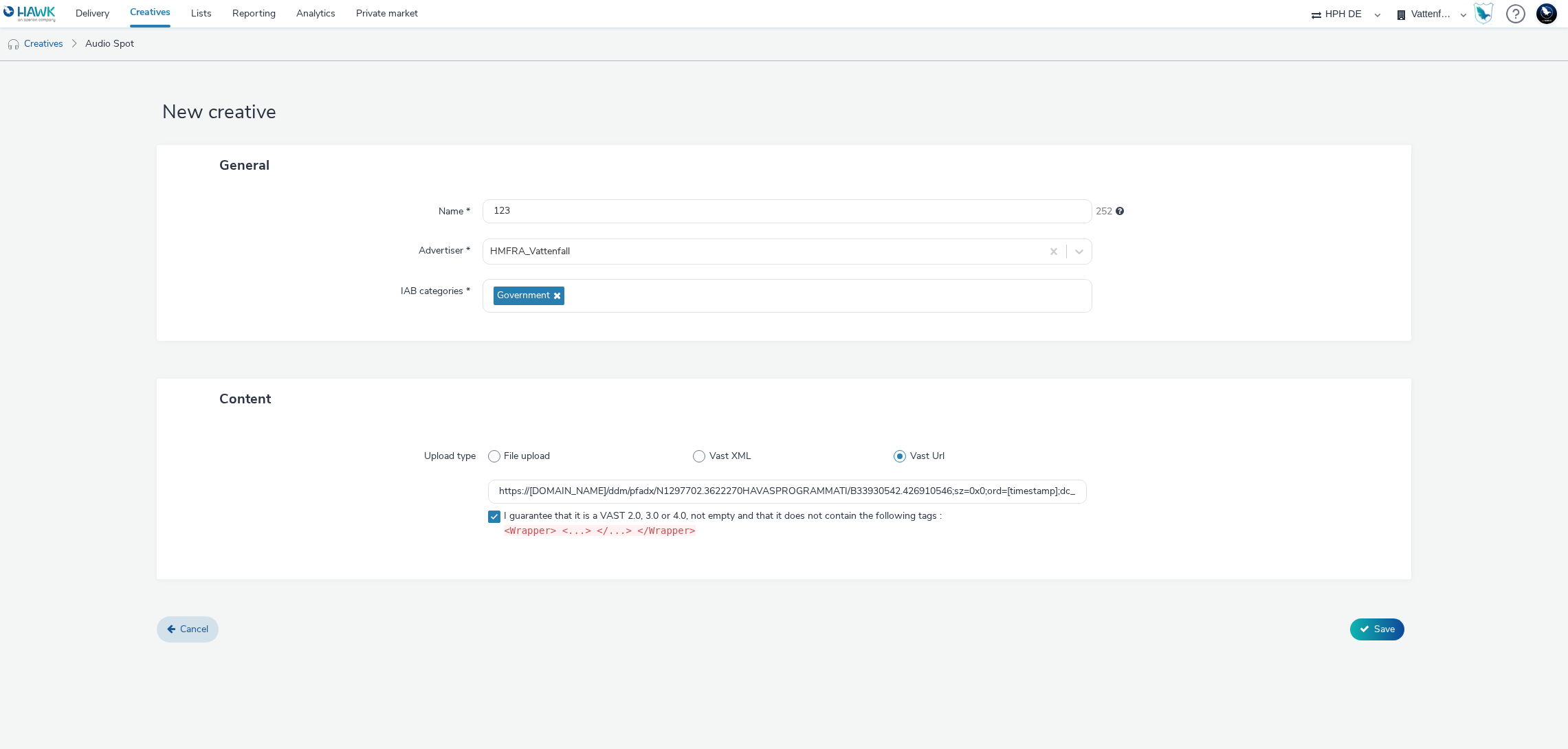
click at [321, 534] on div at bounding box center [334, 511] width 307 height 64
click at [705, 460] on label "Vast XML" at bounding box center [793, 457] width 201 height 14
click at [702, 460] on input "Vast XML" at bounding box center [697, 456] width 9 height 9
radio input "true"
radio input "false"
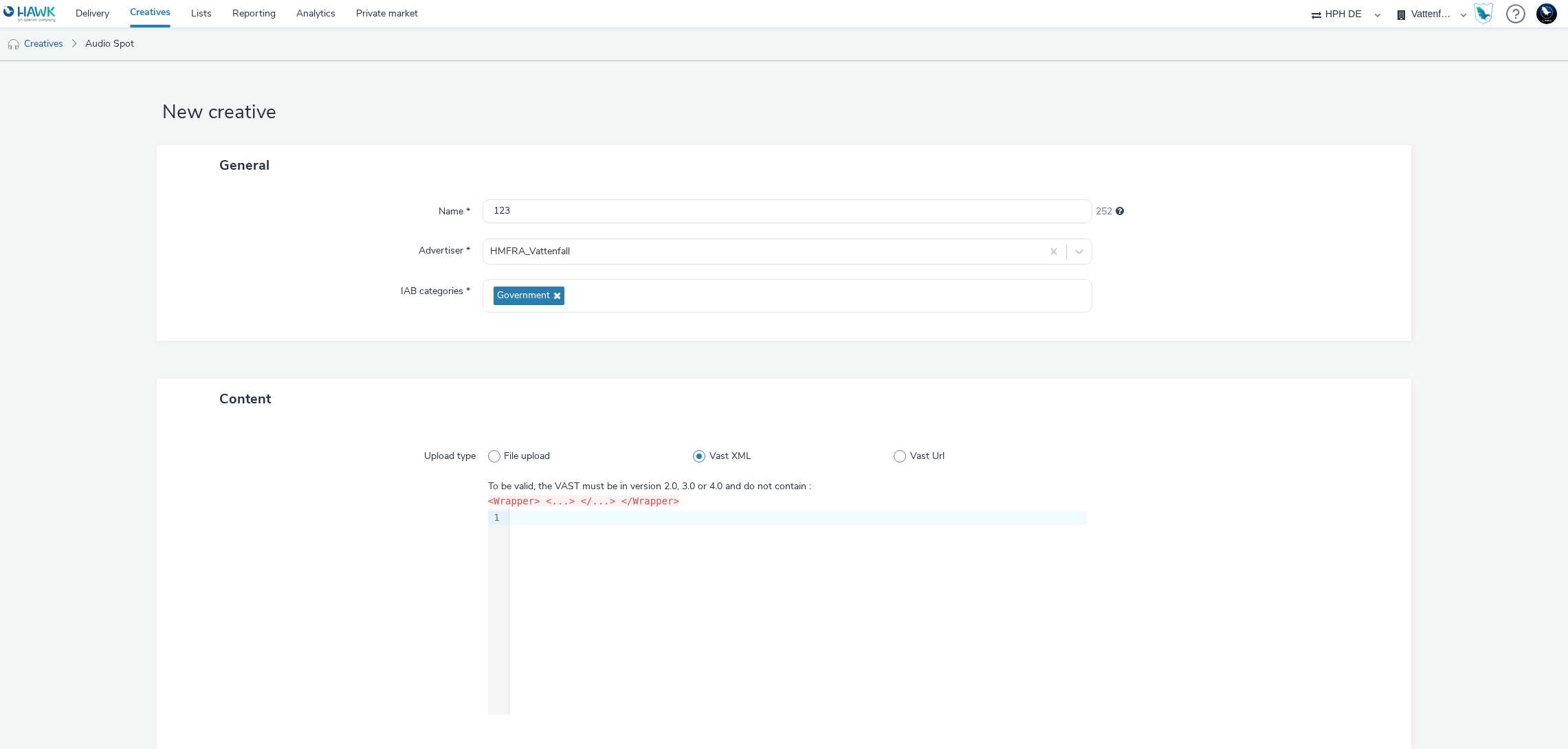
click at [898, 456] on span at bounding box center [899, 457] width 12 height 12
click at [898, 456] on input "Vast Url" at bounding box center [898, 456] width 9 height 9
radio input "false"
radio input "true"
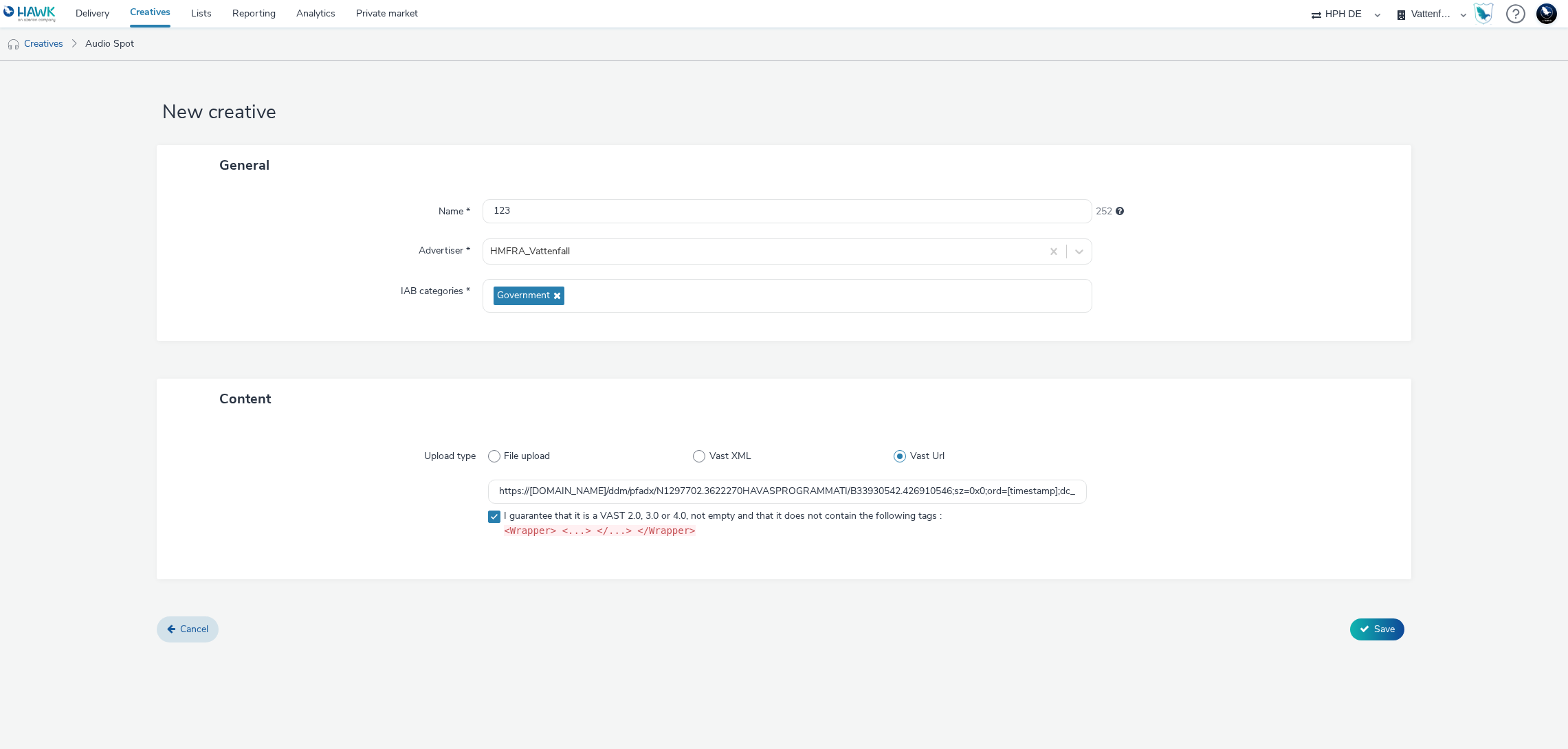
click at [489, 458] on span at bounding box center [494, 457] width 12 height 12
click at [489, 458] on input "File upload" at bounding box center [492, 456] width 9 height 9
radio input "true"
radio input "false"
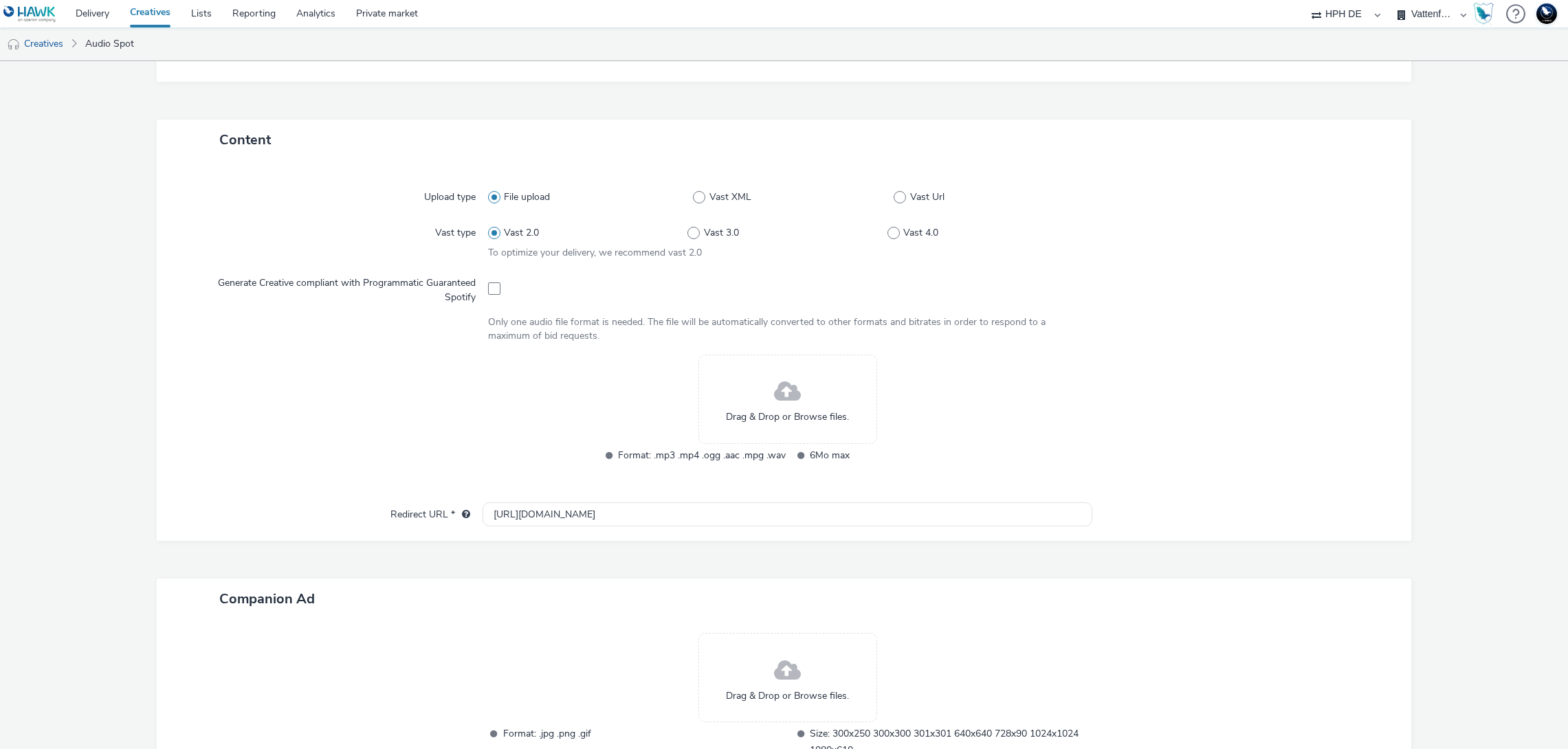
scroll to position [257, 0]
click at [905, 198] on span at bounding box center [899, 200] width 12 height 12
click at [903, 198] on input "Vast Url" at bounding box center [898, 199] width 9 height 9
radio input "false"
radio input "true"
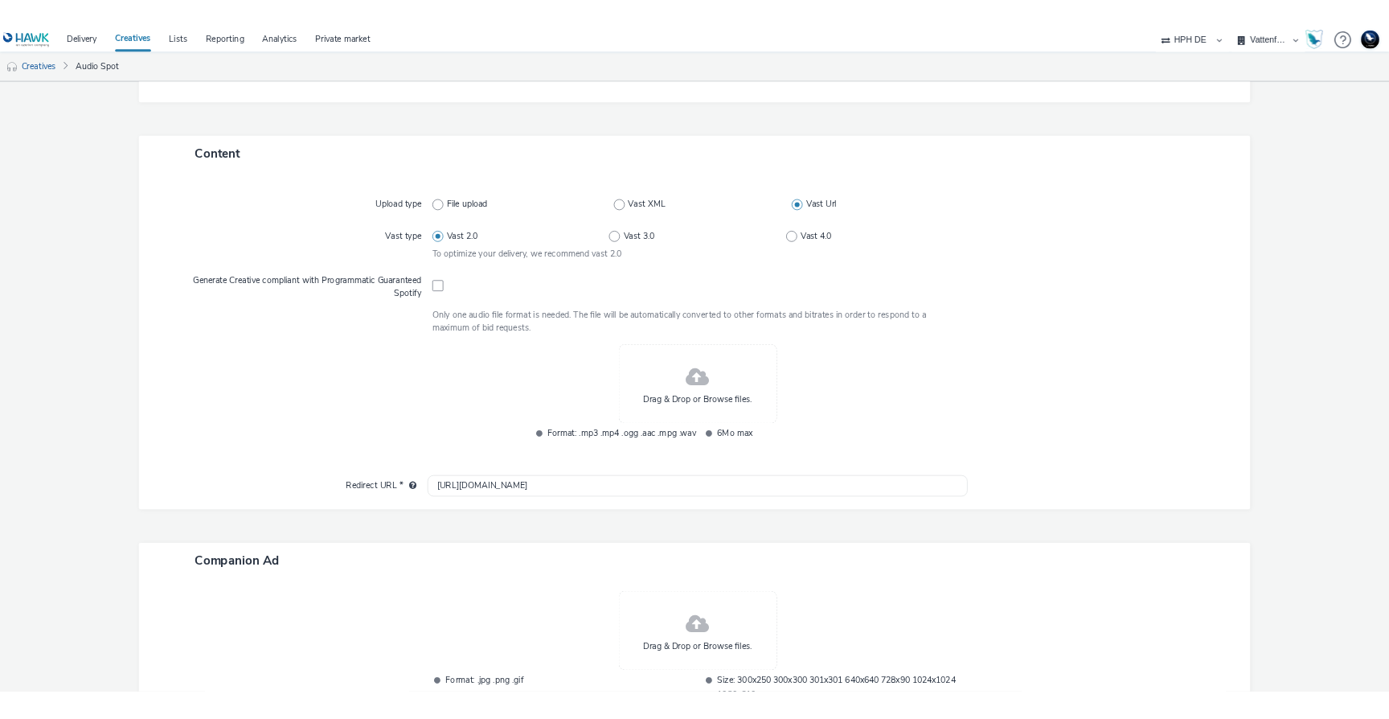
scroll to position [0, 0]
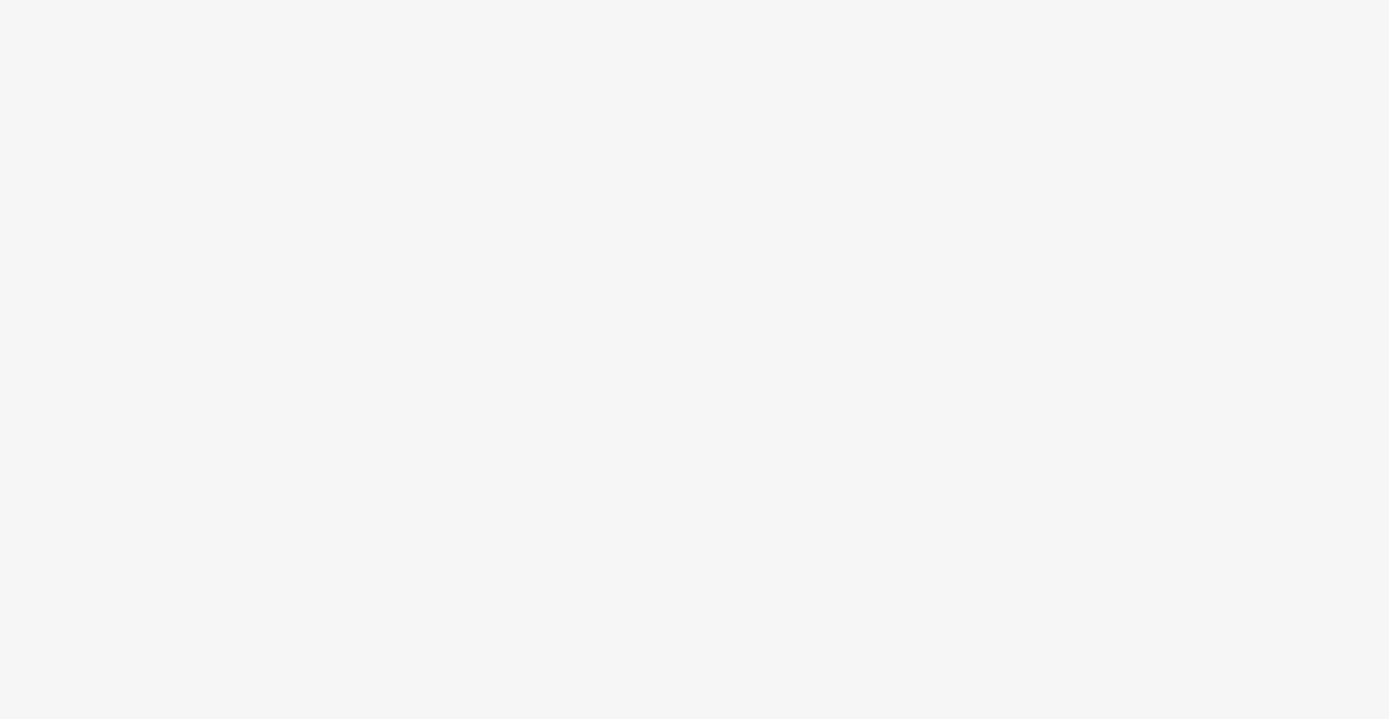
select select "3accb258-2b8e-4def-9b79-8de5f579532c"
select select "524f9a1d-b733-413f-91db-710ee3173a22"
select select "3accb258-2b8e-4def-9b79-8de5f579532c"
select select "524f9a1d-b733-413f-91db-710ee3173a22"
select select "3accb258-2b8e-4def-9b79-8de5f579532c"
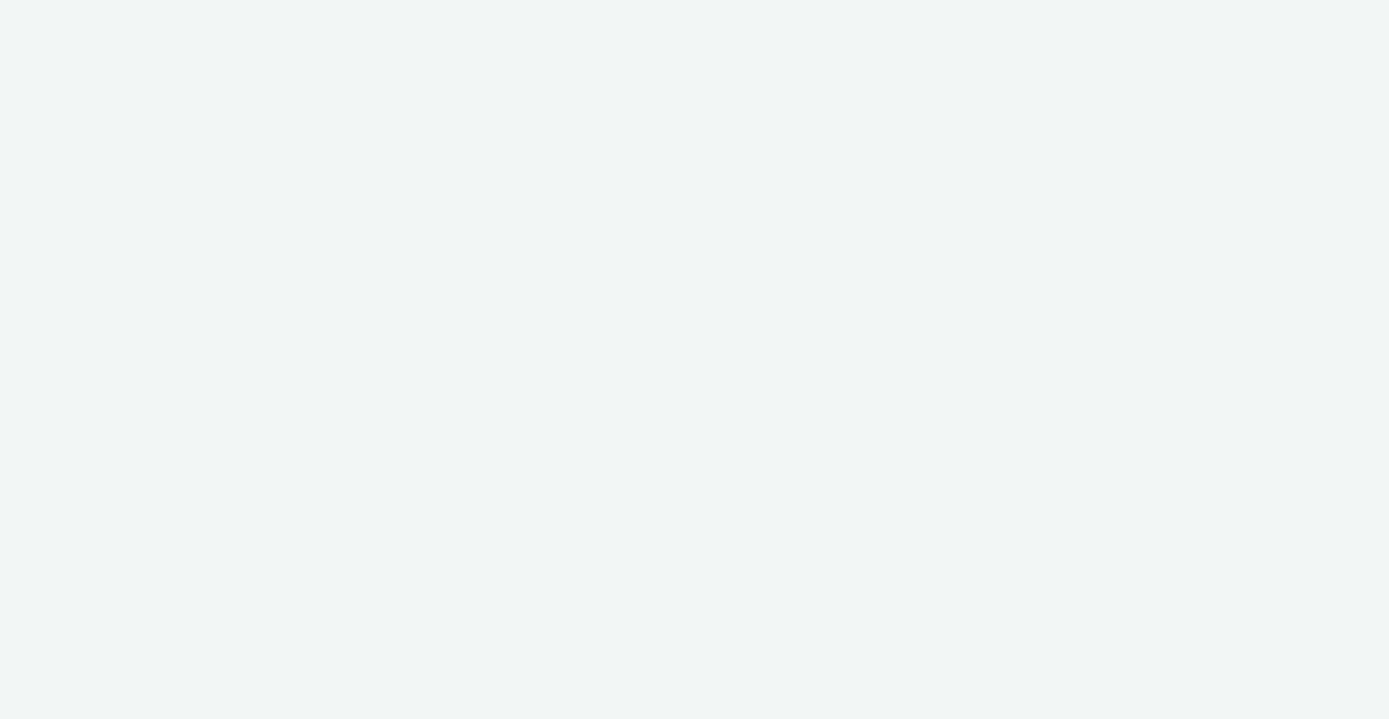
select select "524f9a1d-b733-413f-91db-710ee3173a22"
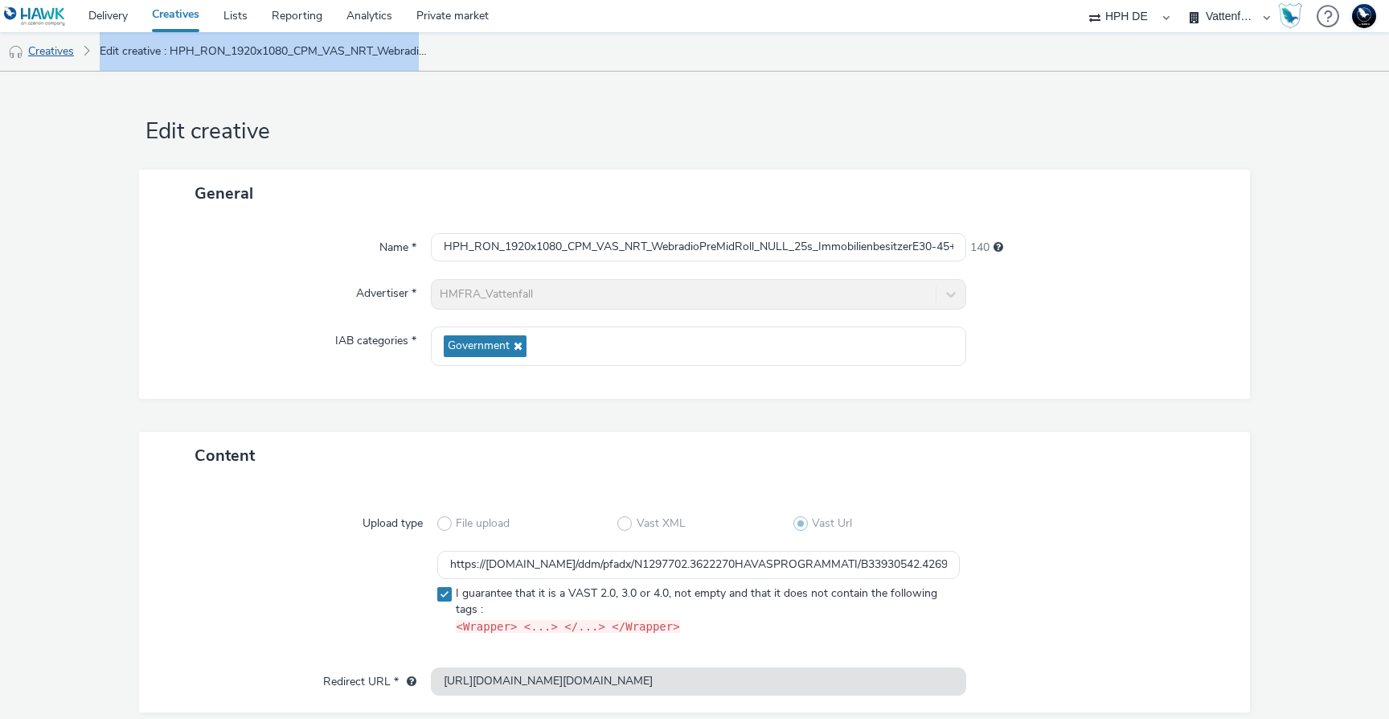
click at [60, 58] on link "Creatives" at bounding box center [41, 51] width 82 height 39
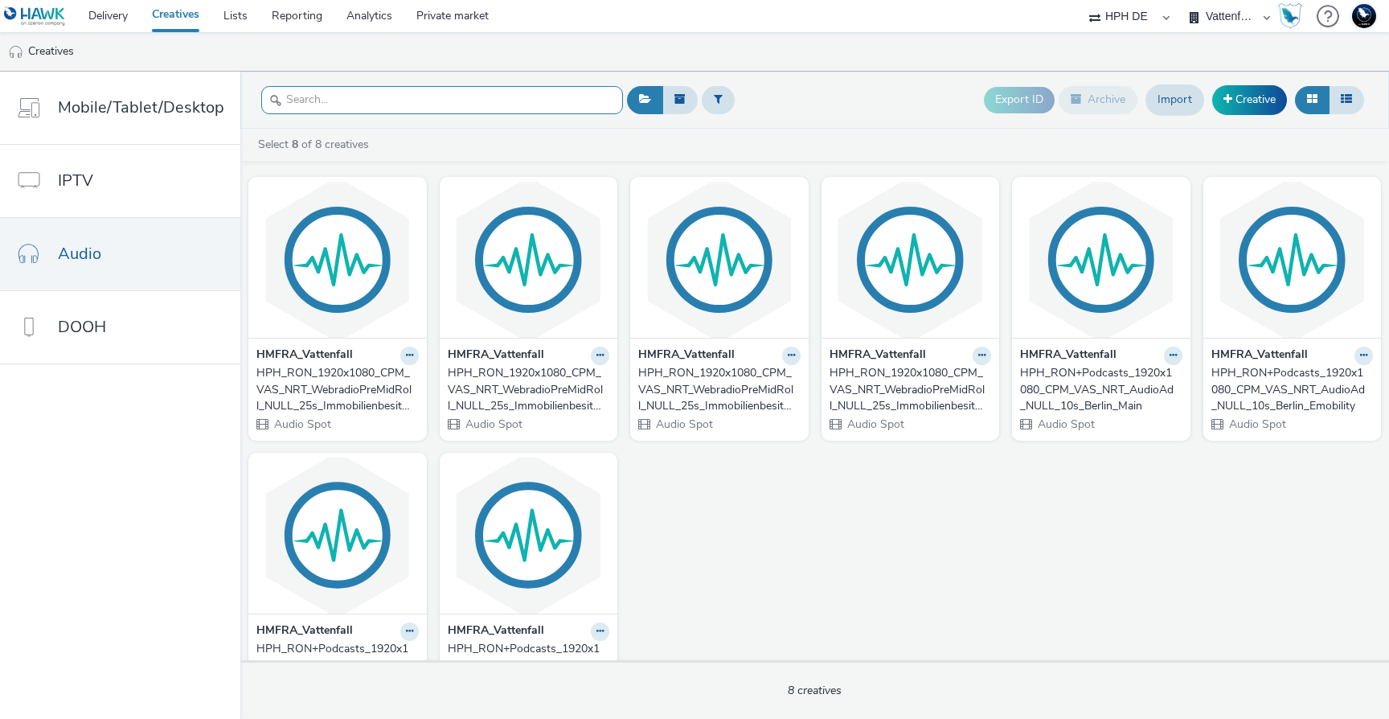
click at [415, 105] on input "text" at bounding box center [442, 100] width 362 height 28
paste input "HPH_RON_1920x1080_CPM_VAS_NRT_WebradioPreMidRoll_NULL_25s_ImmobilienbesitzerE30…"
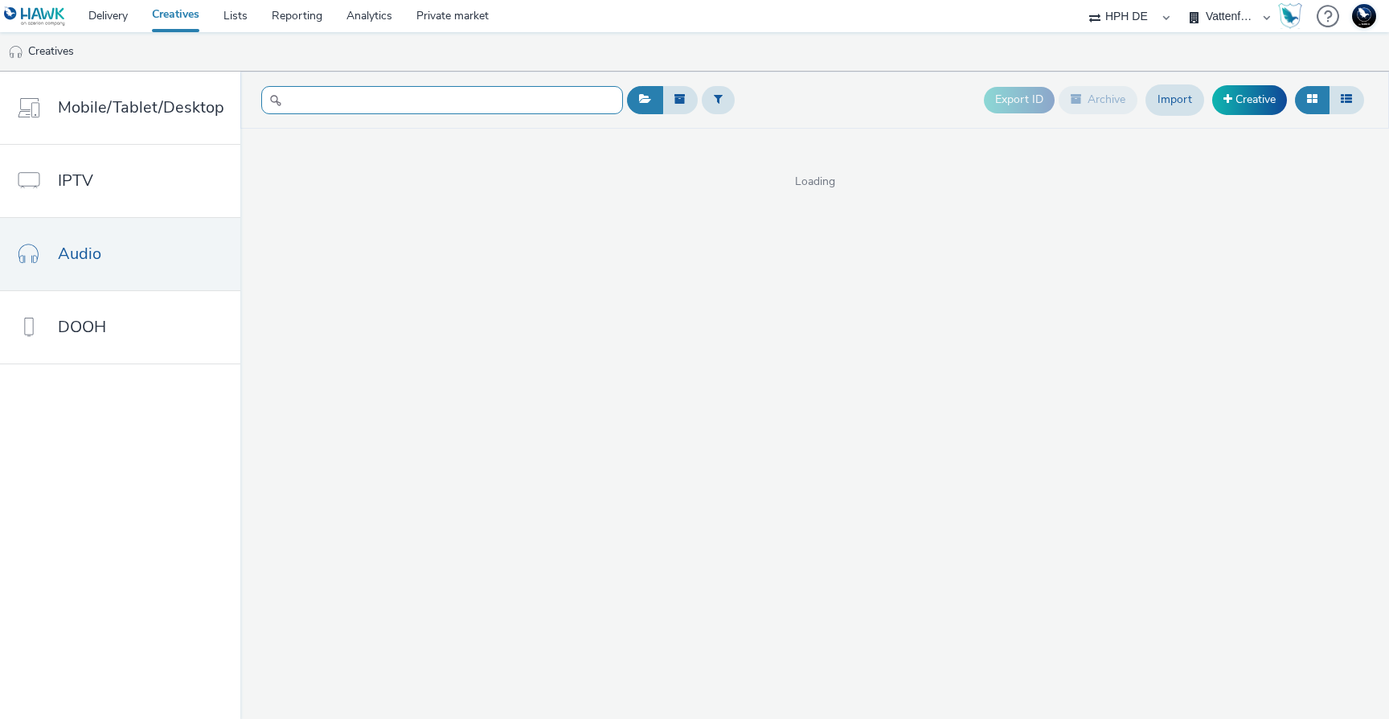
type input "HPH_RON_1920x1080_CPM_VAS_NRT_WebradioPreMidRoll_NULL_25s_ImmobilienbesitzerE30…"
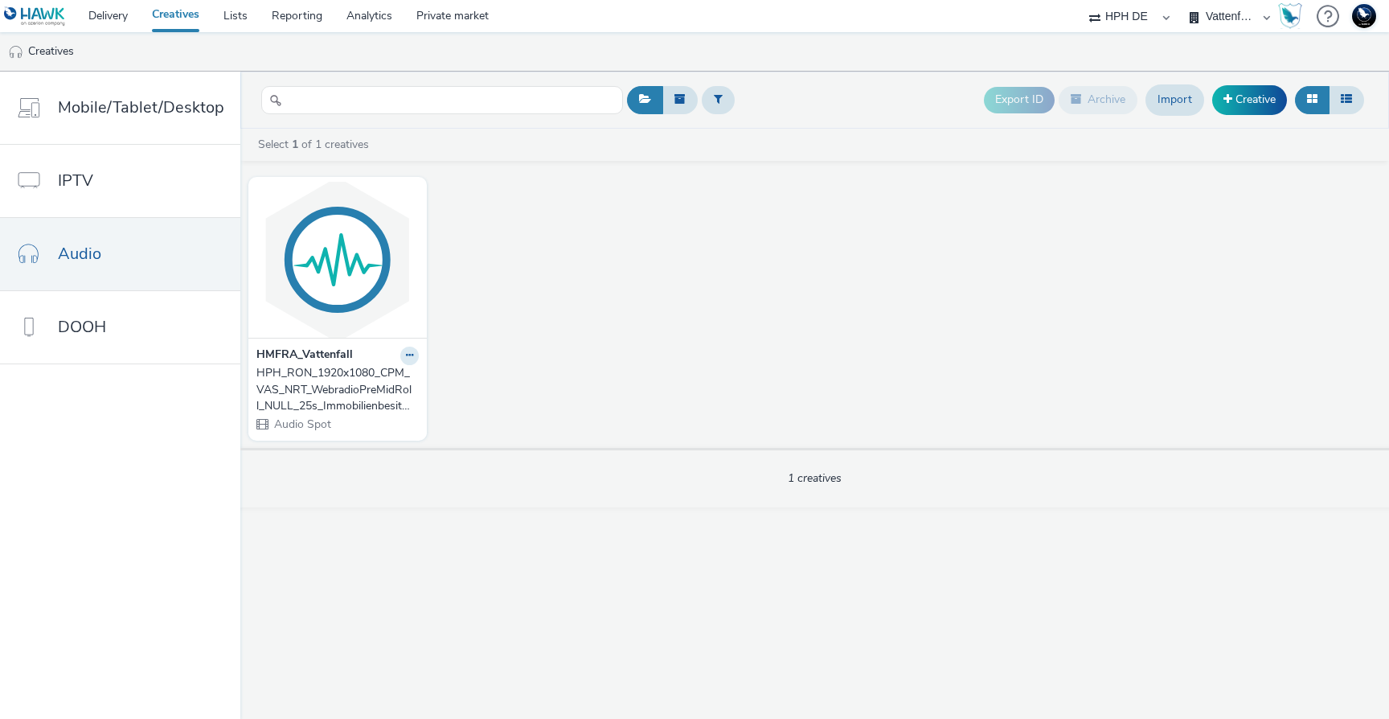
click at [348, 387] on div "HPH_RON_1920x1080_CPM_VAS_NRT_WebradioPreMidRoll_NULL_25s_ImmobilienbesitzerE30…" at bounding box center [334, 389] width 156 height 49
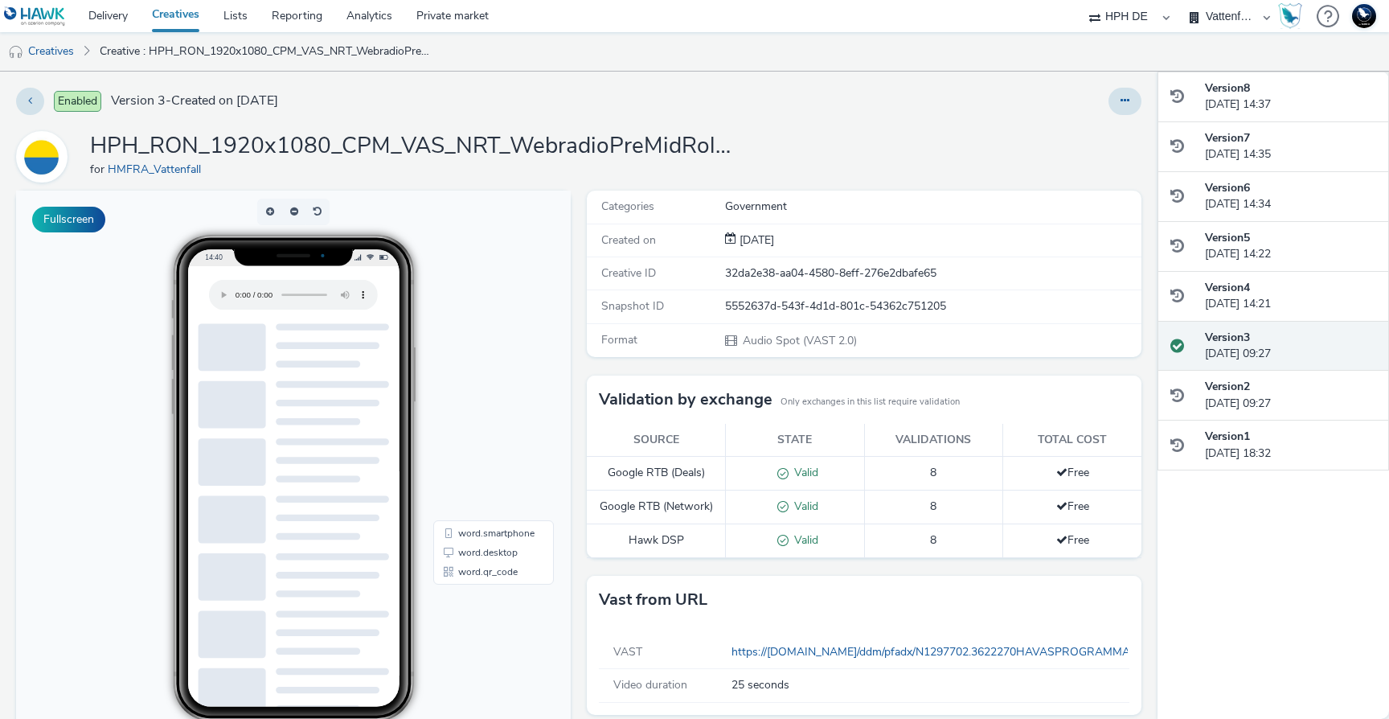
click at [679, 148] on h1 "HPH_RON_1920x1080_CPM_VAS_NRT_WebradioPreMidRoll_NULL_25s_ImmobilienbesitzerE30…" at bounding box center [411, 146] width 643 height 31
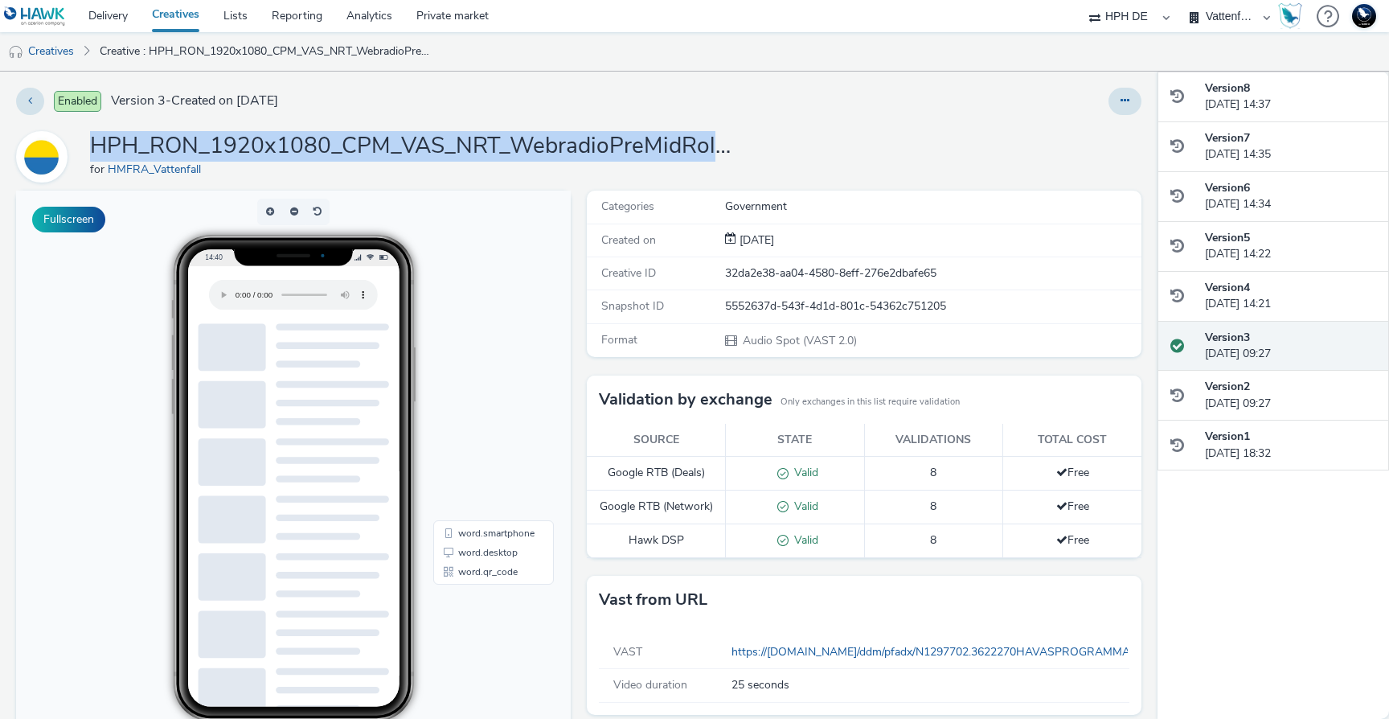
click at [679, 148] on h1 "HPH_RON_1920x1080_CPM_VAS_NRT_WebradioPreMidRoll_NULL_25s_ImmobilienbesitzerE30…" at bounding box center [411, 146] width 643 height 31
click at [721, 148] on h1 "HPH_RON_1920x1080_CPM_VAS_NRT_WebradioPreMidRoll_NULL_25s_ImmobilienbesitzerE30…" at bounding box center [411, 146] width 643 height 31
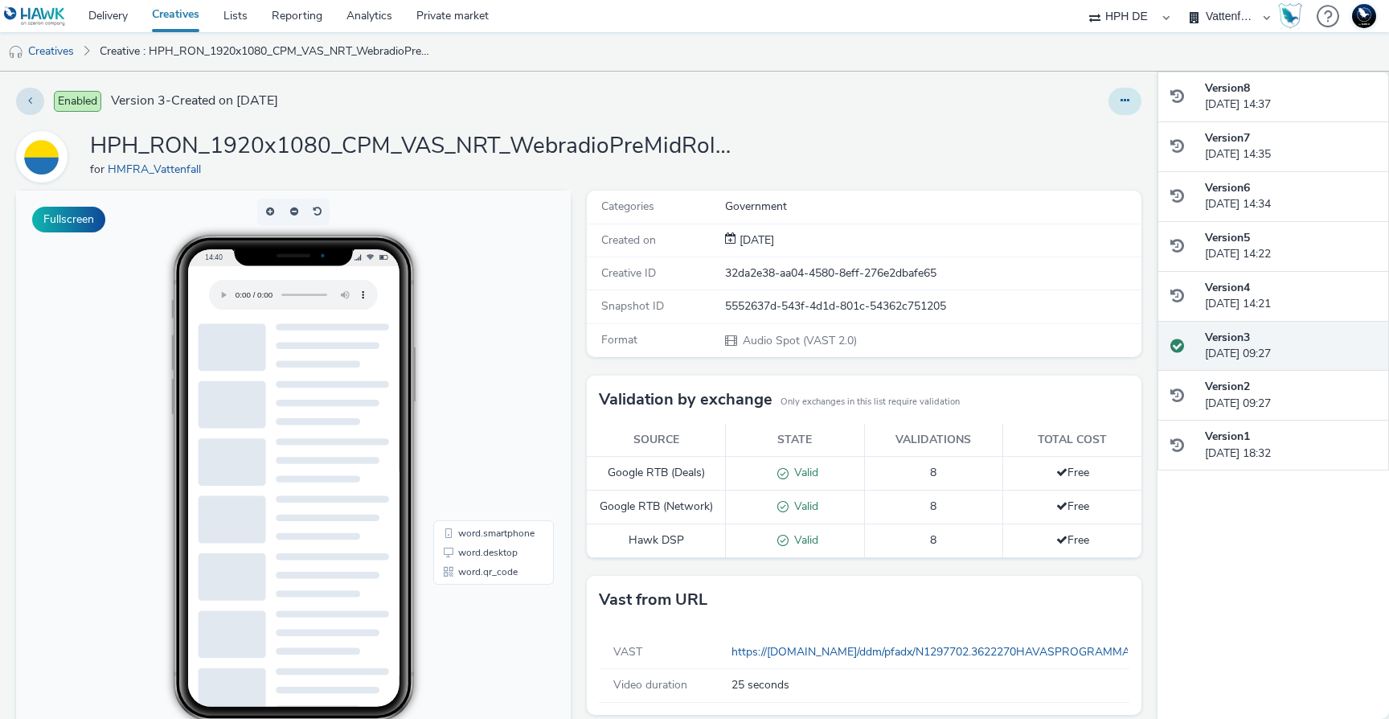
click at [1118, 92] on button at bounding box center [1125, 101] width 33 height 27
click at [829, 100] on div at bounding box center [916, 101] width 450 height 27
click at [1121, 97] on icon at bounding box center [1125, 100] width 9 height 11
click at [1056, 144] on link "Edit" at bounding box center [1081, 133] width 121 height 32
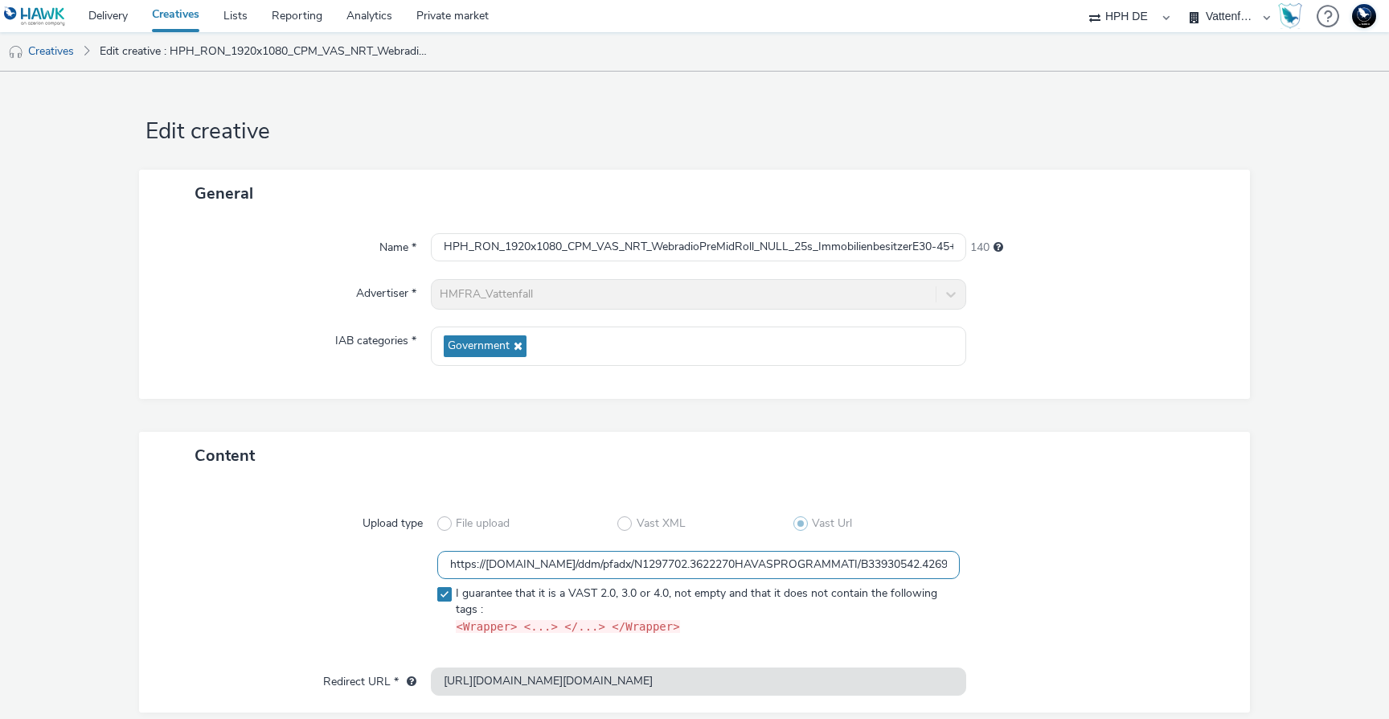
click at [616, 561] on input "https://[DOMAIN_NAME]/ddm/pfadx/N1297702.3622270HAVASPROGRAMMATI/B33930542.4269…" at bounding box center [698, 565] width 523 height 28
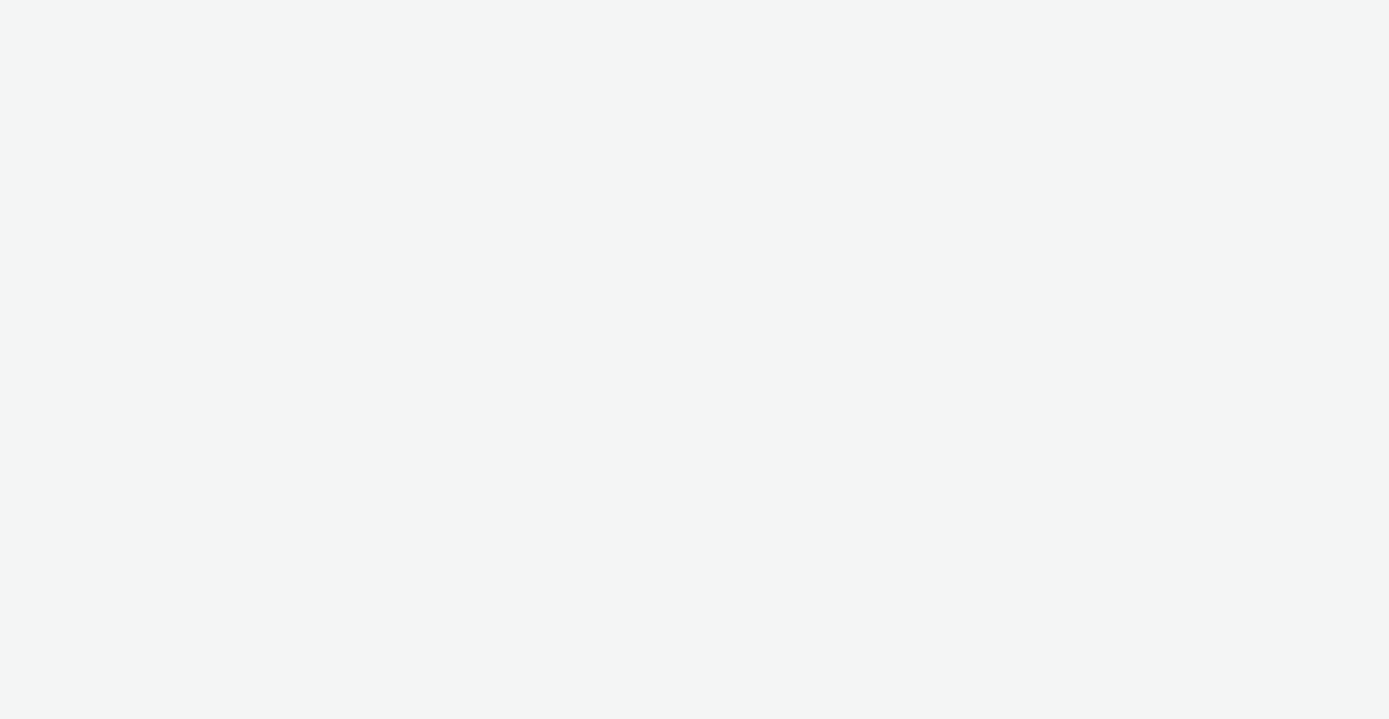
select select "3accb258-2b8e-4def-9b79-8de5f579532c"
select select "524f9a1d-b733-413f-91db-710ee3173a22"
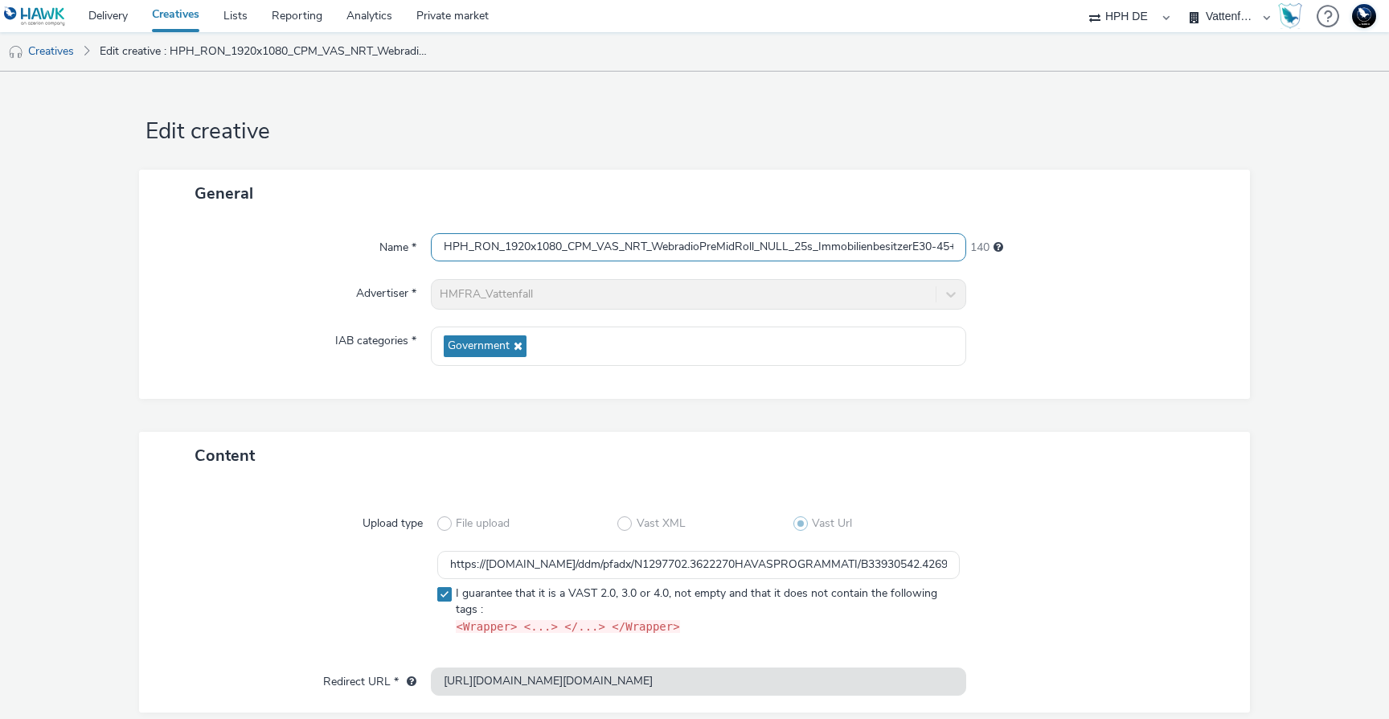
click at [529, 252] on input "HPH_RON_1920x1080_CPM_VAS_NRT_WebradioPreMidRoll_NULL_25s_ImmobilienbesitzerE30…" at bounding box center [698, 247] width 535 height 28
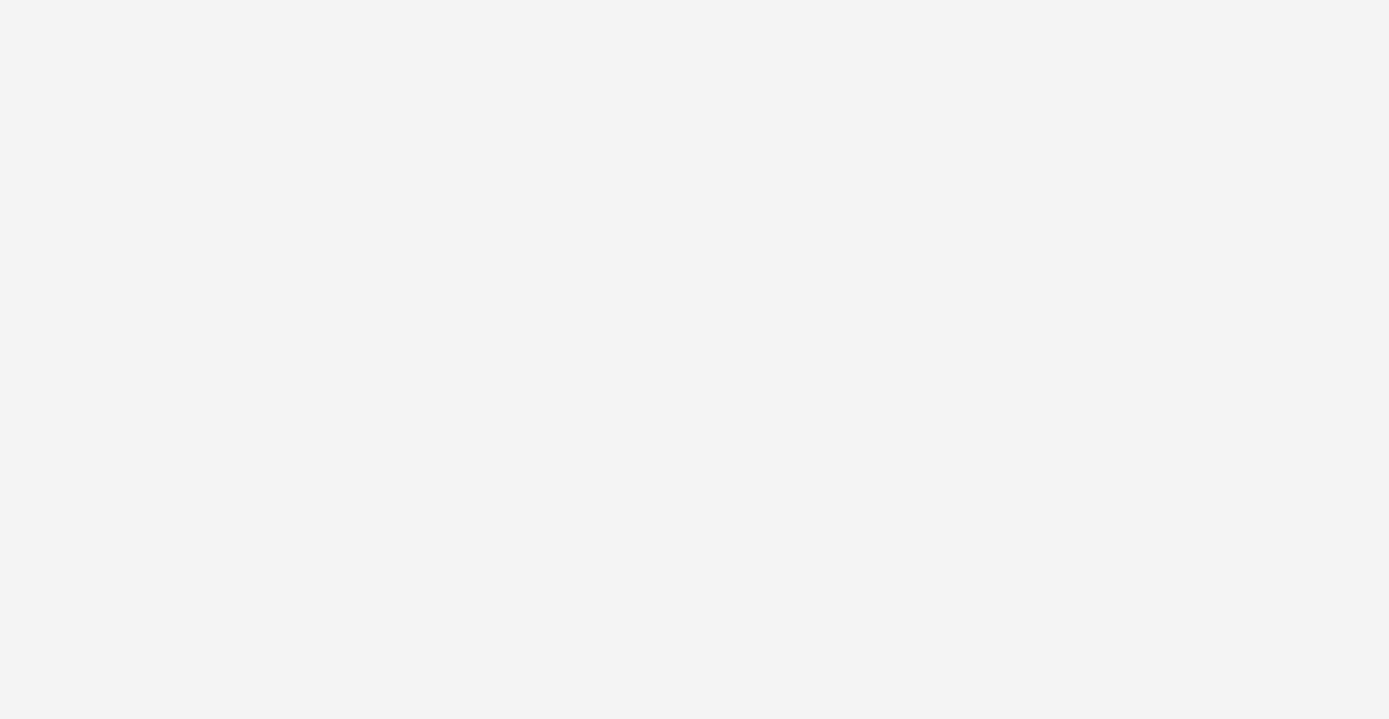
select select "3accb258-2b8e-4def-9b79-8de5f579532c"
select select "524f9a1d-b733-413f-91db-710ee3173a22"
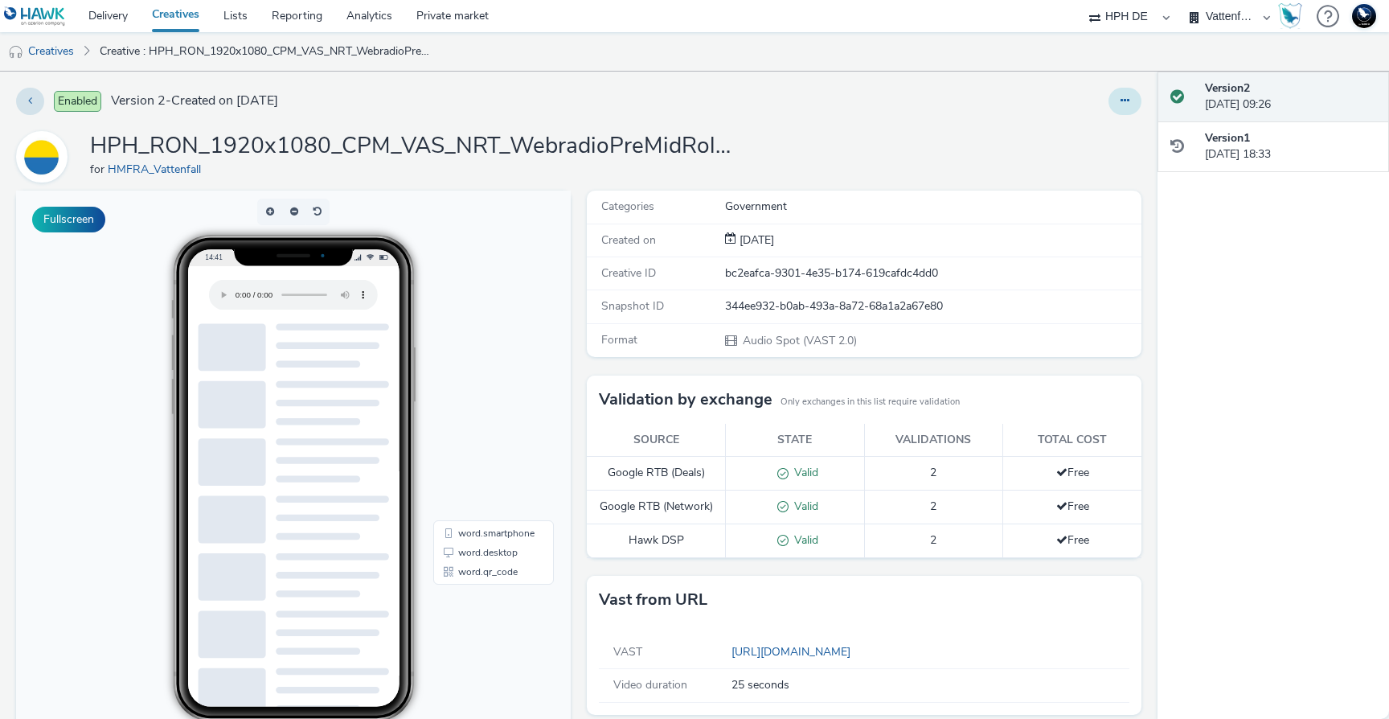
click at [1121, 98] on icon at bounding box center [1125, 100] width 9 height 11
click at [1072, 135] on link "Edit" at bounding box center [1081, 133] width 121 height 32
click at [66, 53] on link "Creatives" at bounding box center [41, 51] width 82 height 39
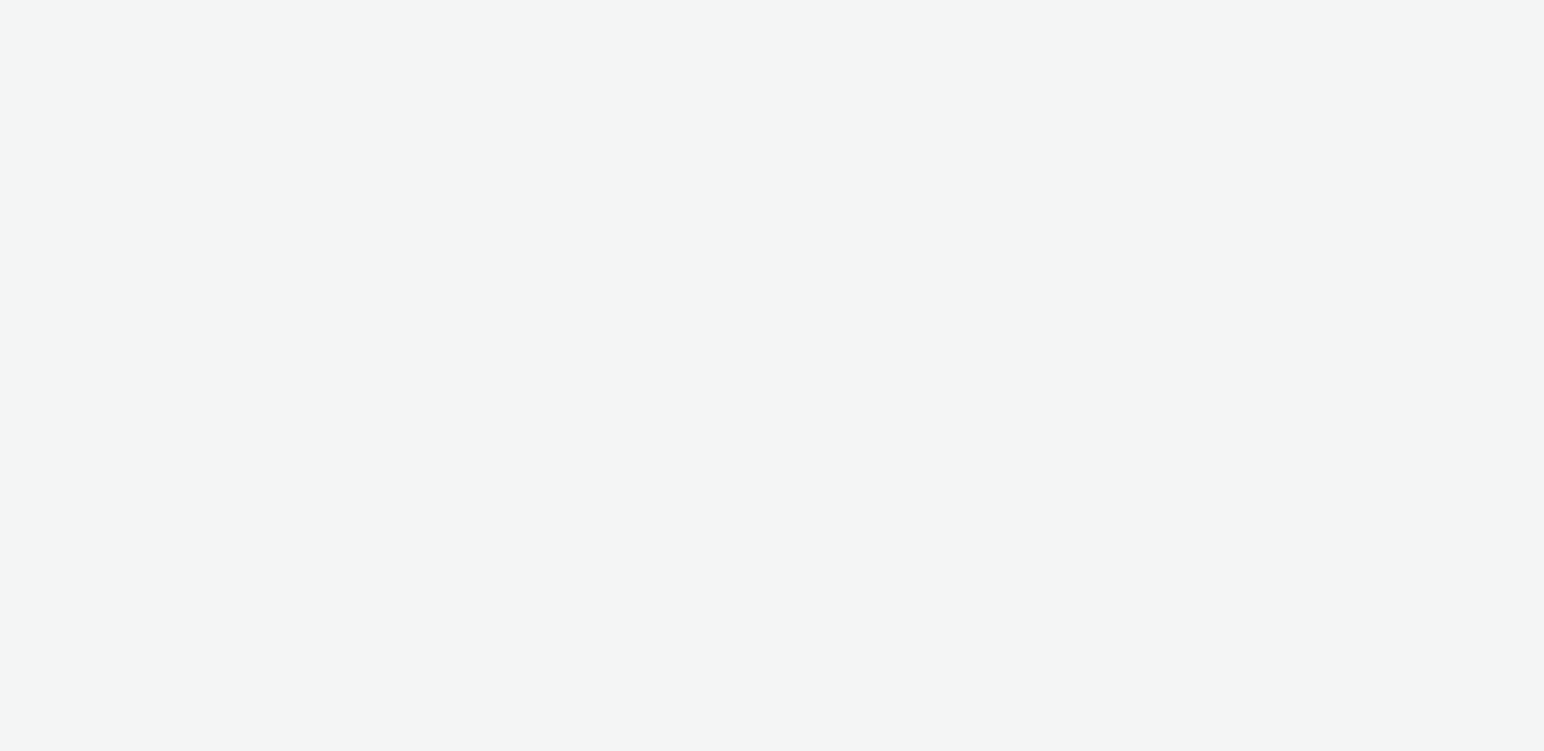
select select "3accb258-2b8e-4def-9b79-8de5f579532c"
select select "524f9a1d-b733-413f-91db-710ee3173a22"
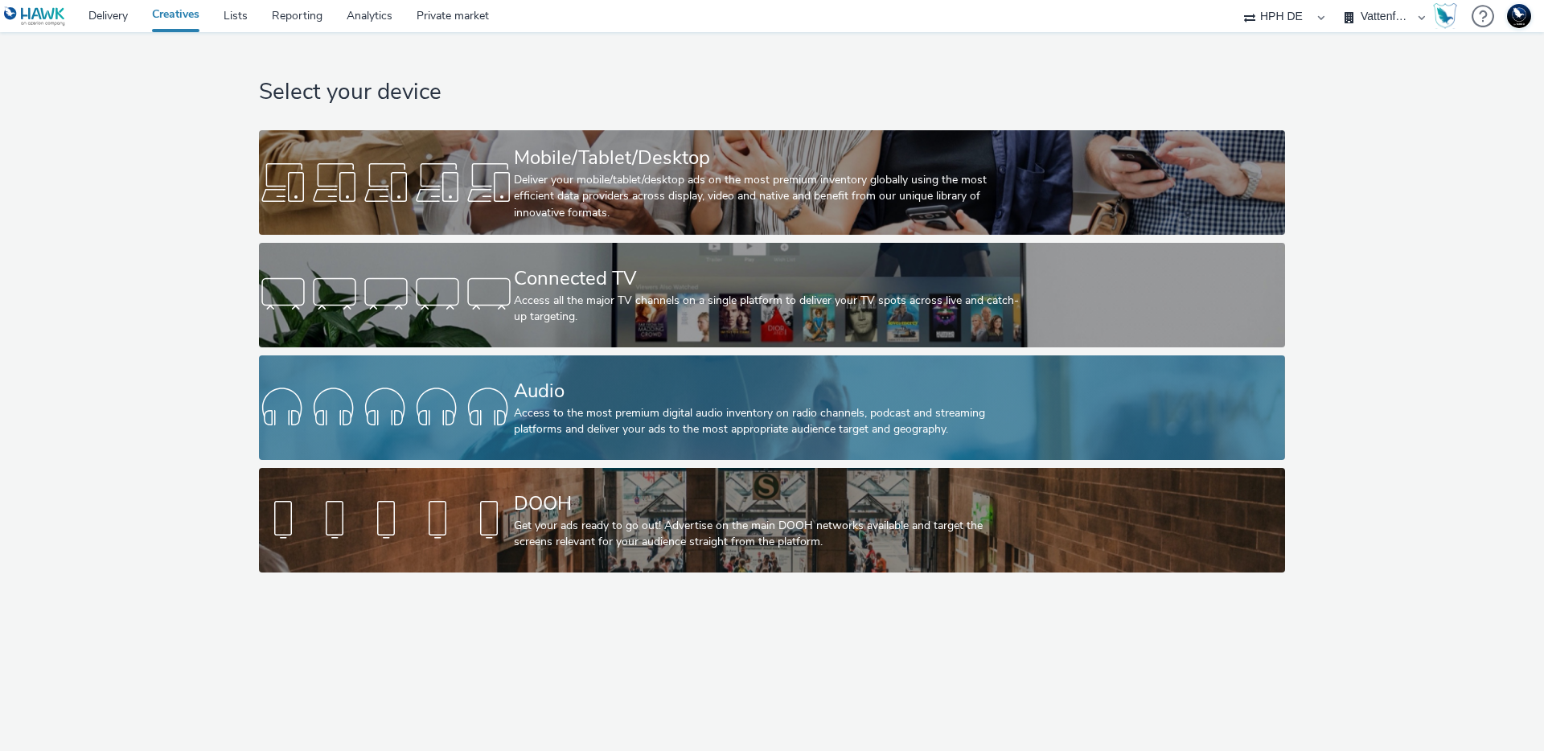
click at [591, 405] on div "Access to the most premium digital audio inventory on radio channels, podcast a…" at bounding box center [769, 421] width 510 height 33
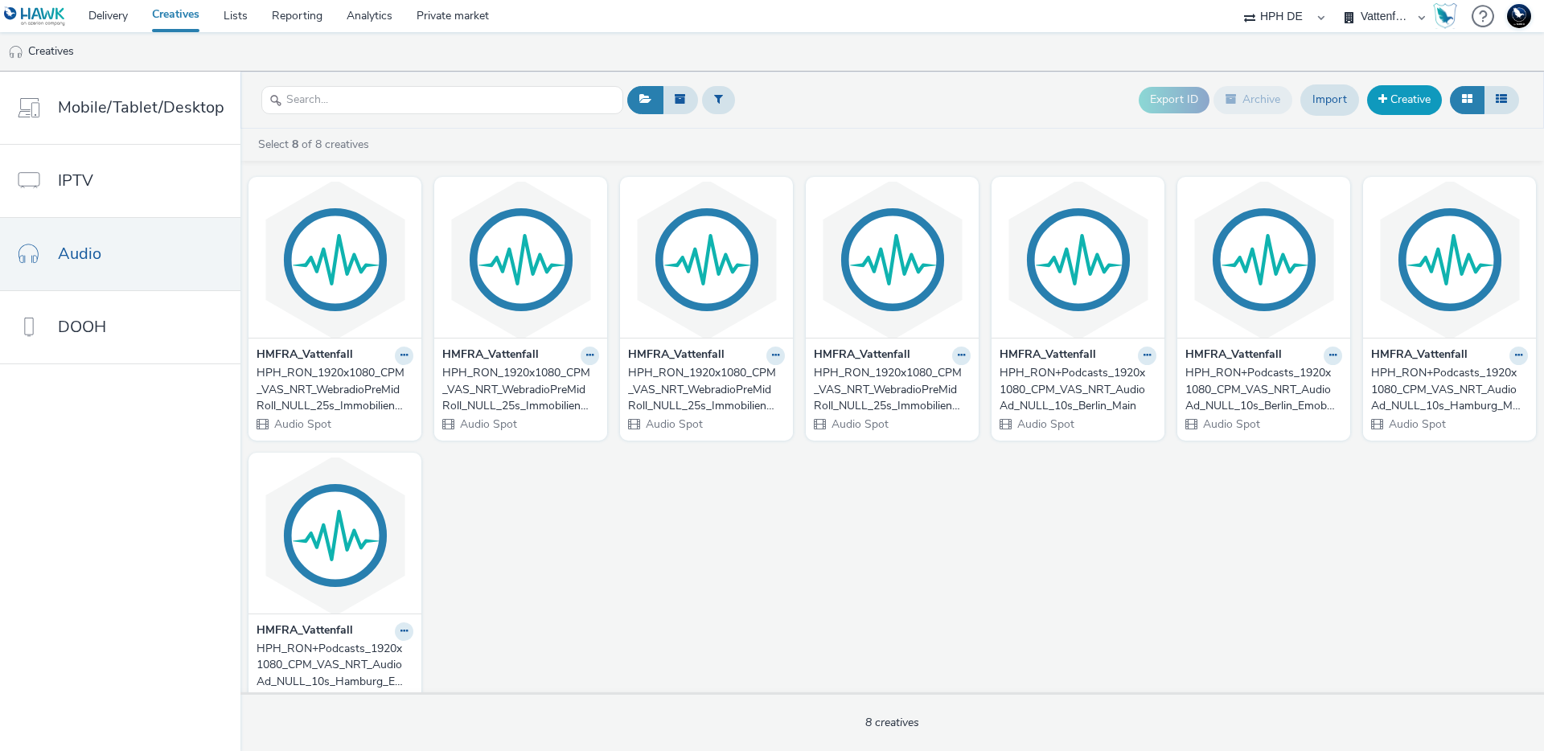
click at [1404, 95] on link "Creative" at bounding box center [1404, 99] width 75 height 29
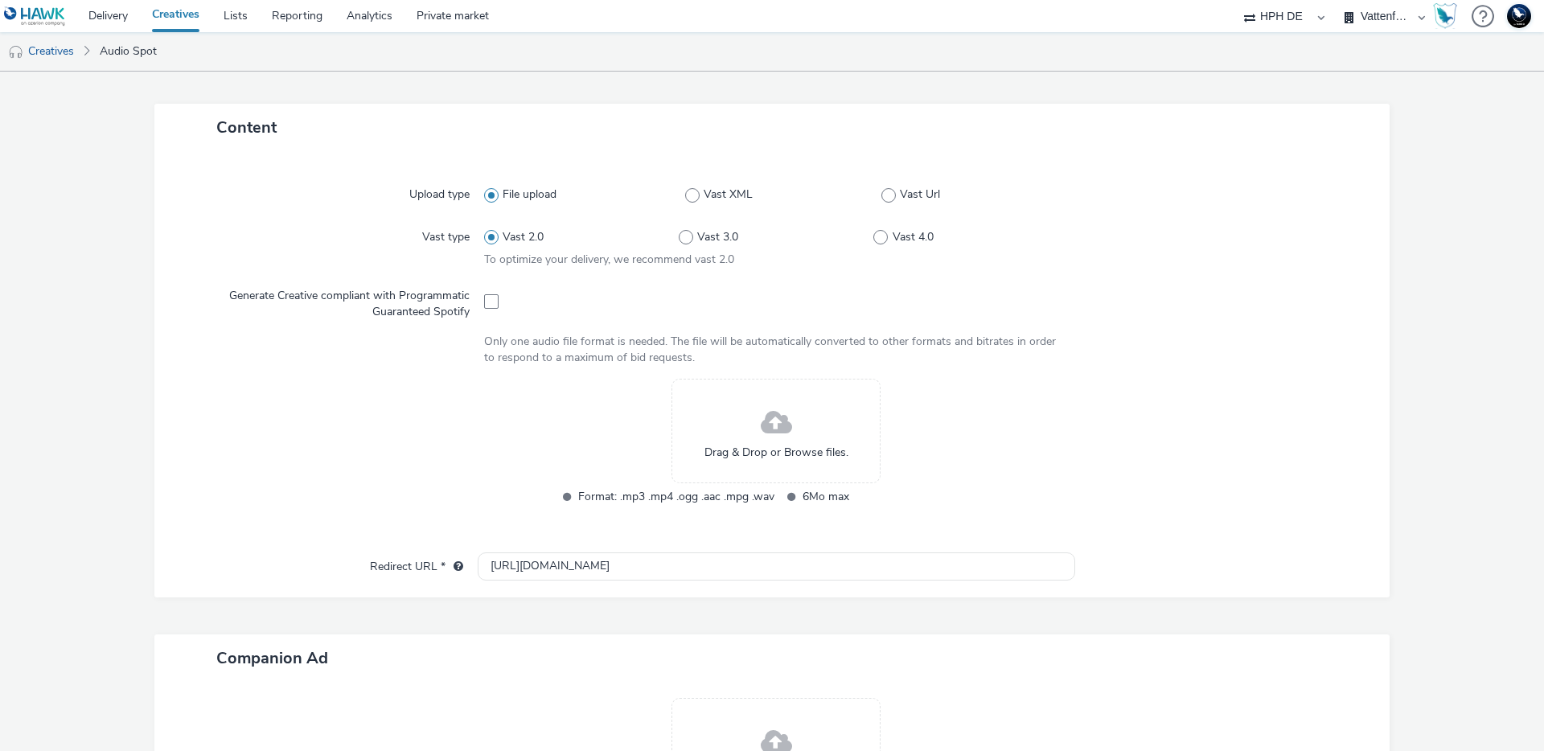
scroll to position [305, 0]
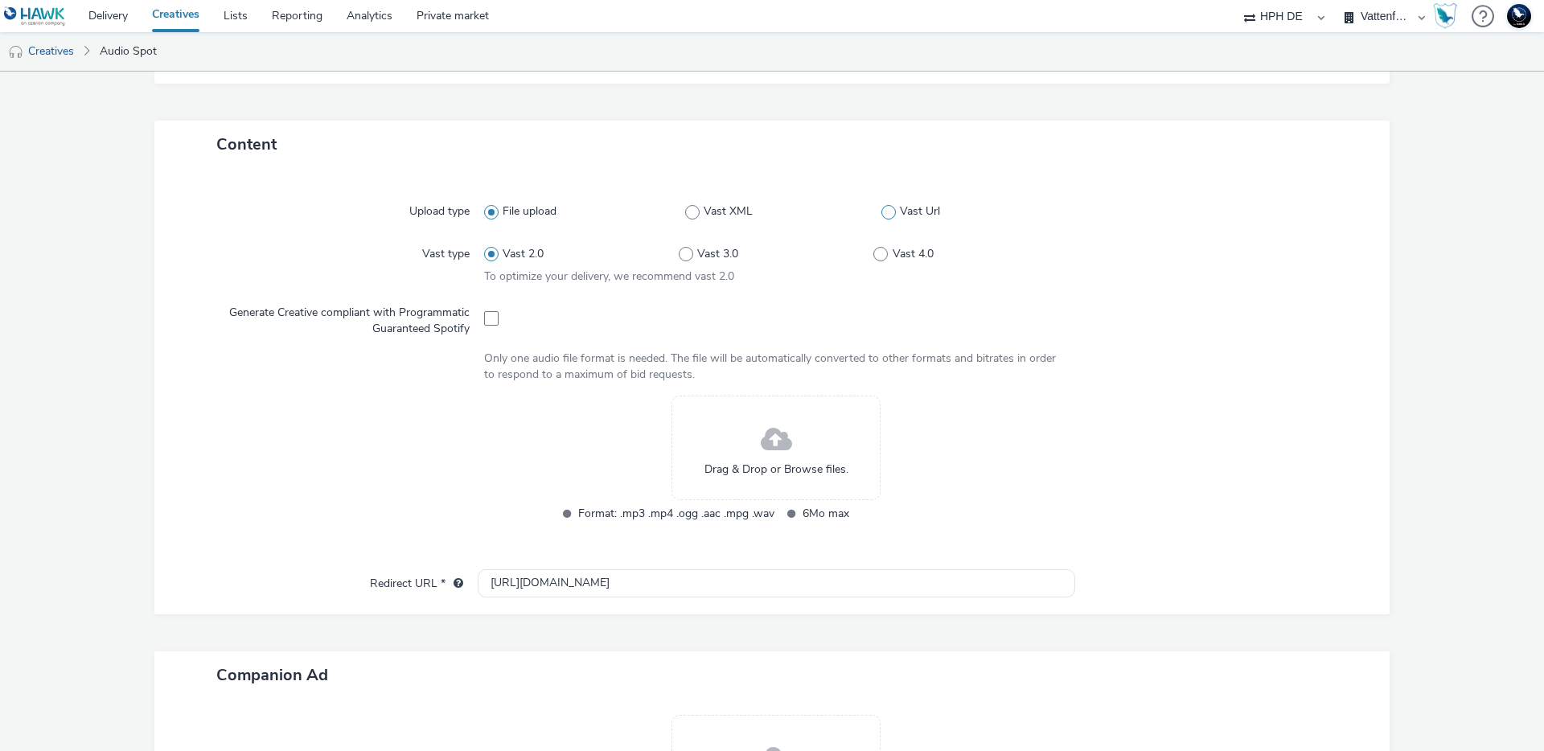
click at [881, 209] on span at bounding box center [888, 212] width 14 height 14
click at [881, 209] on input "Vast Url" at bounding box center [886, 212] width 10 height 10
radio input "false"
radio input "true"
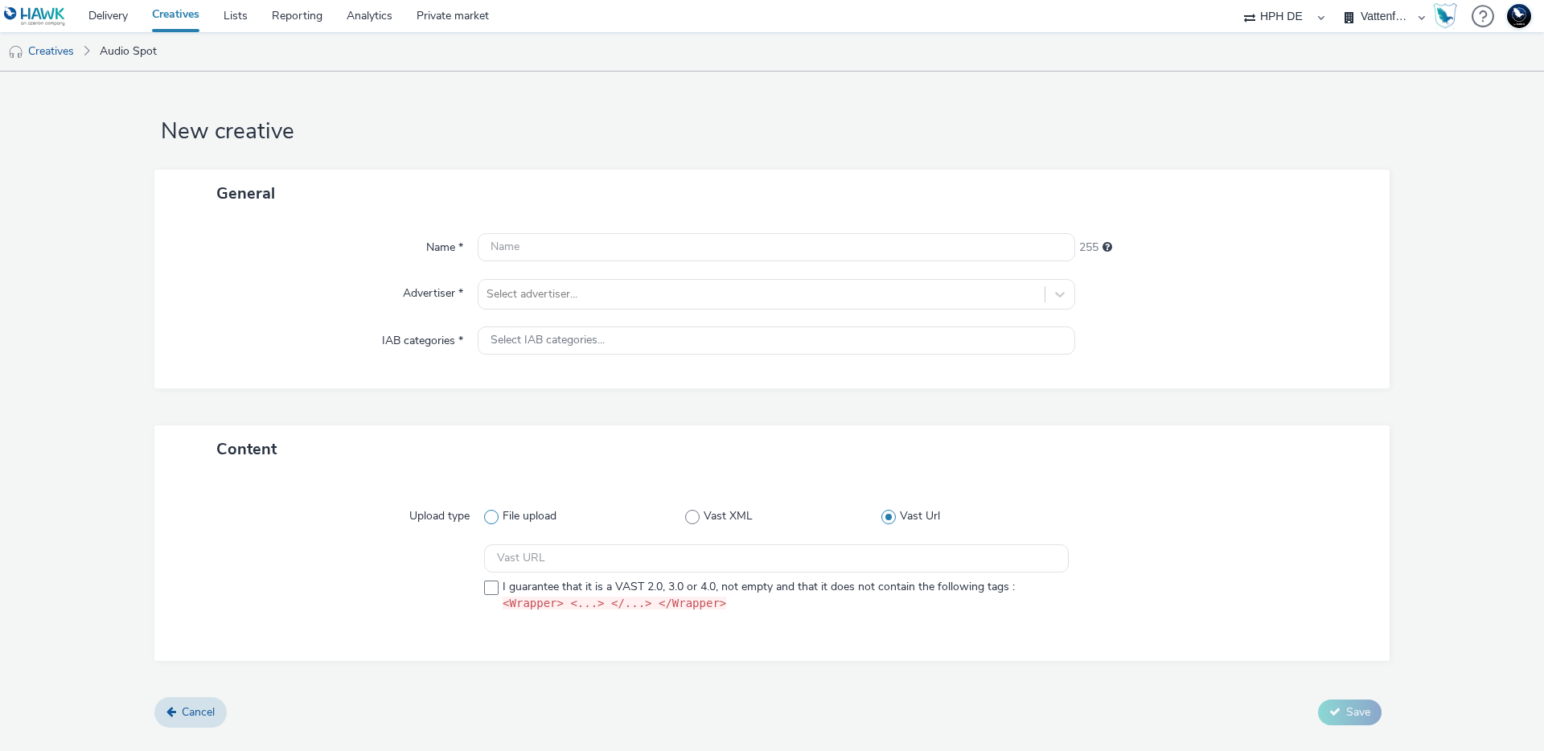
click at [506, 512] on span "File upload" at bounding box center [529, 516] width 54 height 16
click at [494, 512] on input "File upload" at bounding box center [489, 516] width 10 height 10
radio input "true"
radio input "false"
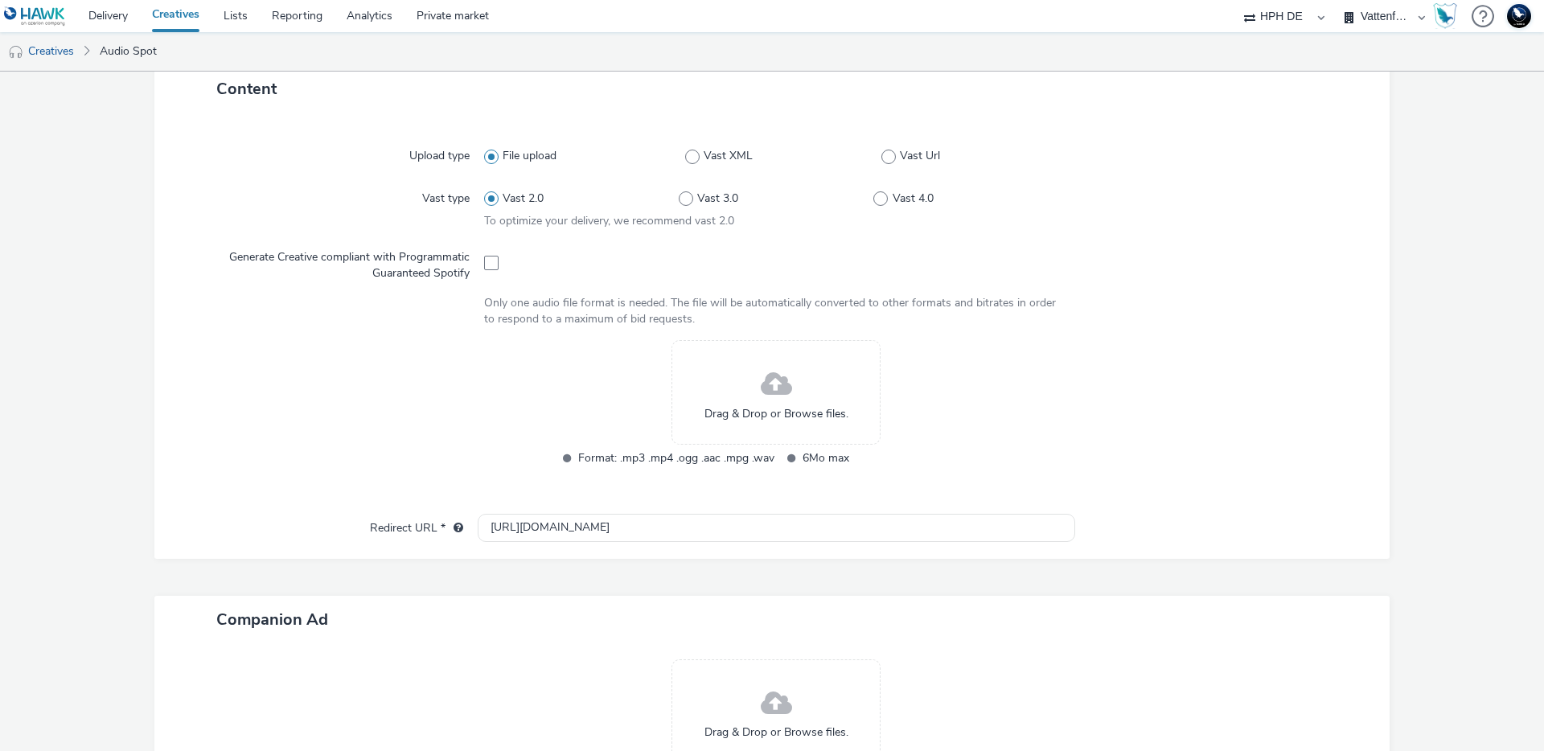
scroll to position [390, 0]
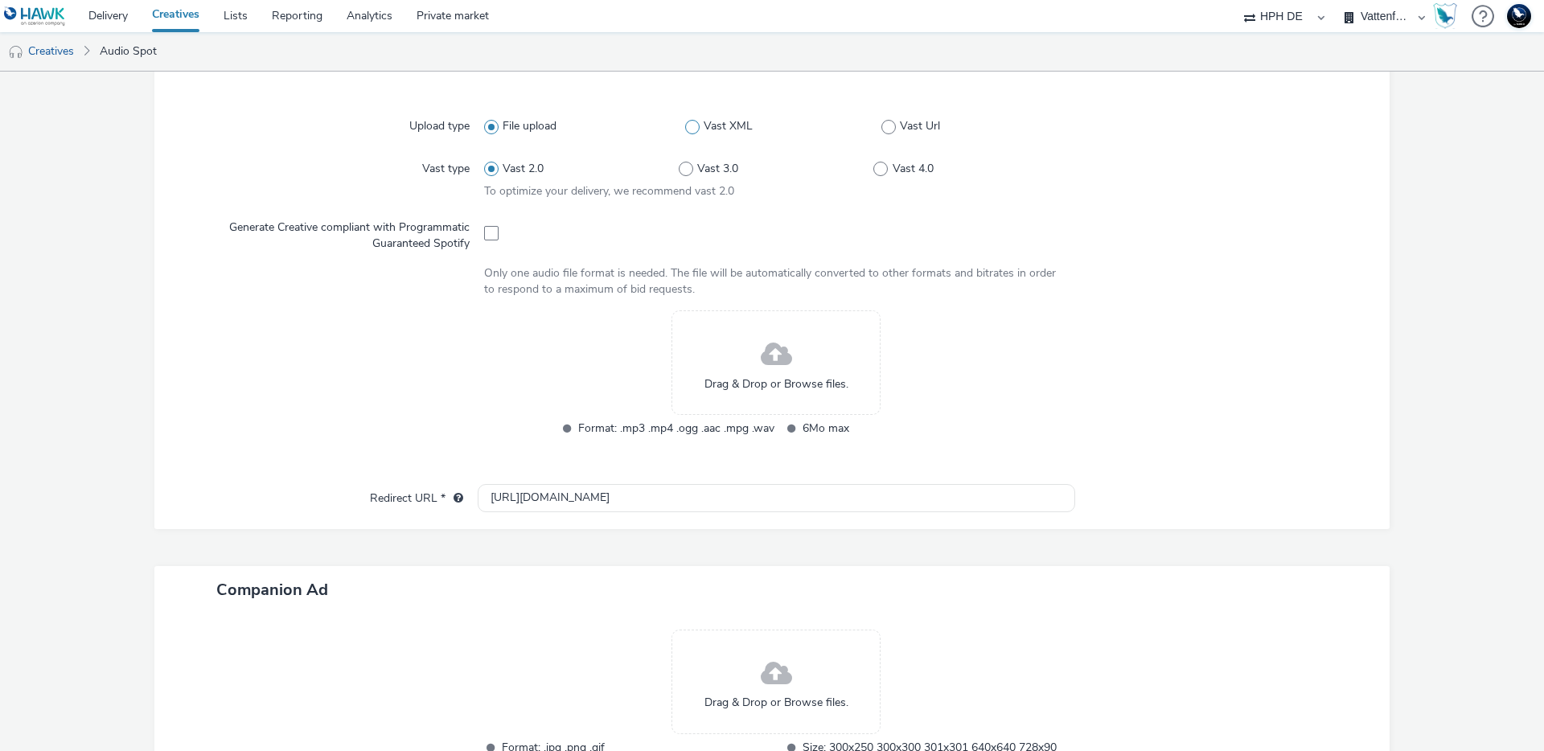
click at [685, 123] on span at bounding box center [692, 127] width 14 height 14
click at [685, 123] on input "Vast XML" at bounding box center [690, 126] width 10 height 10
radio input "false"
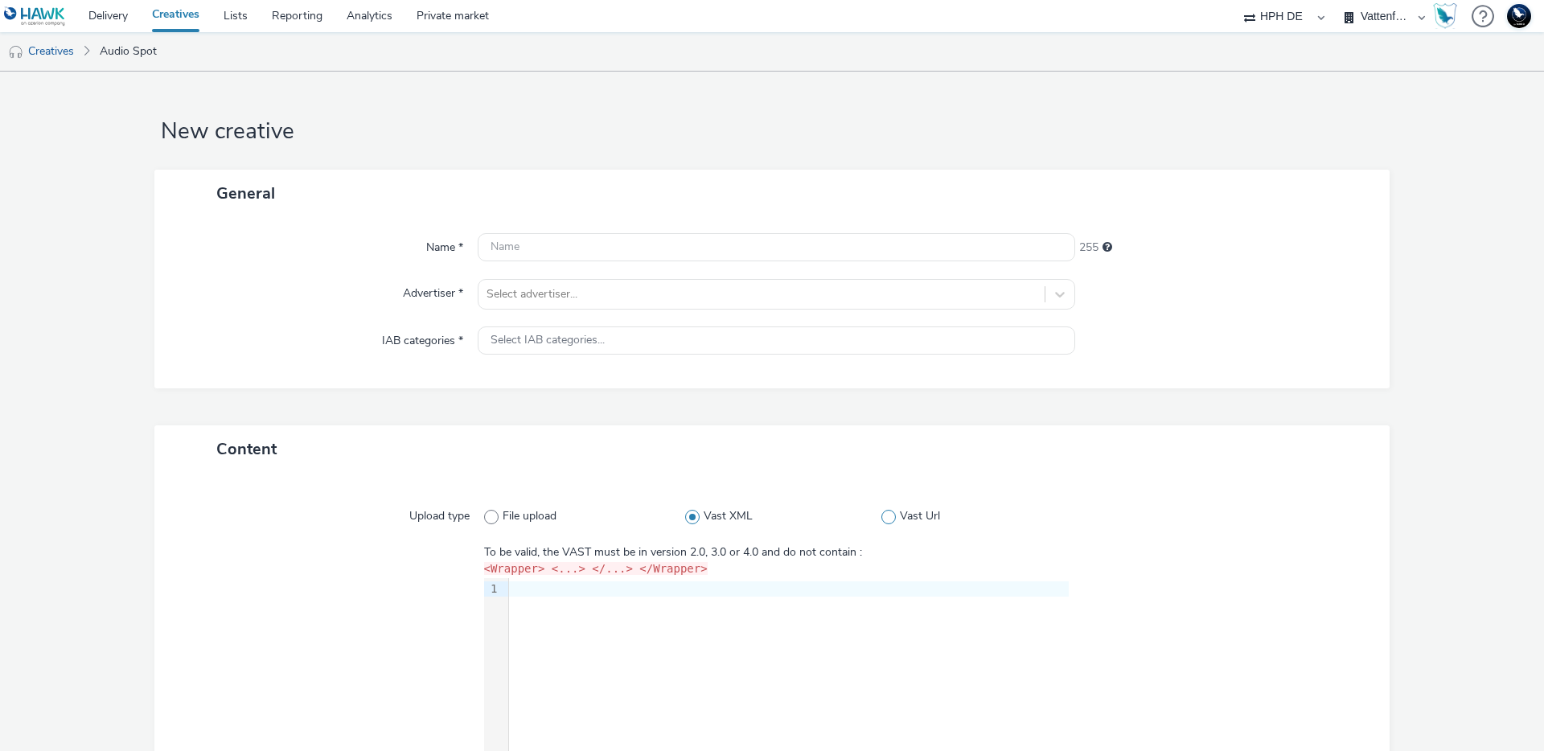
click at [881, 511] on span at bounding box center [888, 517] width 14 height 14
click at [881, 511] on input "Vast Url" at bounding box center [886, 516] width 10 height 10
radio input "false"
radio input "true"
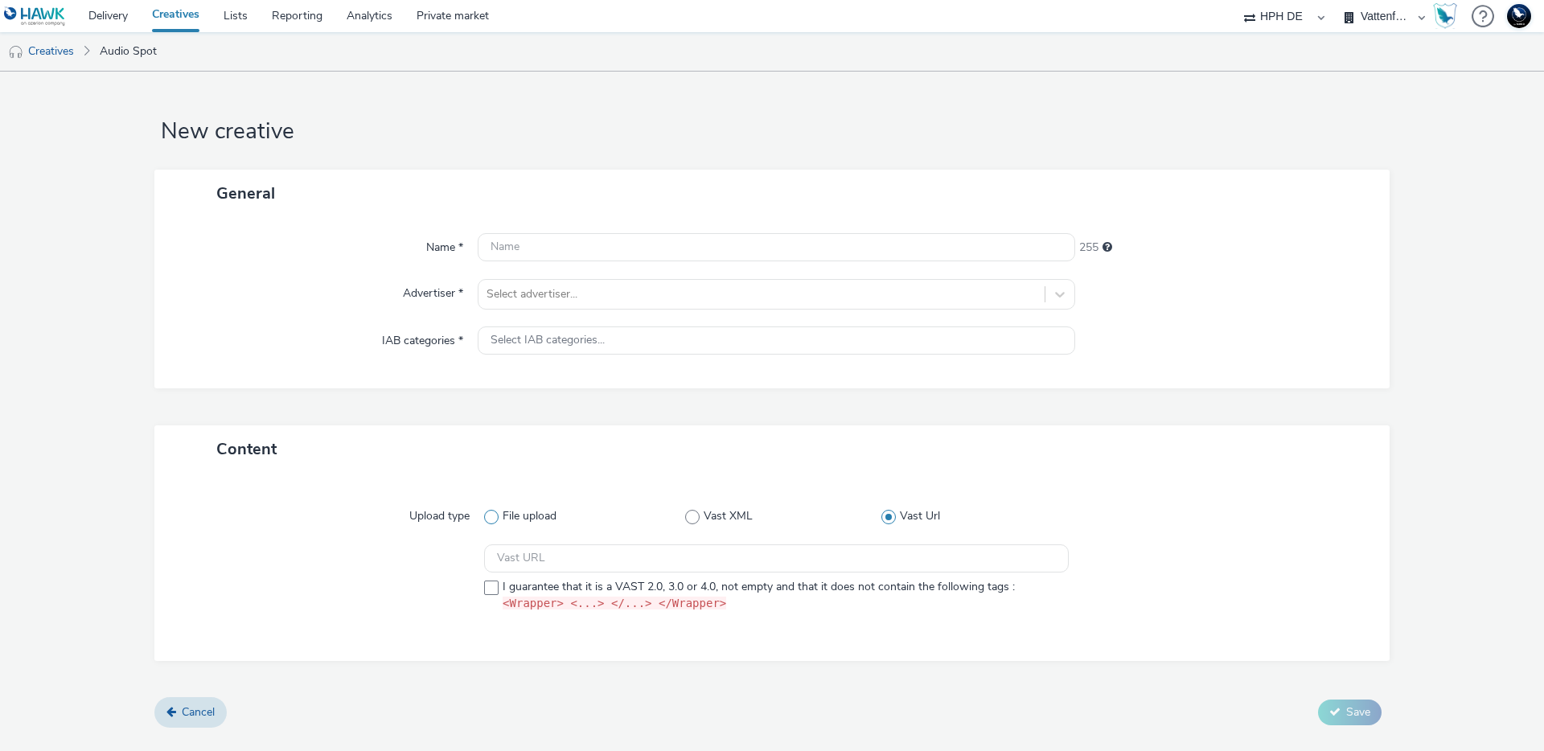
click at [509, 514] on span "File upload" at bounding box center [529, 516] width 54 height 16
click at [494, 514] on input "File upload" at bounding box center [489, 516] width 10 height 10
radio input "true"
radio input "false"
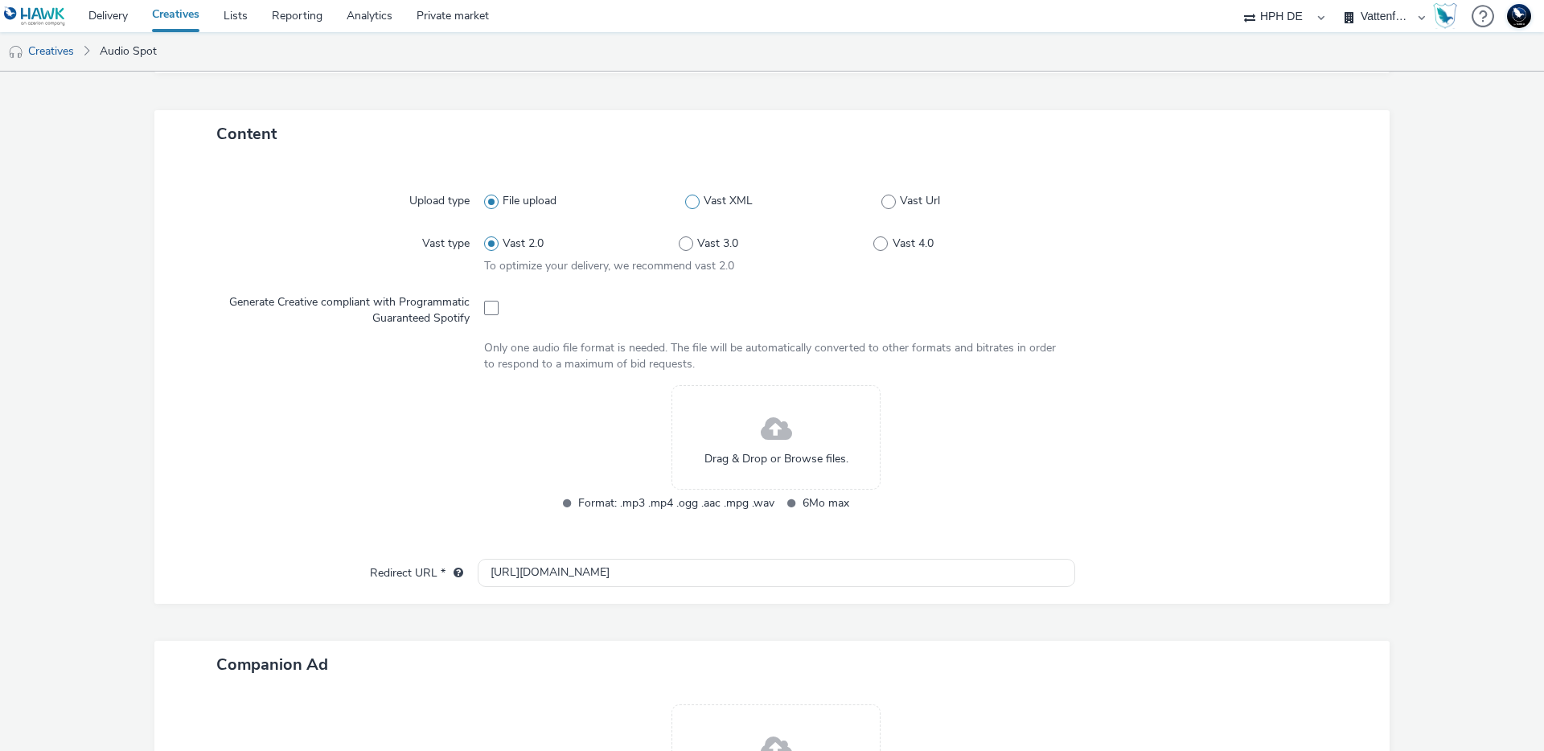
scroll to position [372, 0]
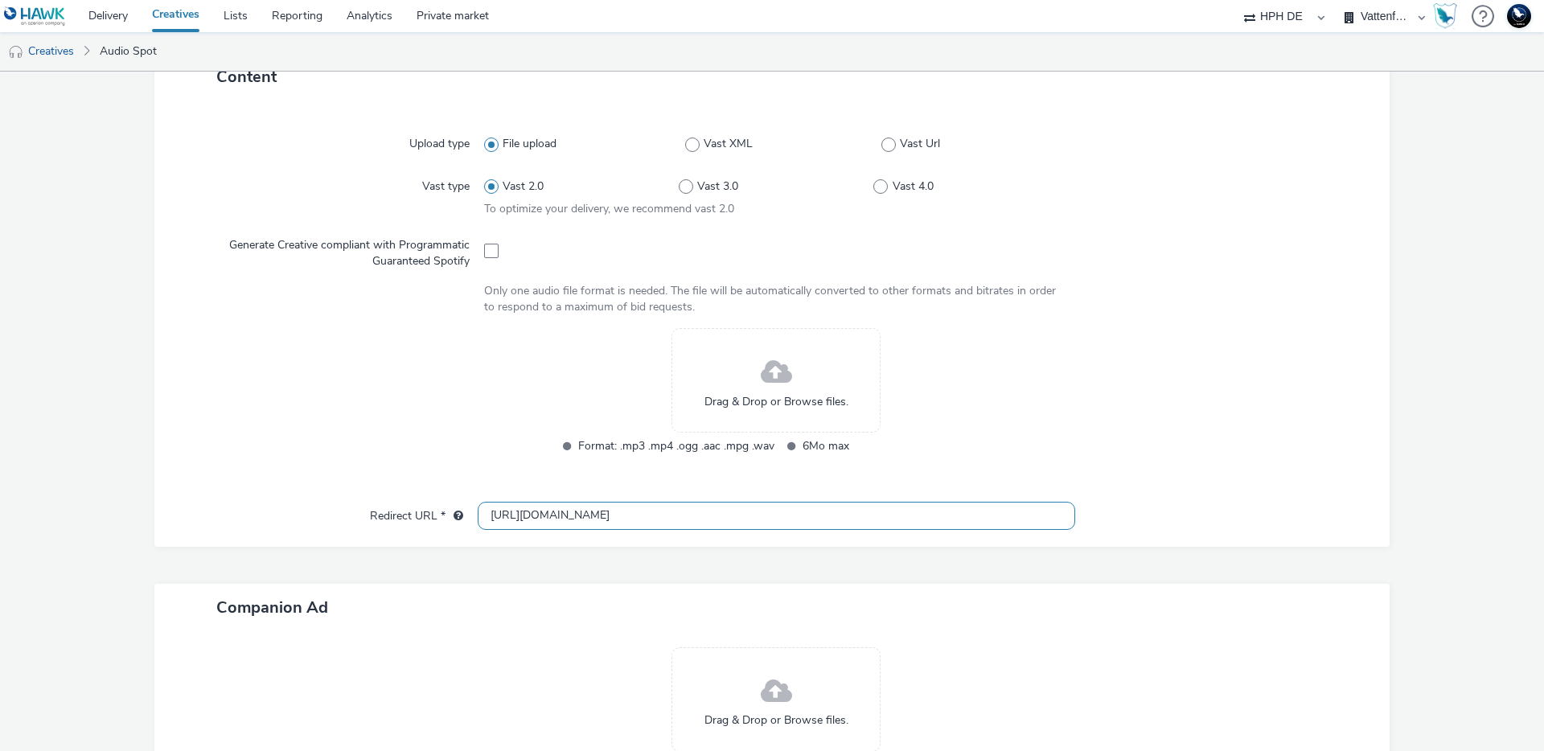
click at [547, 509] on input "[URL][DOMAIN_NAME]" at bounding box center [776, 516] width 597 height 28
click at [490, 250] on span at bounding box center [491, 251] width 14 height 14
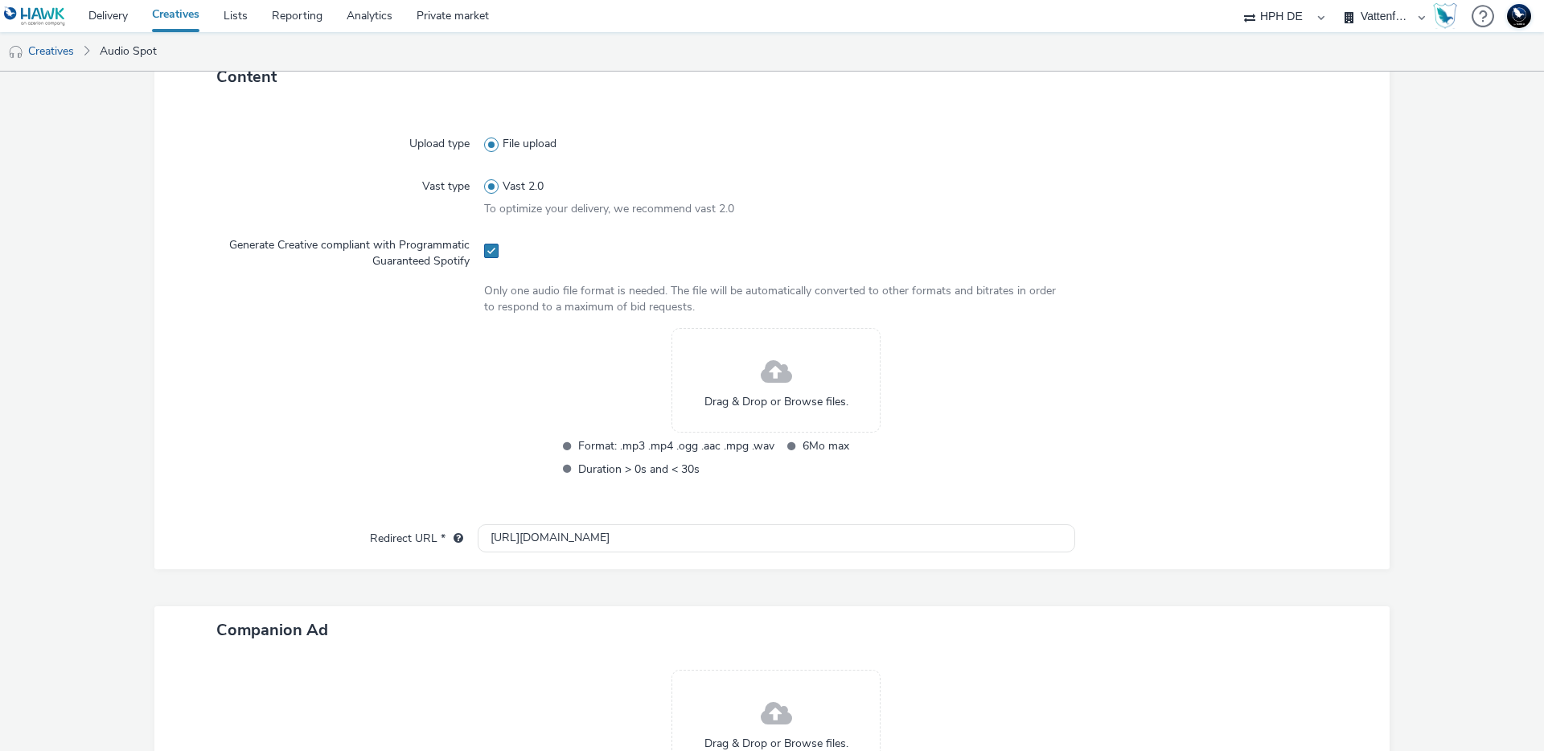
click at [490, 250] on span at bounding box center [491, 251] width 14 height 14
checkbox input "false"
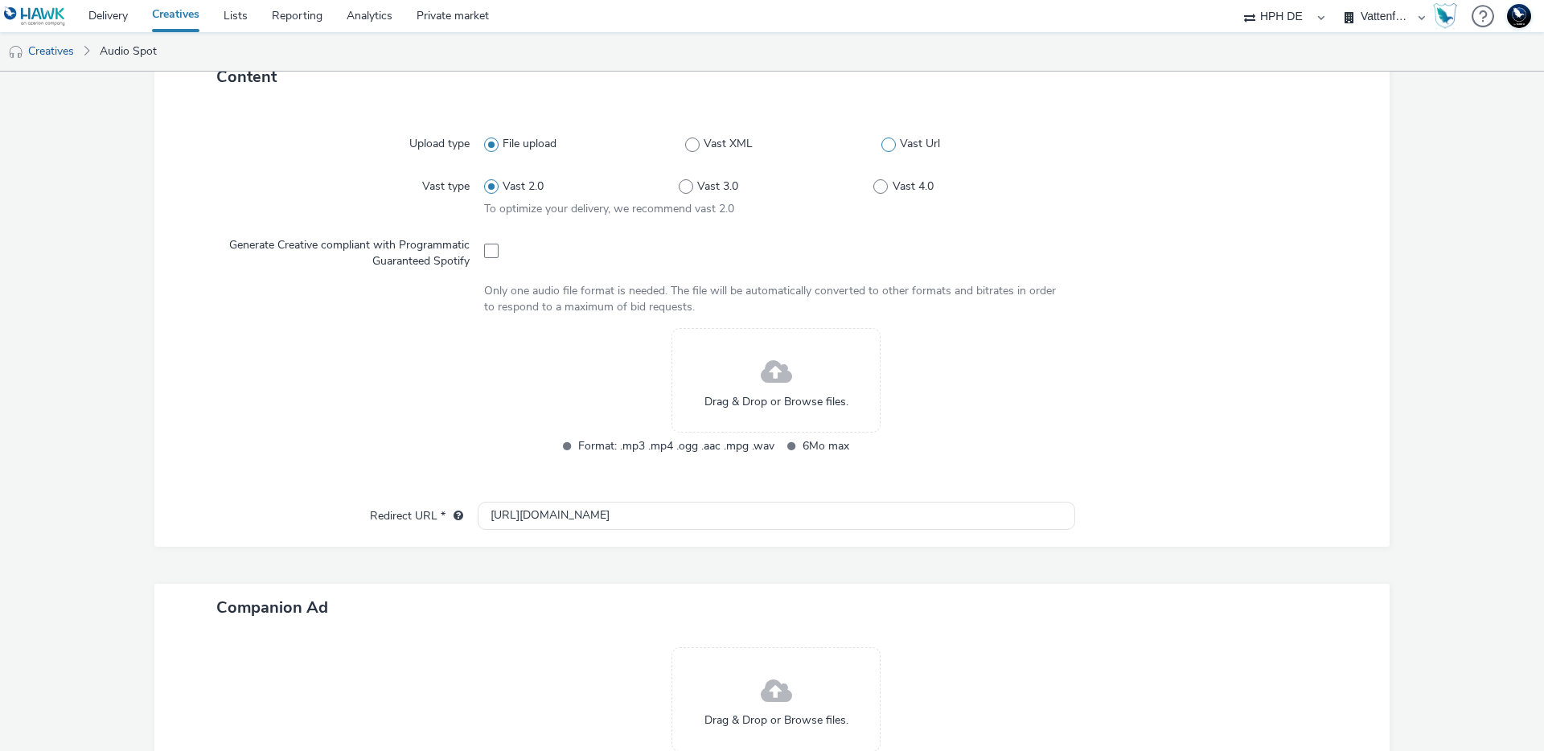
click at [889, 139] on label "Vast Url" at bounding box center [974, 144] width 187 height 16
click at [889, 139] on input "Vast Url" at bounding box center [886, 144] width 10 height 10
radio input "false"
radio input "true"
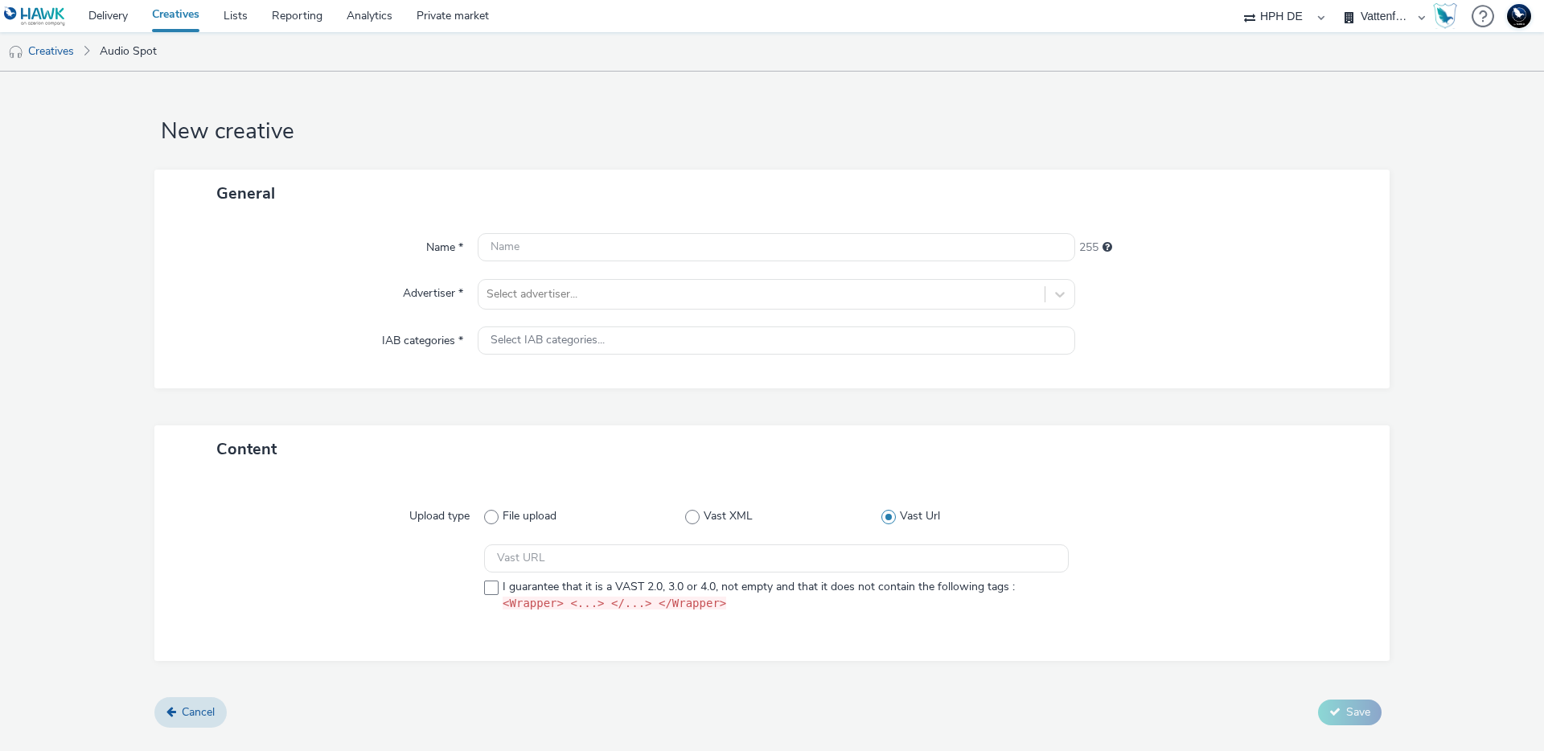
scroll to position [0, 0]
click at [506, 588] on span "I guarantee that it is a VAST 2.0, 3.0 or 4.0, not empty and that it does not c…" at bounding box center [758, 596] width 512 height 34
click at [501, 584] on label "I guarantee that it is a VAST 2.0, 3.0 or 4.0, not empty and that it does not c…" at bounding box center [776, 596] width 584 height 34
click at [493, 593] on span at bounding box center [491, 587] width 14 height 14
click at [493, 592] on span at bounding box center [491, 587] width 14 height 14
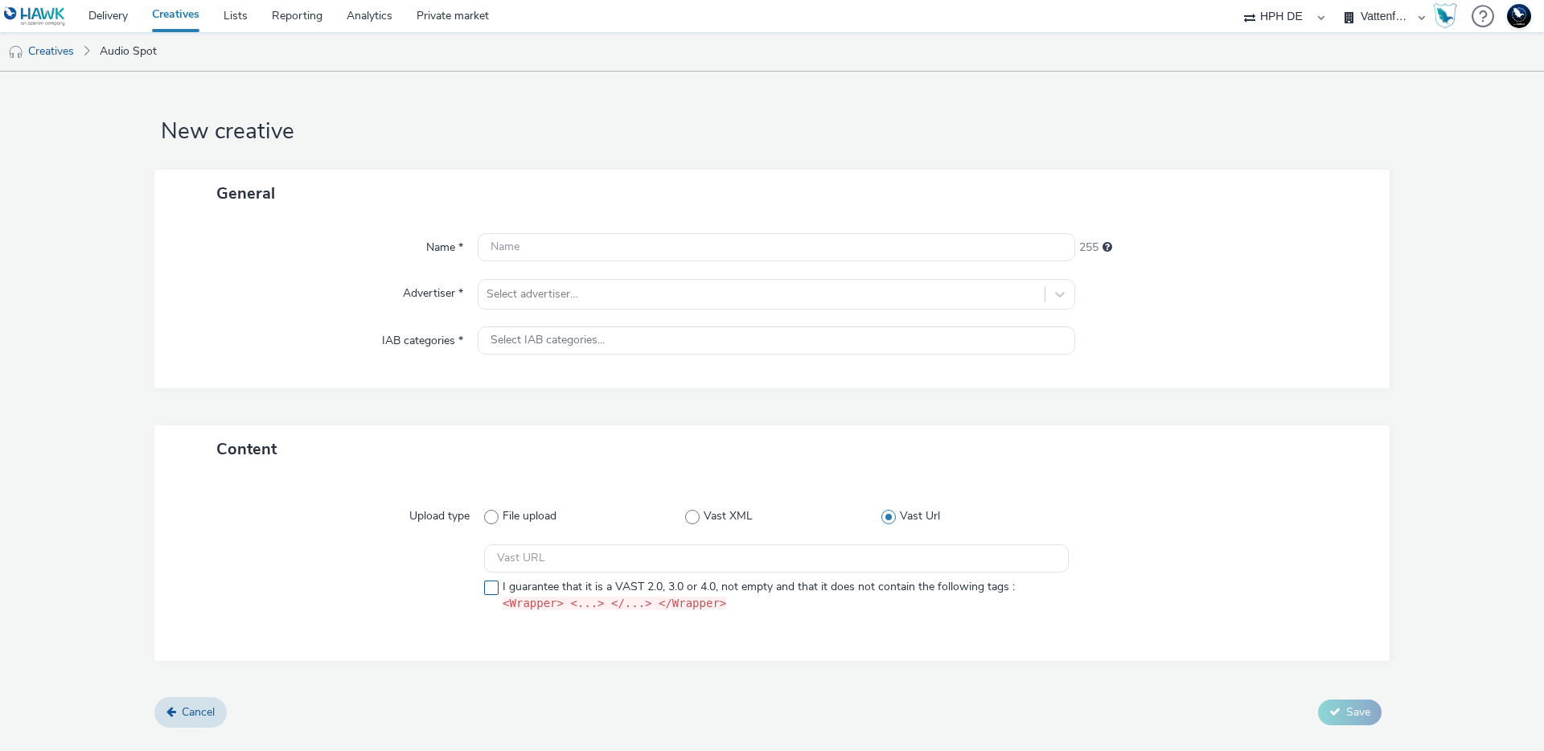
checkbox input "false"
click at [490, 520] on span at bounding box center [491, 517] width 14 height 14
click at [490, 520] on input "File upload" at bounding box center [489, 516] width 10 height 10
radio input "true"
radio input "false"
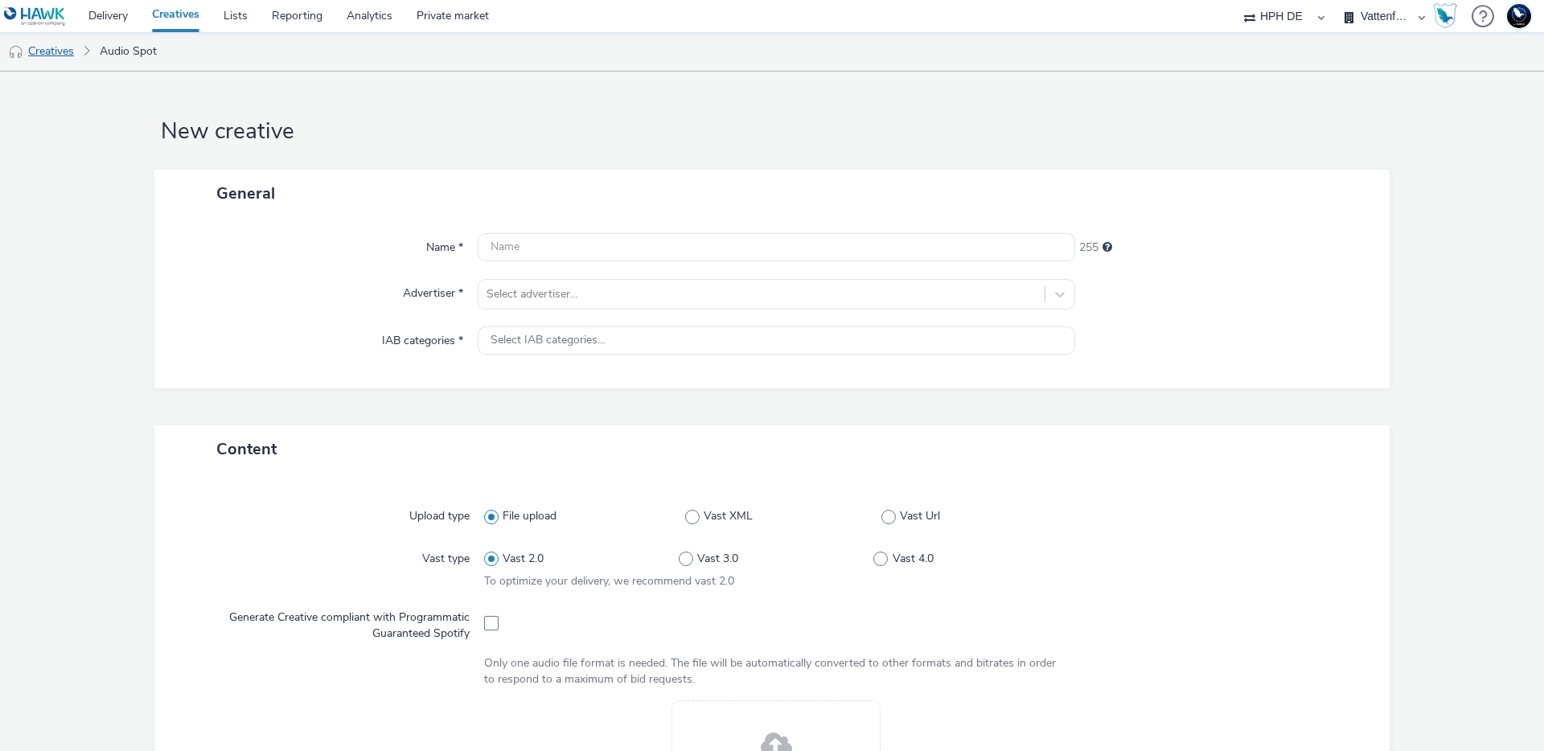
click at [49, 51] on link "Creatives" at bounding box center [41, 51] width 82 height 39
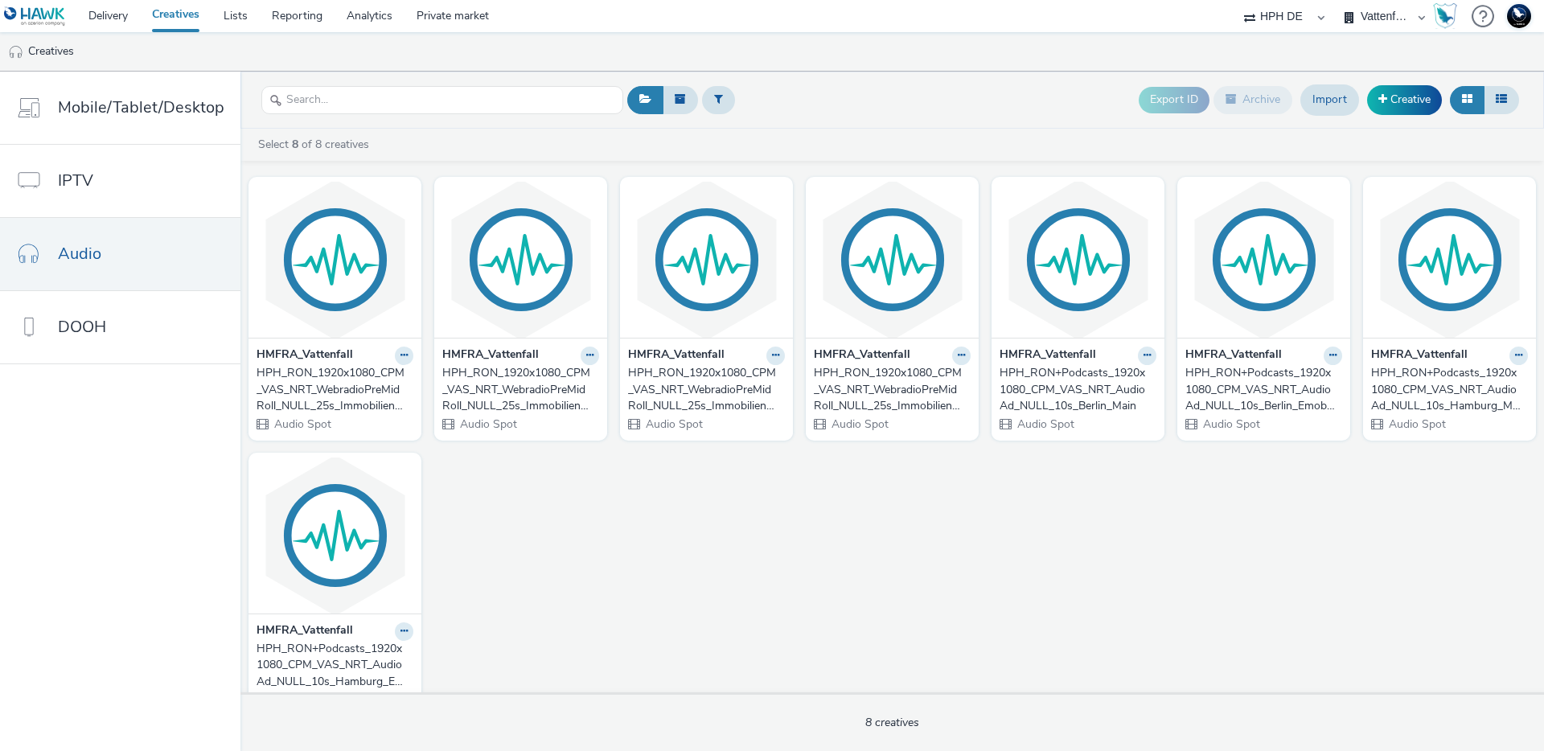
click at [299, 359] on strong "HMFRA_Vattenfall" at bounding box center [304, 355] width 96 height 18
click at [299, 312] on img at bounding box center [334, 259] width 165 height 157
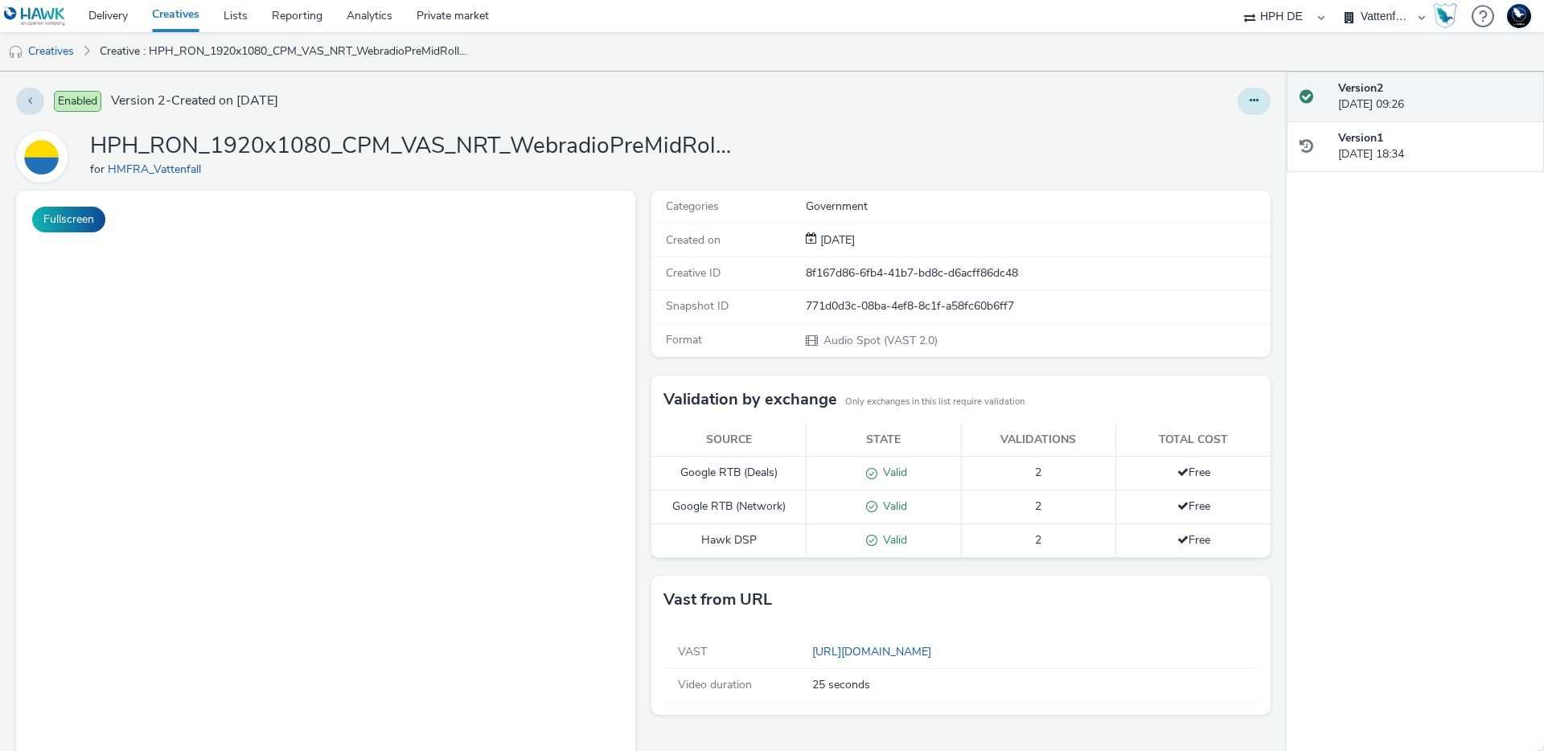
click at [1252, 95] on button at bounding box center [1253, 101] width 33 height 27
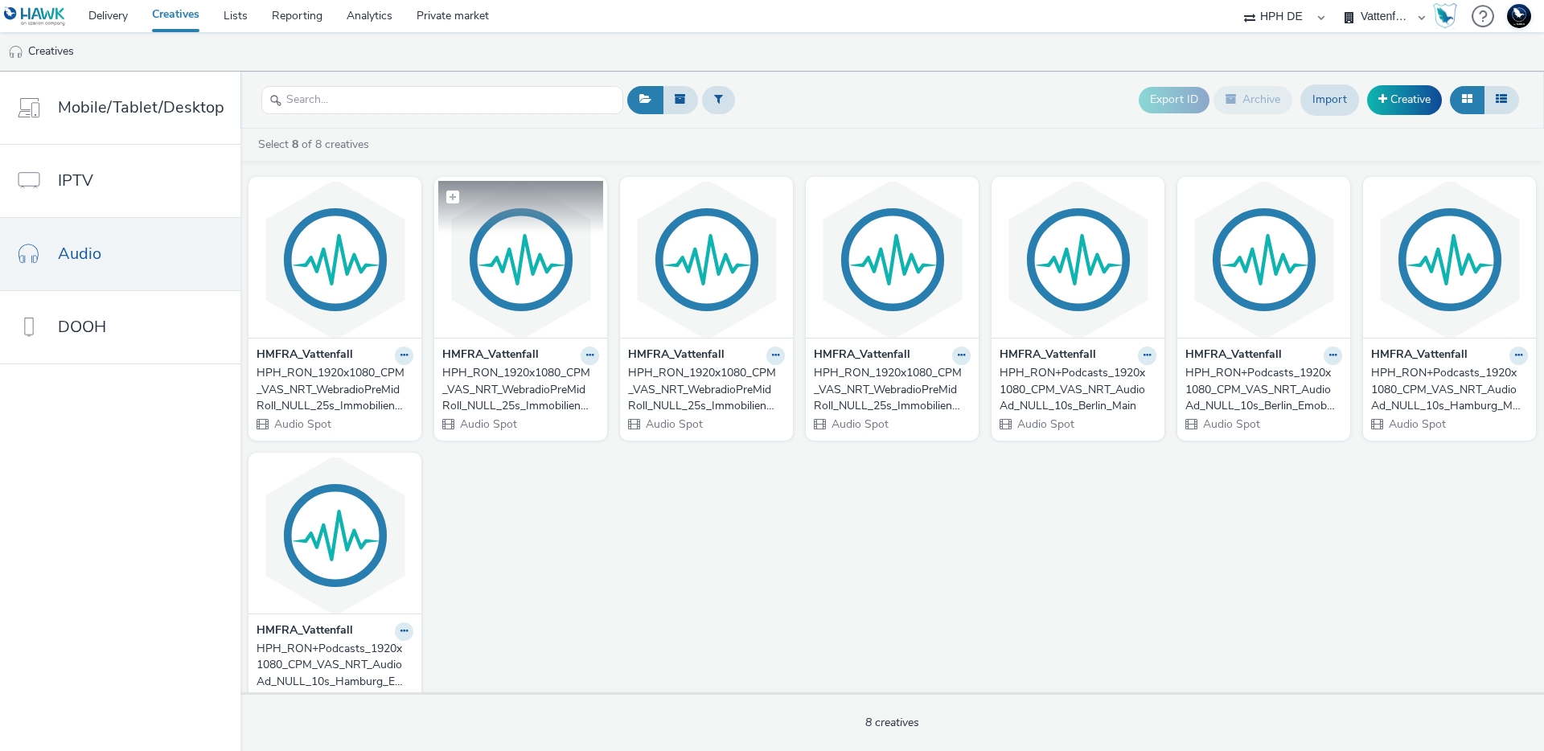
click at [559, 273] on img at bounding box center [520, 259] width 165 height 157
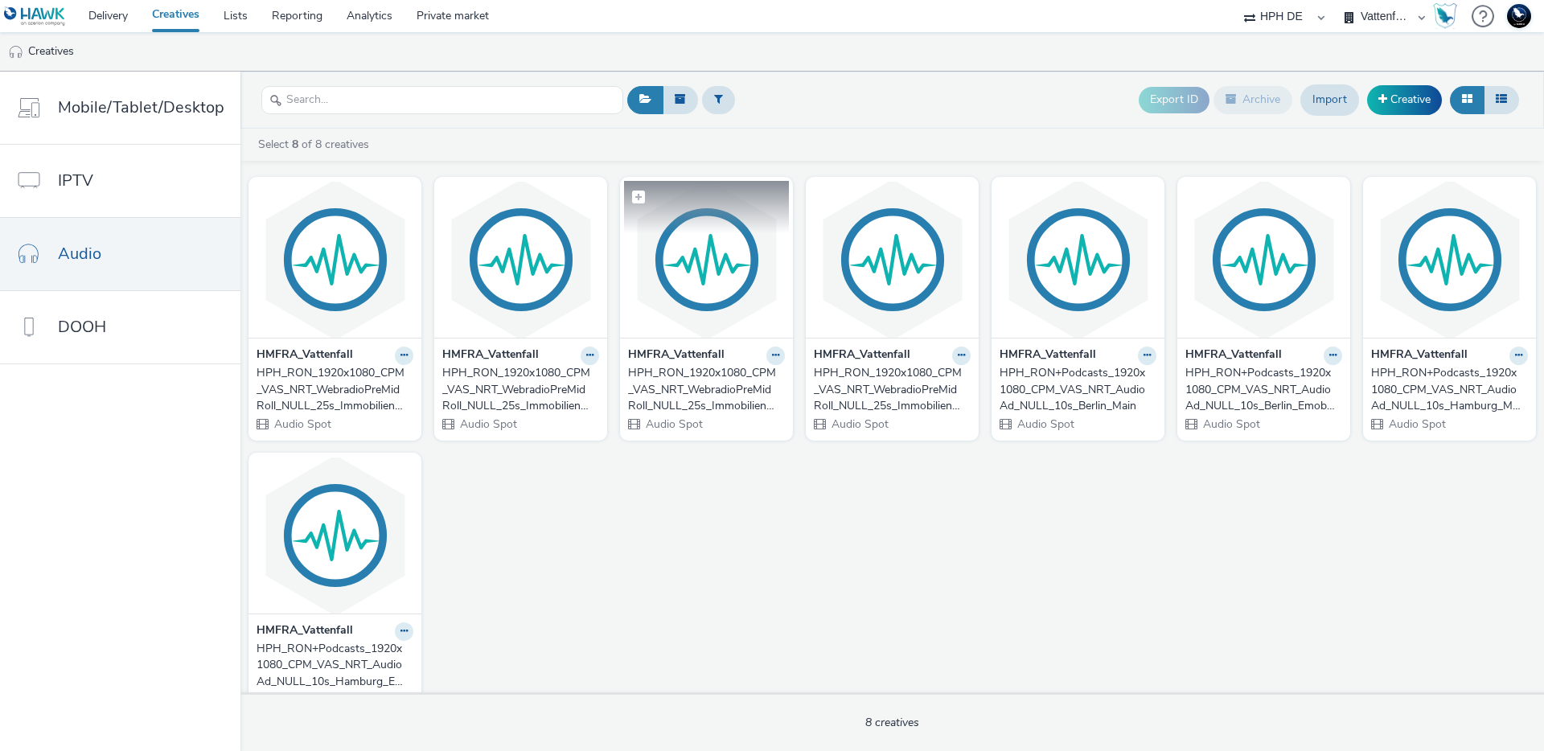
click at [662, 252] on img at bounding box center [706, 259] width 165 height 157
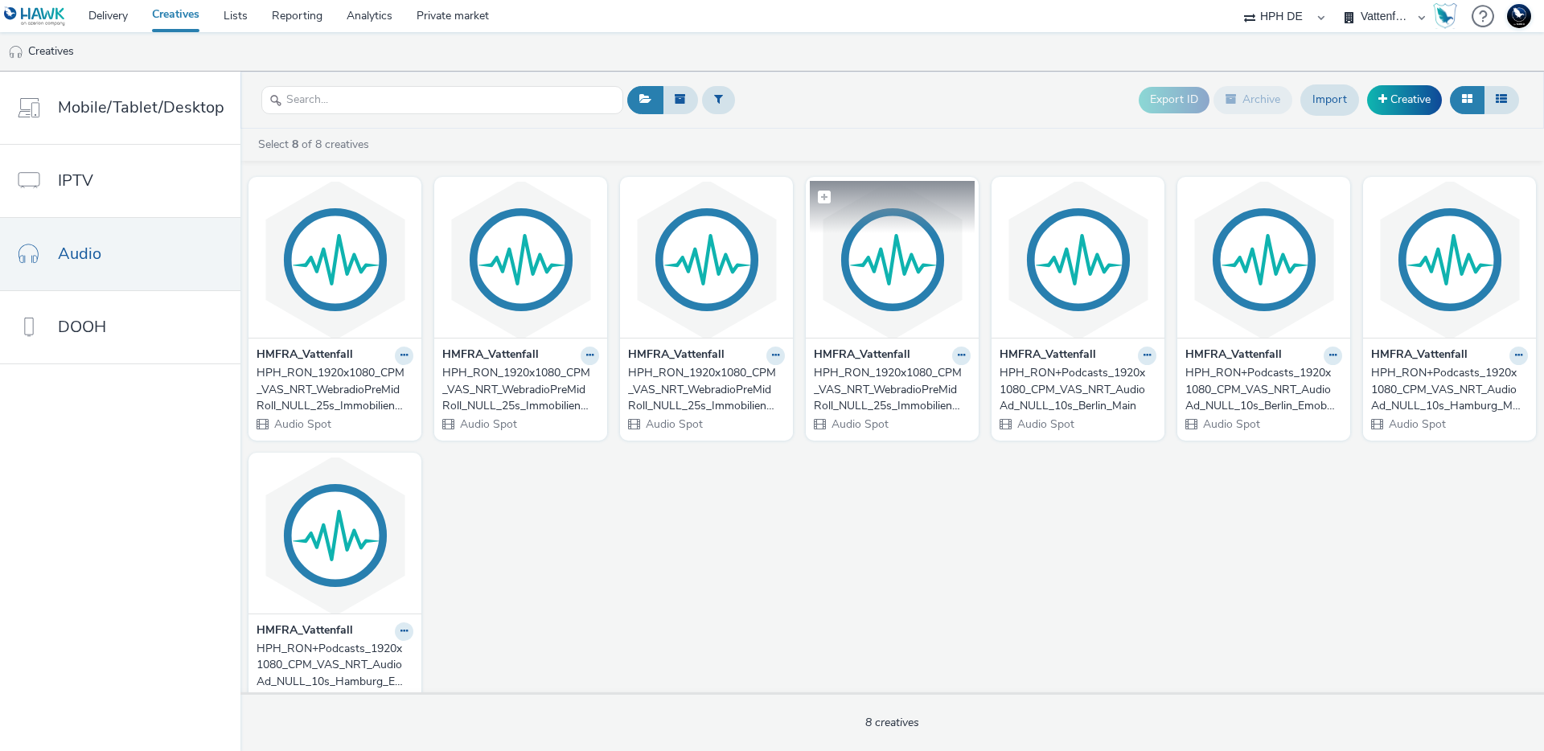
click at [832, 255] on img at bounding box center [892, 259] width 165 height 157
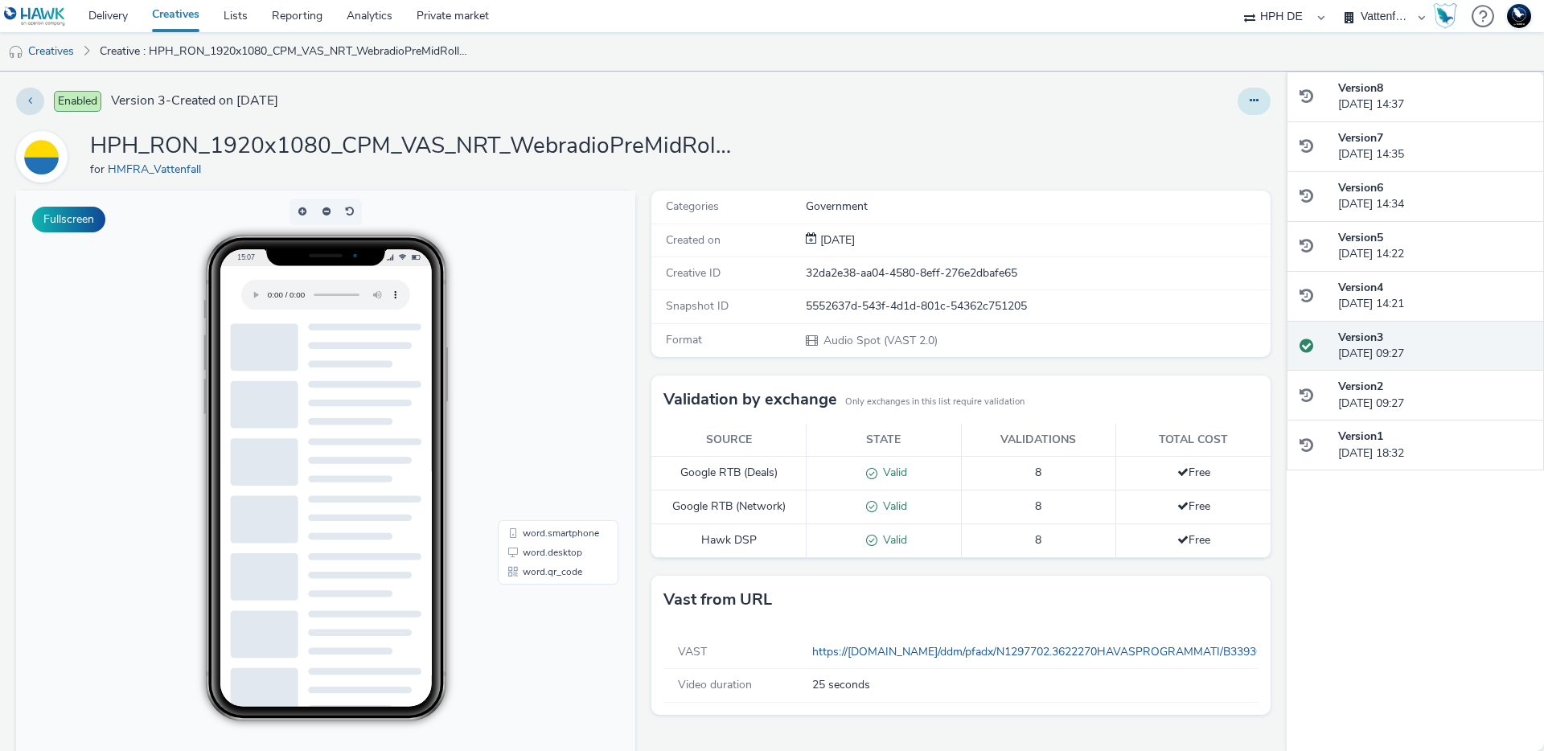
click at [1243, 92] on button at bounding box center [1253, 101] width 33 height 27
click at [1185, 130] on link "Edit" at bounding box center [1210, 133] width 121 height 32
